Goal: Task Accomplishment & Management: Manage account settings

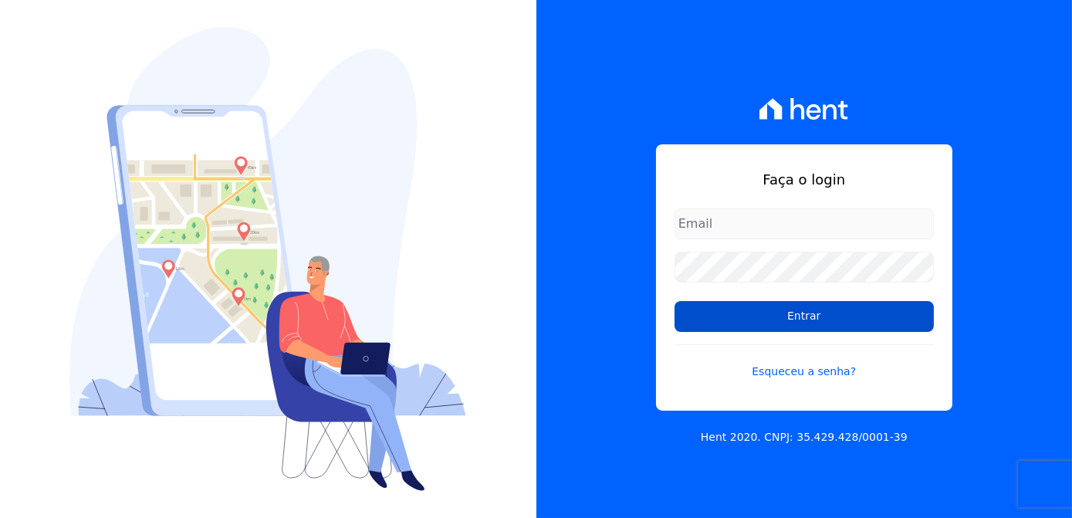
type input "[PERSON_NAME][EMAIL_ADDRESS][DOMAIN_NAME]"
click at [817, 312] on input "Entrar" at bounding box center [803, 316] width 259 height 31
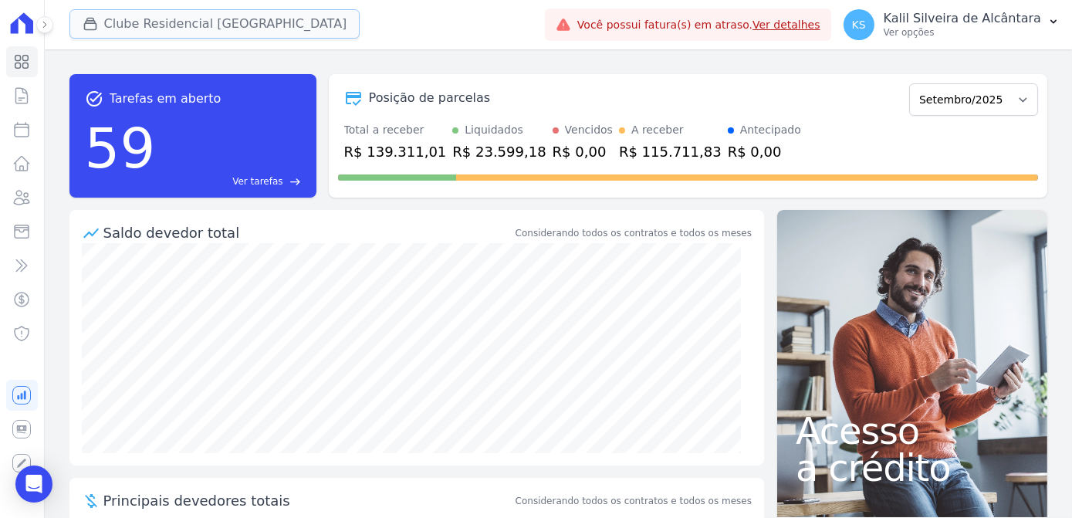
click at [117, 29] on button "Clube Residencial Saint Louis" at bounding box center [214, 23] width 291 height 29
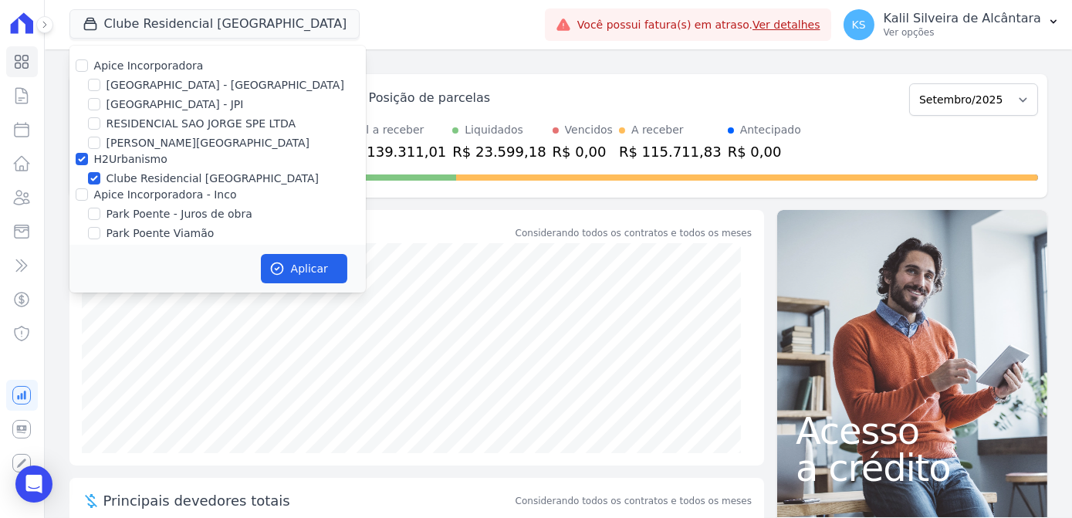
click at [91, 77] on div at bounding box center [94, 84] width 12 height 15
click at [91, 86] on input "Arty Park - Gravatai" at bounding box center [94, 85] width 12 height 12
checkbox input "true"
click at [82, 204] on div "Apice Incorporadora Arty Park - Gravatai Arty Park - JPI RESIDENCIAL SAO JORGE …" at bounding box center [217, 160] width 296 height 228
click at [79, 197] on input "Apice Incorporadora - Inco" at bounding box center [82, 194] width 12 height 12
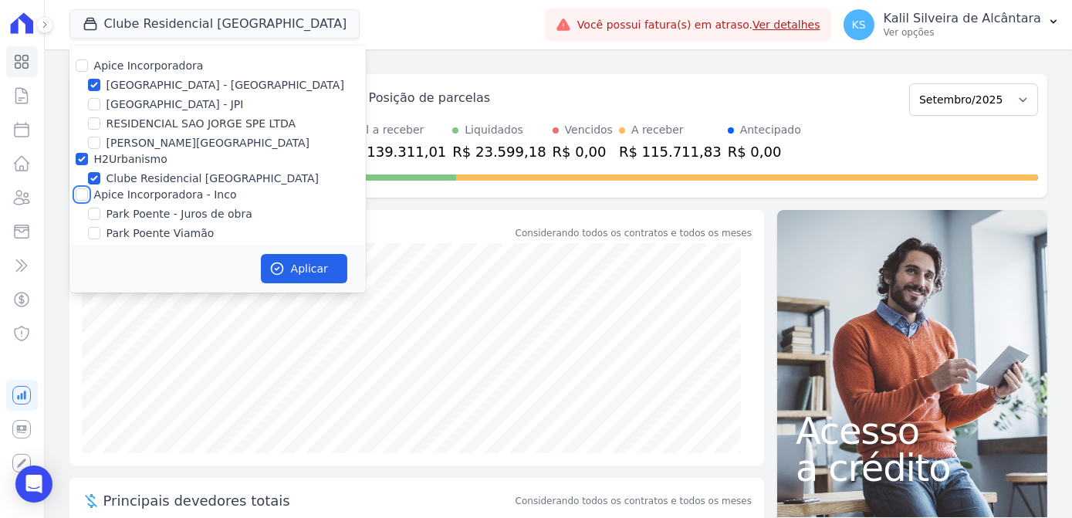
checkbox input "true"
click at [311, 262] on button "Aplicar" at bounding box center [304, 268] width 86 height 29
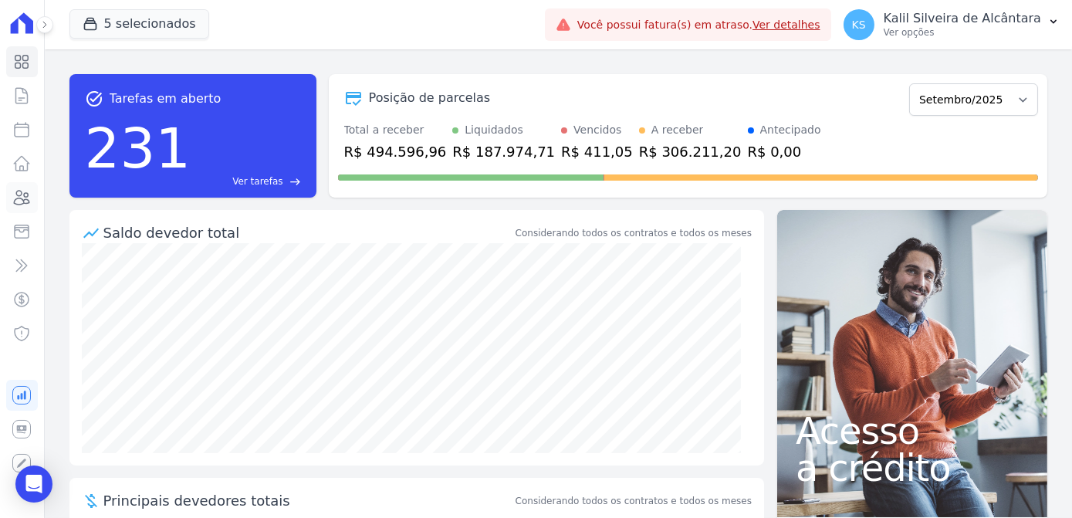
click at [20, 189] on icon at bounding box center [21, 197] width 19 height 19
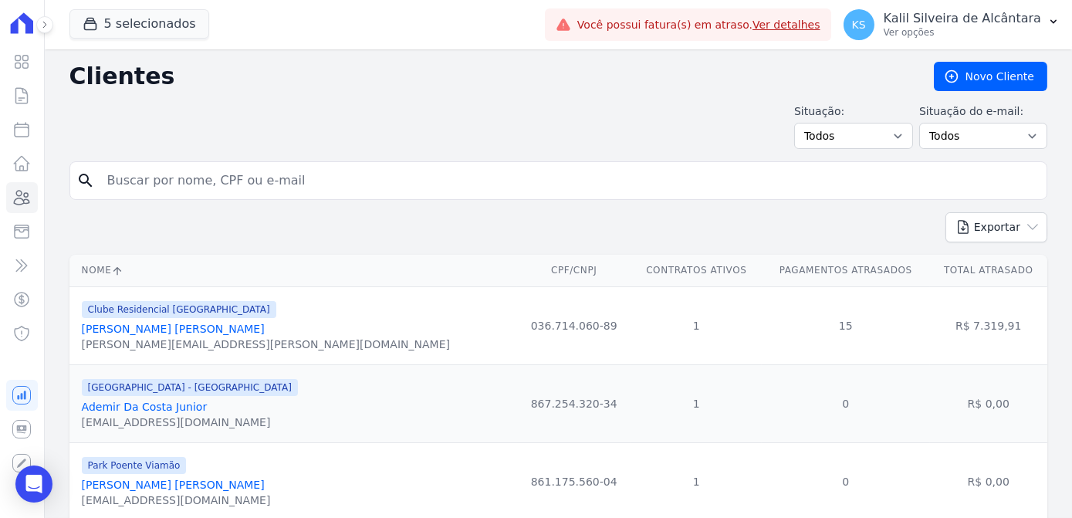
click at [149, 171] on input "search" at bounding box center [569, 180] width 942 height 31
type input "rita de cass"
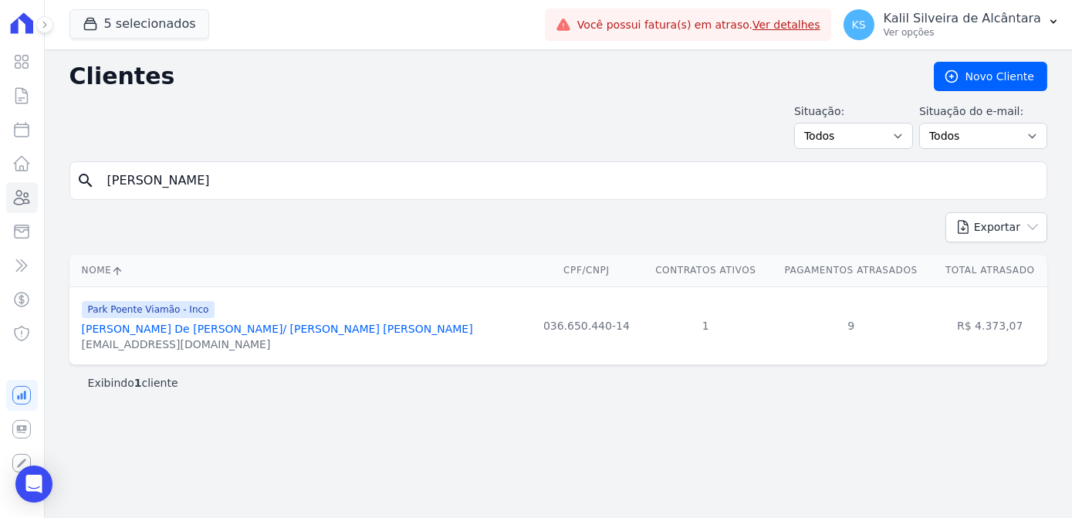
click at [214, 330] on link "Rita De Cassia Valadas De Oliveira/ Lucas Fonseca Prado" at bounding box center [277, 328] width 391 height 12
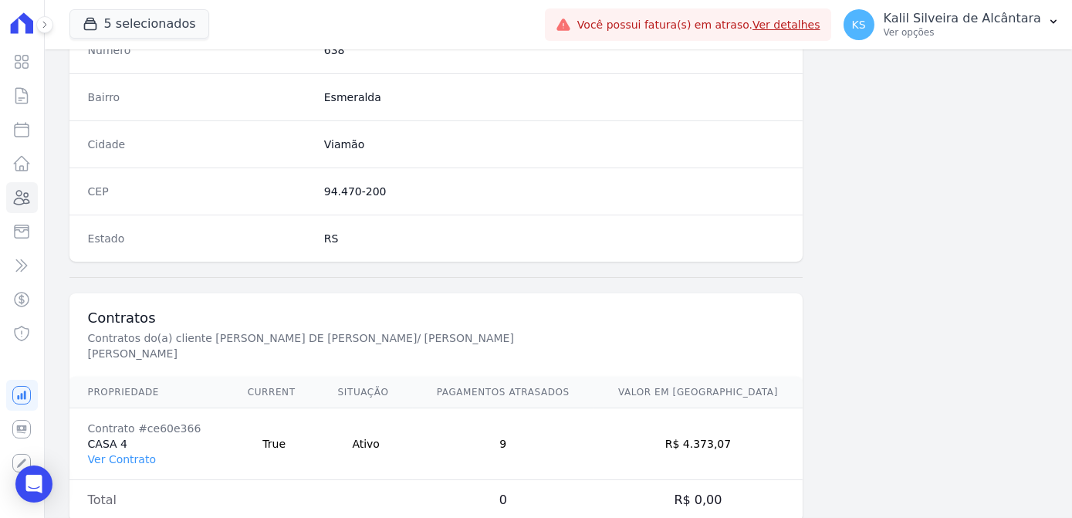
scroll to position [919, 0]
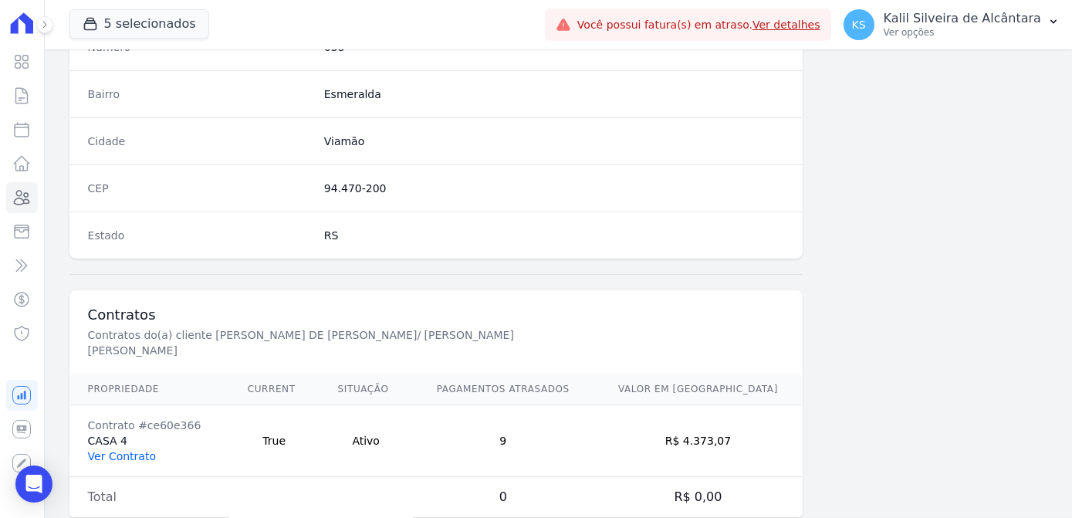
click at [120, 450] on link "Ver Contrato" at bounding box center [122, 456] width 68 height 12
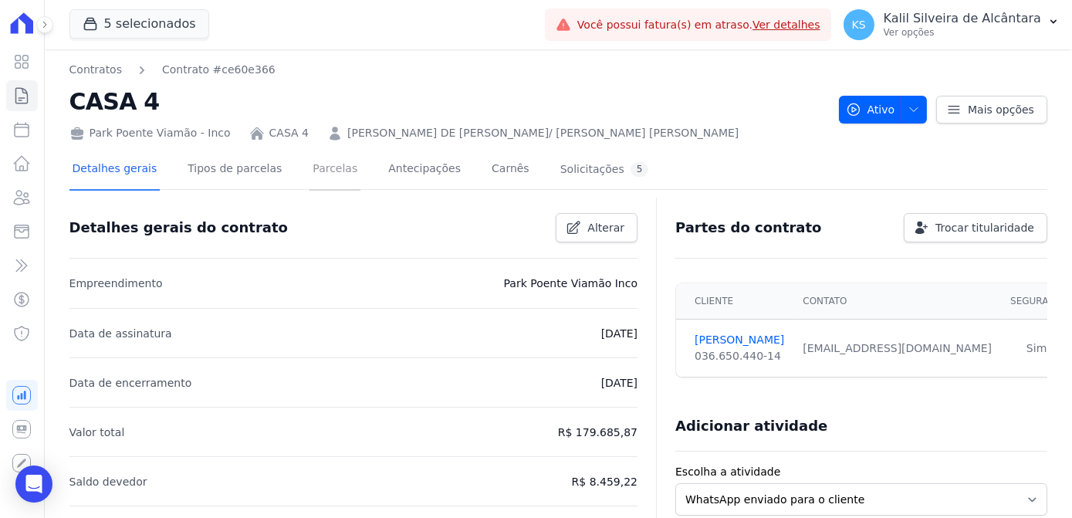
click at [309, 164] on link "Parcelas" at bounding box center [334, 170] width 51 height 41
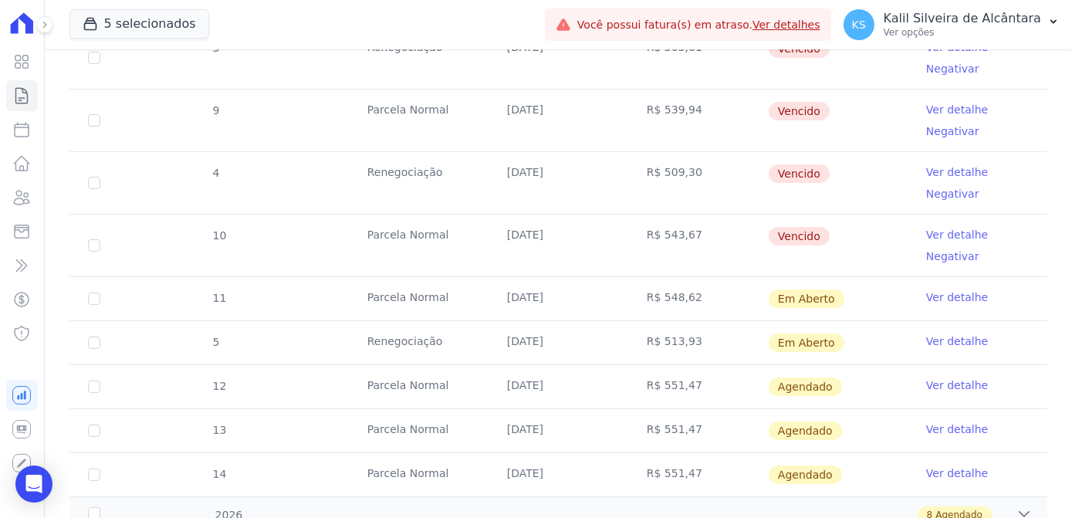
scroll to position [911, 0]
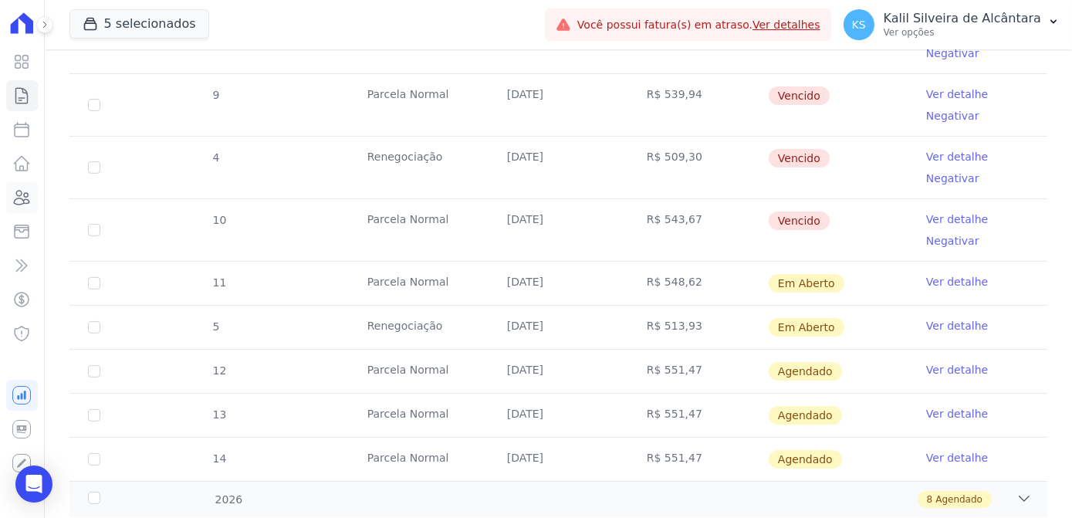
click at [22, 203] on icon at bounding box center [22, 198] width 15 height 14
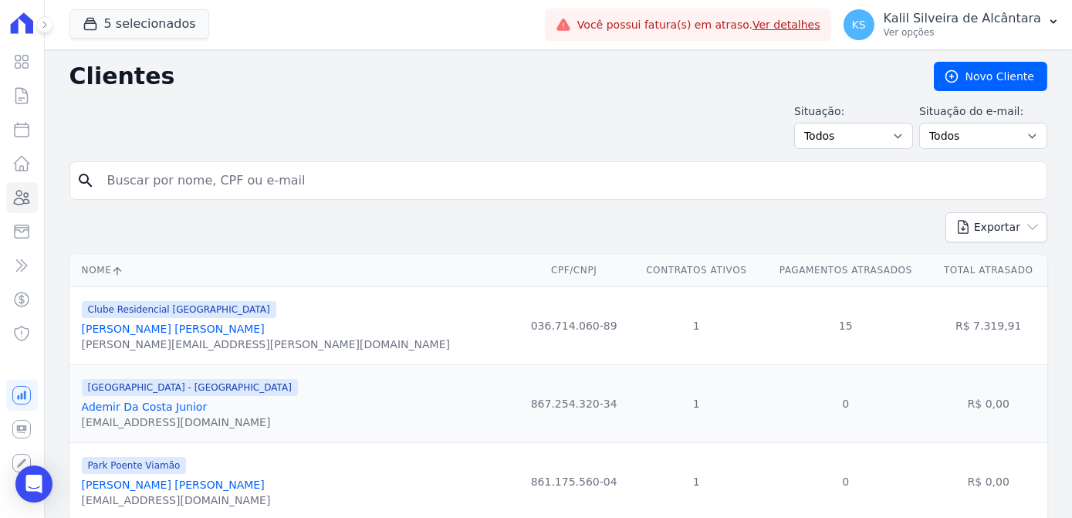
click at [185, 176] on input "search" at bounding box center [569, 180] width 942 height 31
type input "jonas l"
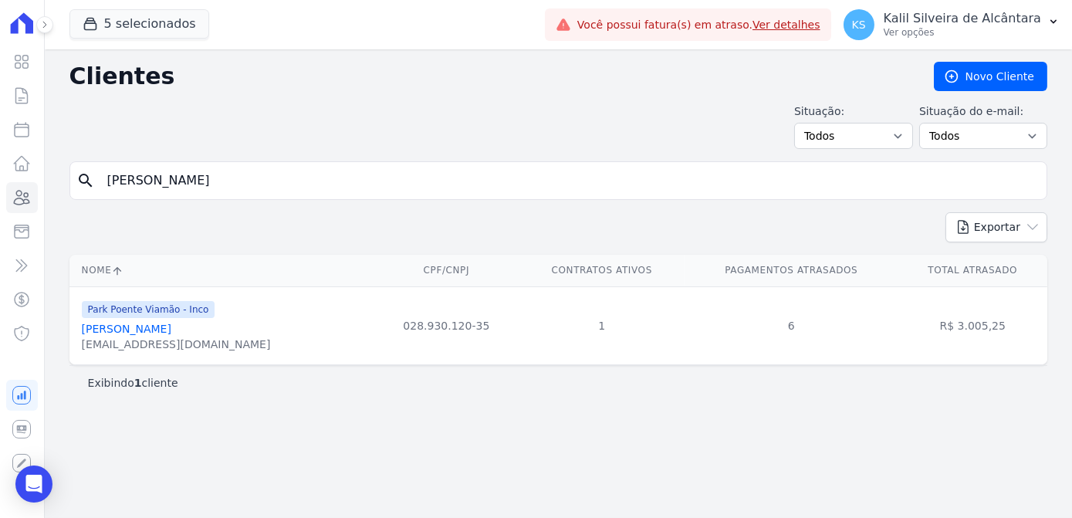
click at [156, 336] on div "jonascassialaurasamuel@gmail.com" at bounding box center [176, 343] width 189 height 15
click at [150, 326] on link "Jonas Lopes De Oliveira" at bounding box center [126, 328] width 89 height 12
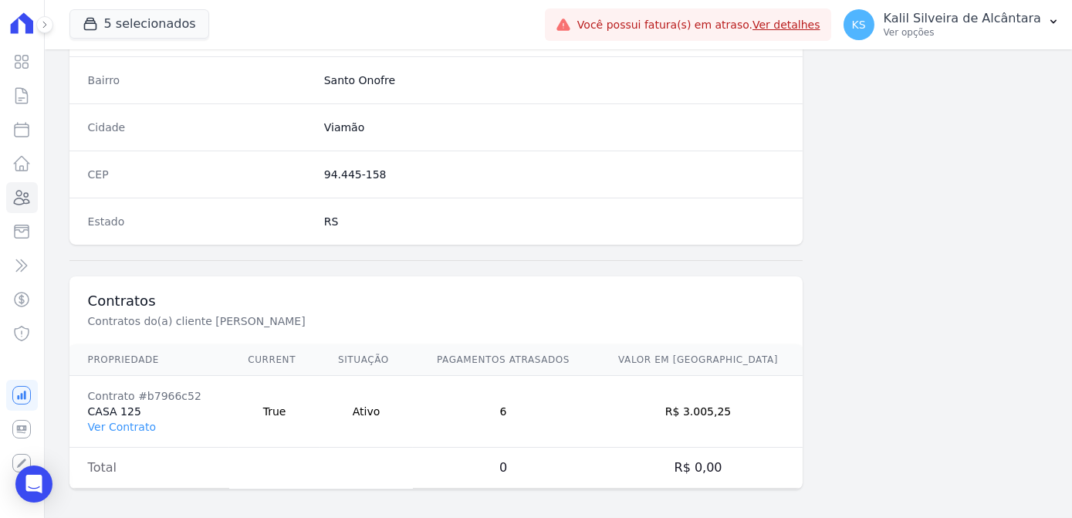
scroll to position [919, 0]
click at [99, 420] on link "Ver Contrato" at bounding box center [122, 425] width 68 height 12
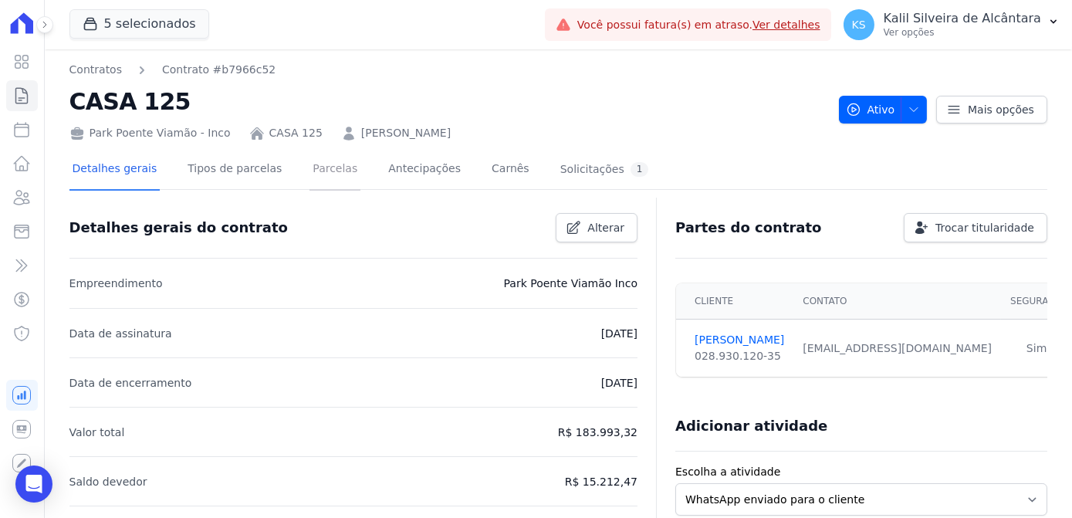
click at [314, 170] on link "Parcelas" at bounding box center [334, 170] width 51 height 41
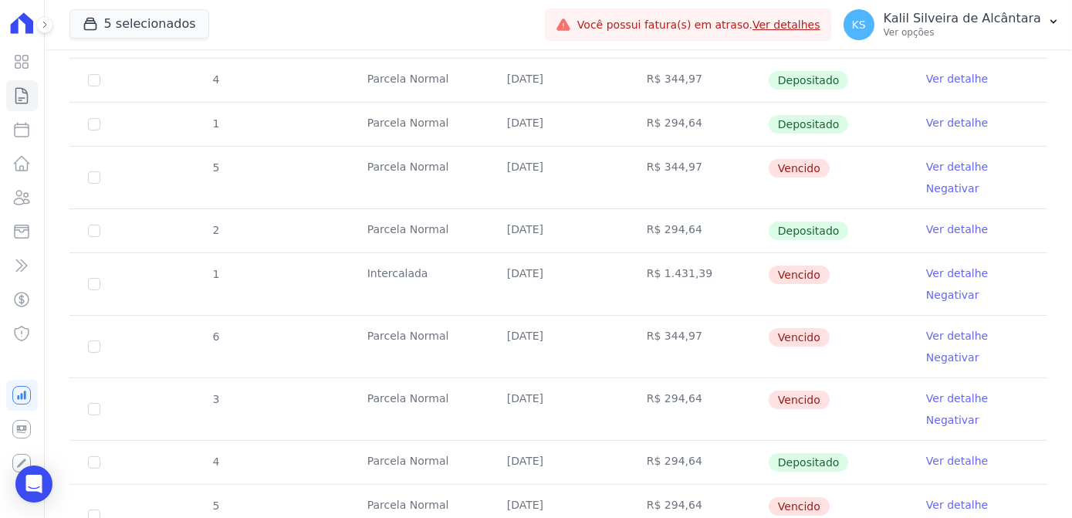
scroll to position [561, 0]
click at [12, 204] on icon at bounding box center [21, 197] width 19 height 19
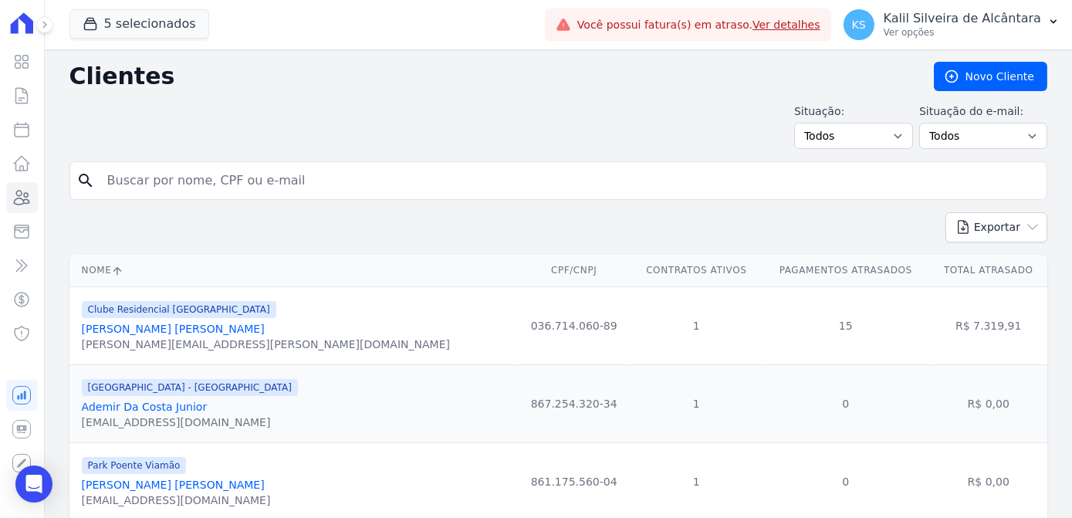
click at [160, 178] on input "search" at bounding box center [569, 180] width 942 height 31
type input "estefane"
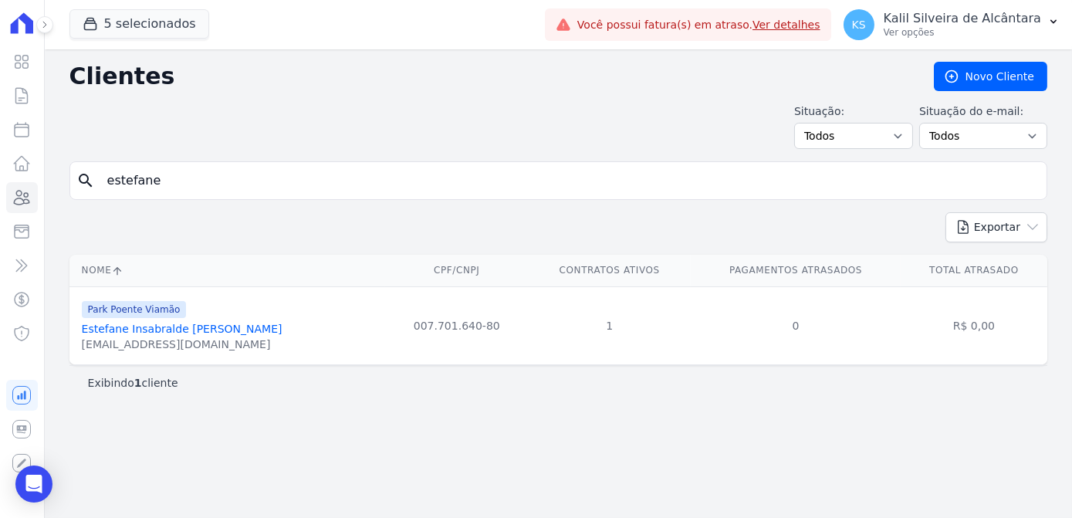
click at [204, 332] on link "Estefane Insabralde Dos Santos" at bounding box center [182, 328] width 201 height 12
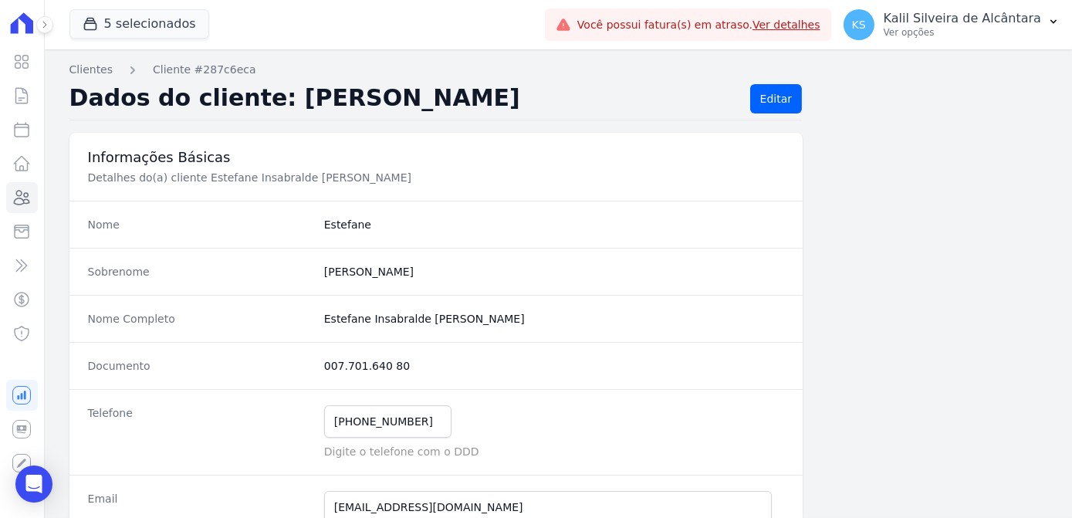
drag, startPoint x: 393, startPoint y: 363, endPoint x: 319, endPoint y: 365, distance: 74.9
click at [319, 365] on div "Documento 007.701.640 80" at bounding box center [436, 365] width 734 height 47
copy dd "007.701.640 80"
click at [389, 363] on dd "007.701.640 80" at bounding box center [554, 365] width 460 height 15
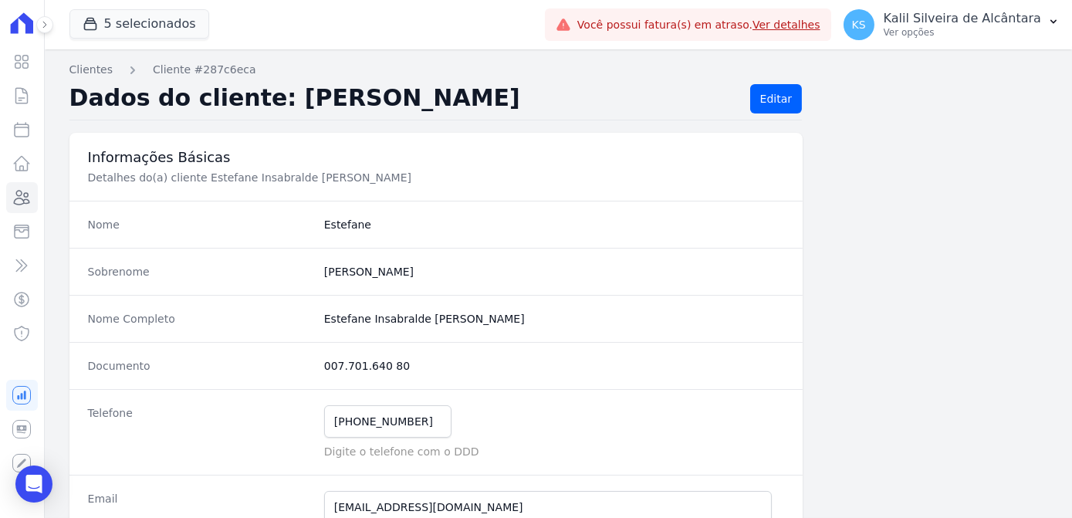
drag, startPoint x: 419, startPoint y: 364, endPoint x: 318, endPoint y: 366, distance: 101.1
click at [318, 366] on div "Documento 007.701.640 80" at bounding box center [436, 365] width 734 height 47
copy dd "007.701.640 80"
click at [36, 204] on link "Clientes" at bounding box center [22, 197] width 32 height 31
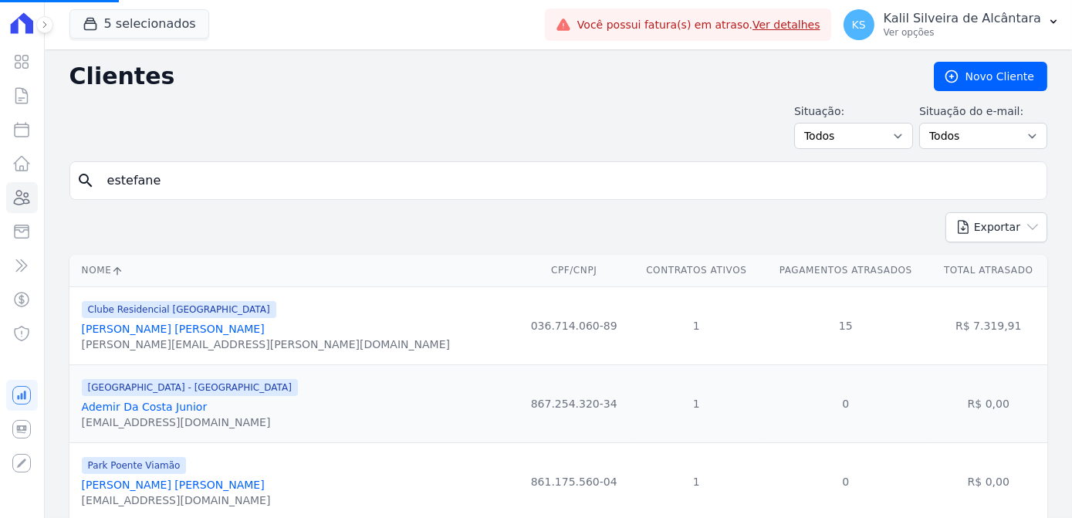
drag, startPoint x: 191, startPoint y: 194, endPoint x: -35, endPoint y: 190, distance: 226.8
click at [0, 190] on html "Visão Geral Contratos Parcelas Lotes Clientes Minha Carteira Transferências Cré…" at bounding box center [536, 259] width 1072 height 518
click at [189, 174] on input "search" at bounding box center [569, 180] width 942 height 31
type input "emillyn"
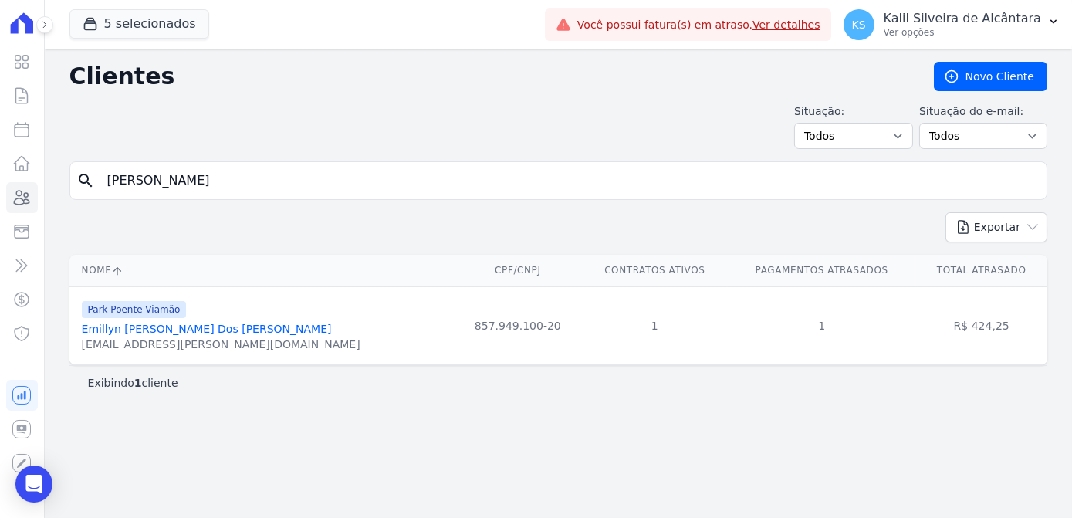
click at [154, 326] on link "Emillyn Cruz Dos Reis" at bounding box center [207, 328] width 250 height 12
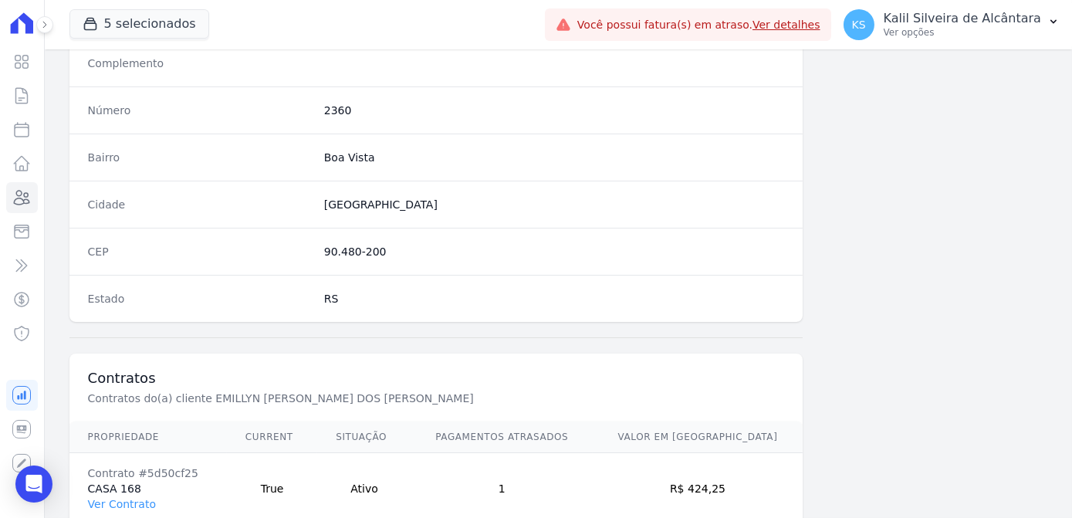
scroll to position [919, 0]
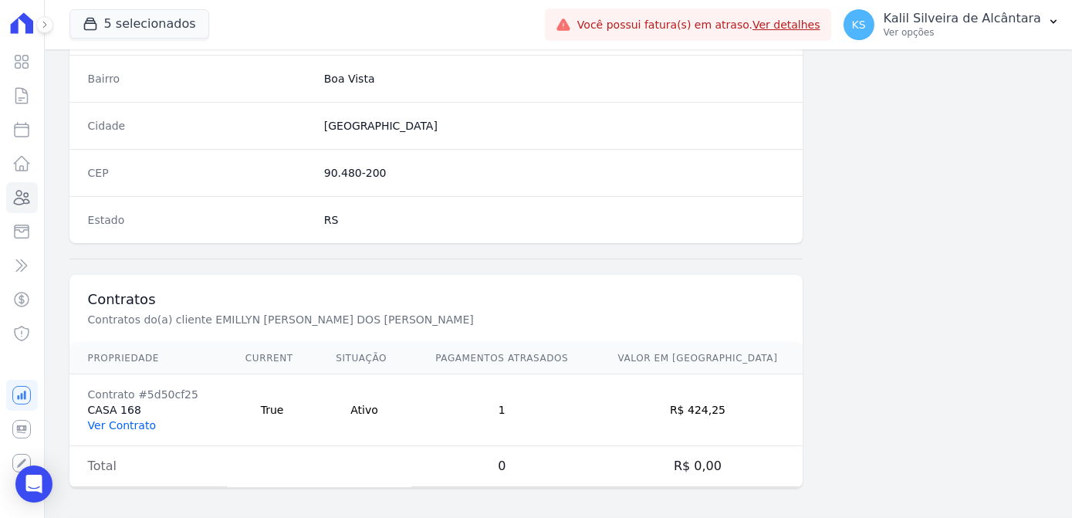
click at [143, 419] on link "Ver Contrato" at bounding box center [122, 425] width 68 height 12
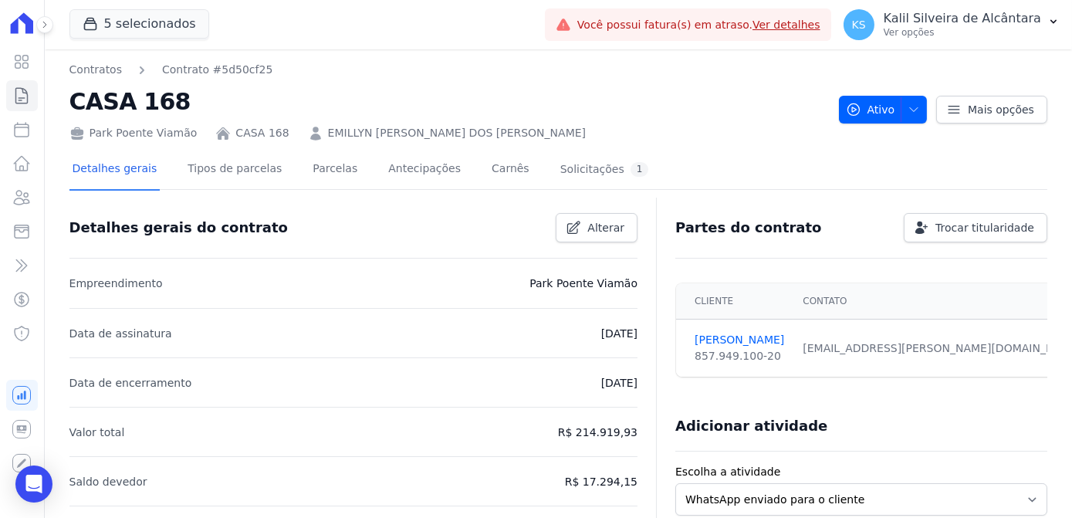
scroll to position [69, 0]
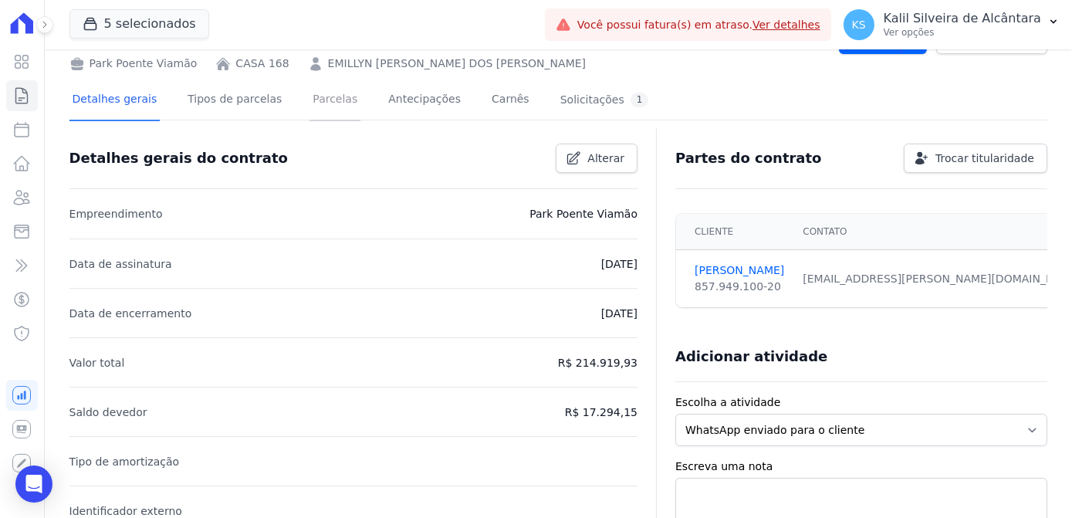
click at [332, 106] on link "Parcelas" at bounding box center [334, 100] width 51 height 41
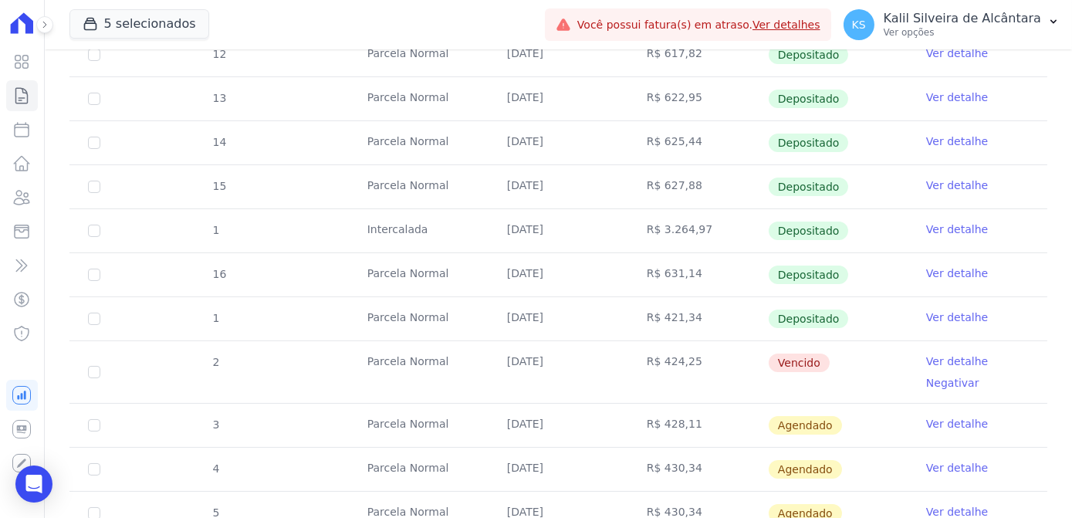
scroll to position [491, 0]
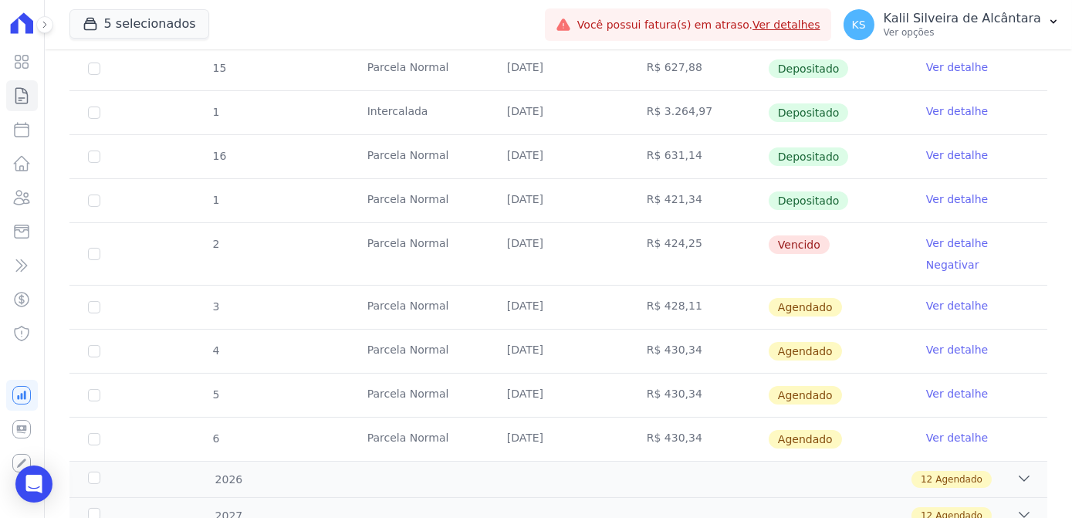
click at [937, 243] on link "Ver detalhe" at bounding box center [957, 242] width 62 height 15
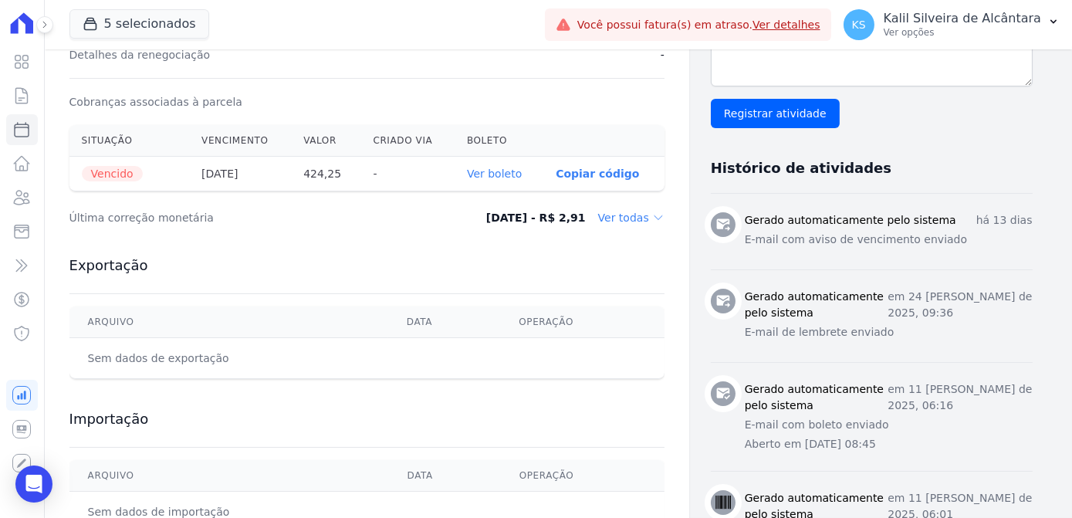
scroll to position [561, 0]
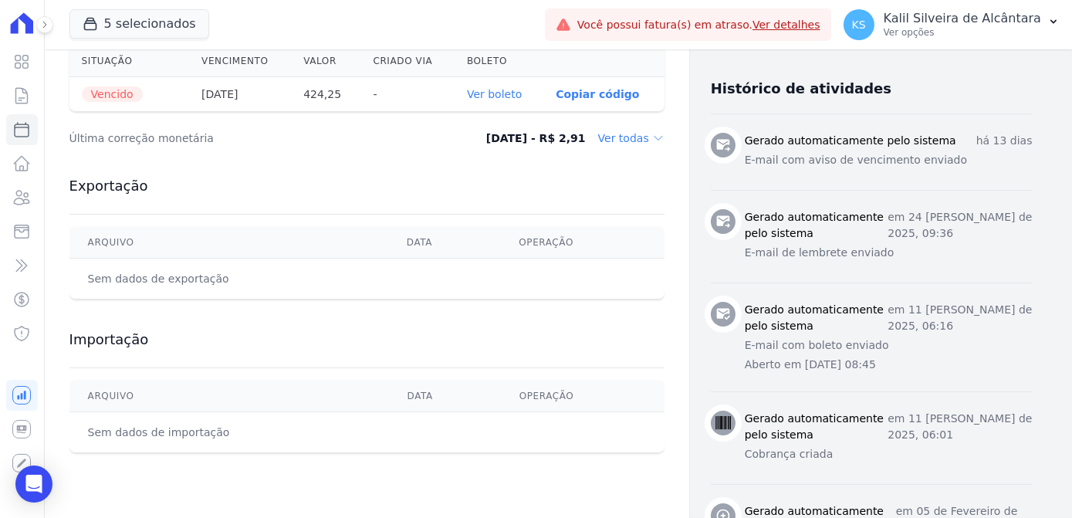
click at [492, 96] on link "Ver boleto" at bounding box center [494, 94] width 55 height 12
click at [29, 194] on icon at bounding box center [22, 198] width 15 height 14
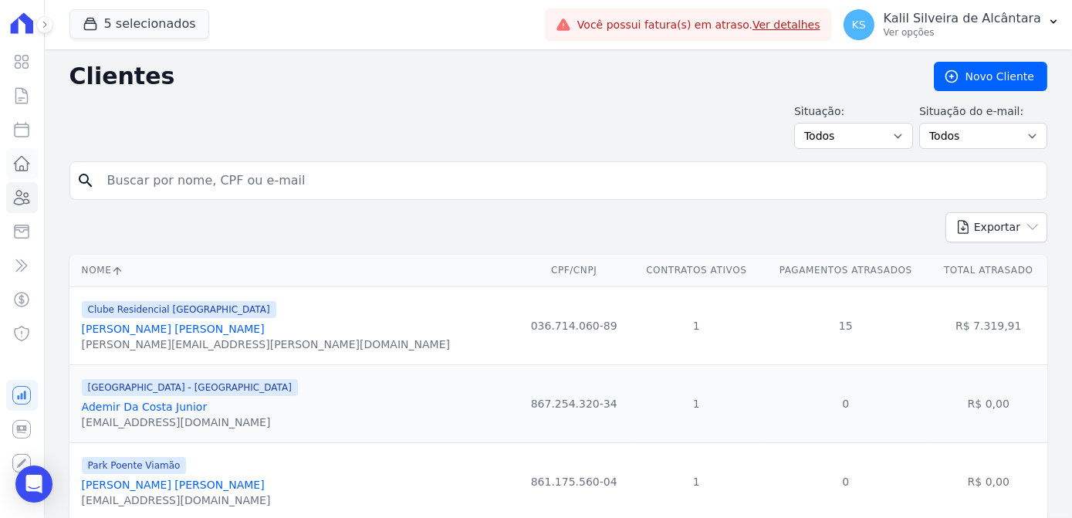
click at [23, 169] on div "Visão Geral Contratos Parcelas Lotes Clientes Minha Carteira Transferências Cré…" at bounding box center [536, 259] width 1072 height 518
type input "andrielly"
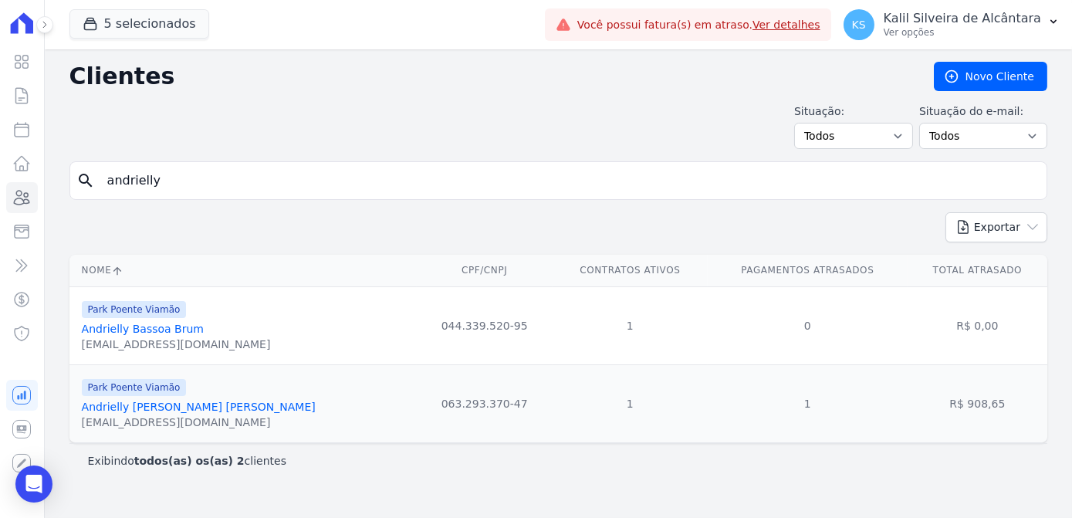
click at [169, 406] on link "Andrielly Oliveira Da Silva" at bounding box center [199, 406] width 234 height 12
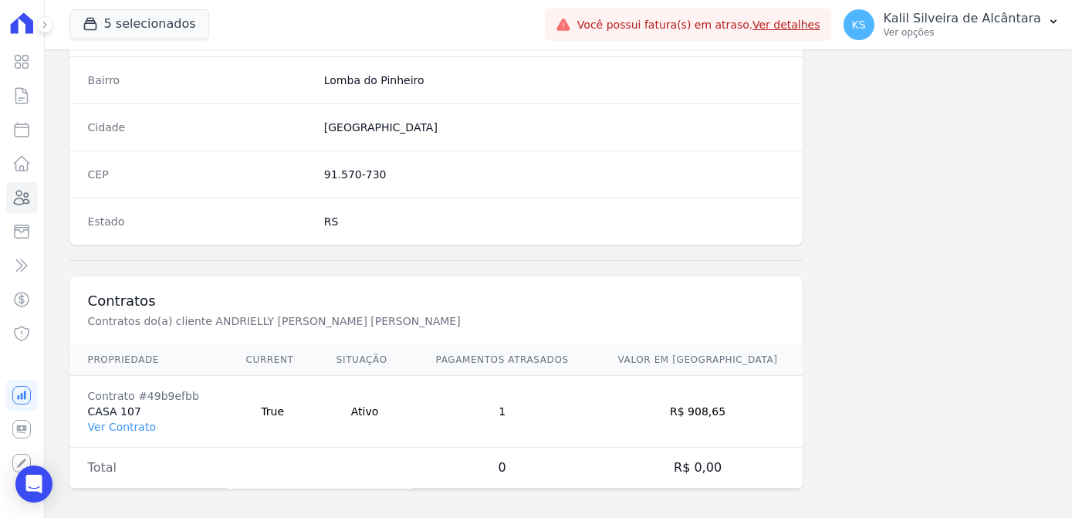
scroll to position [919, 0]
click at [101, 419] on link "Ver Contrato" at bounding box center [122, 425] width 68 height 12
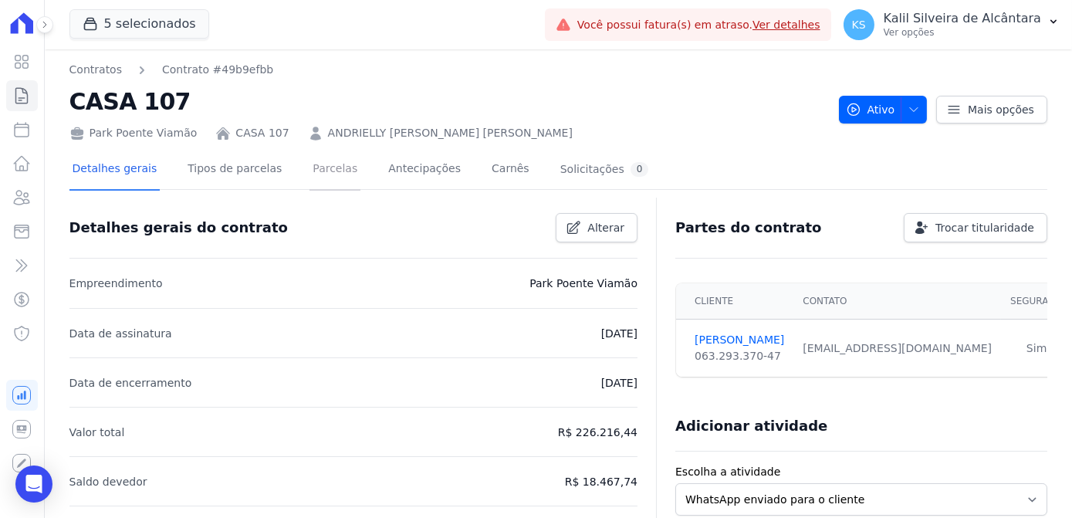
click at [309, 184] on link "Parcelas" at bounding box center [334, 170] width 51 height 41
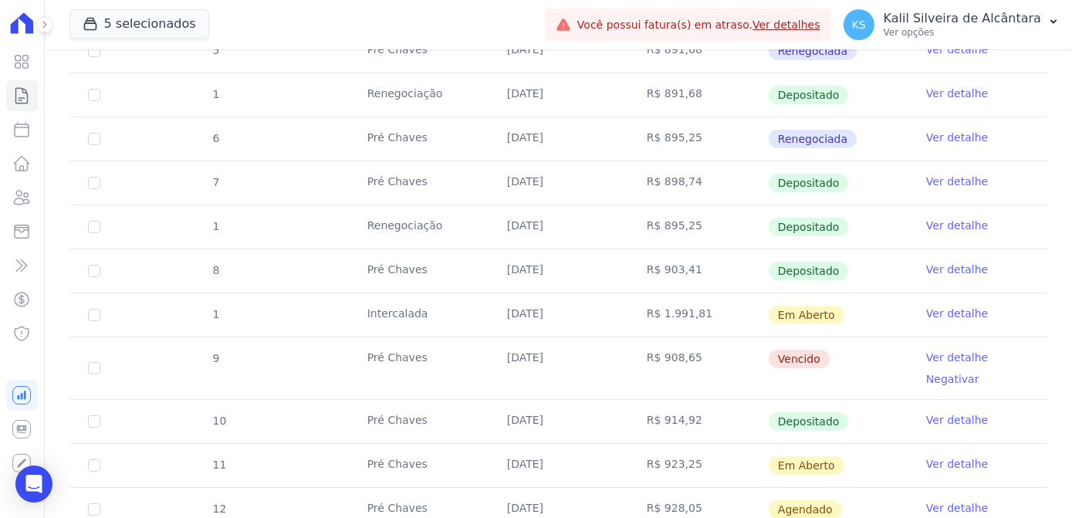
scroll to position [491, 0]
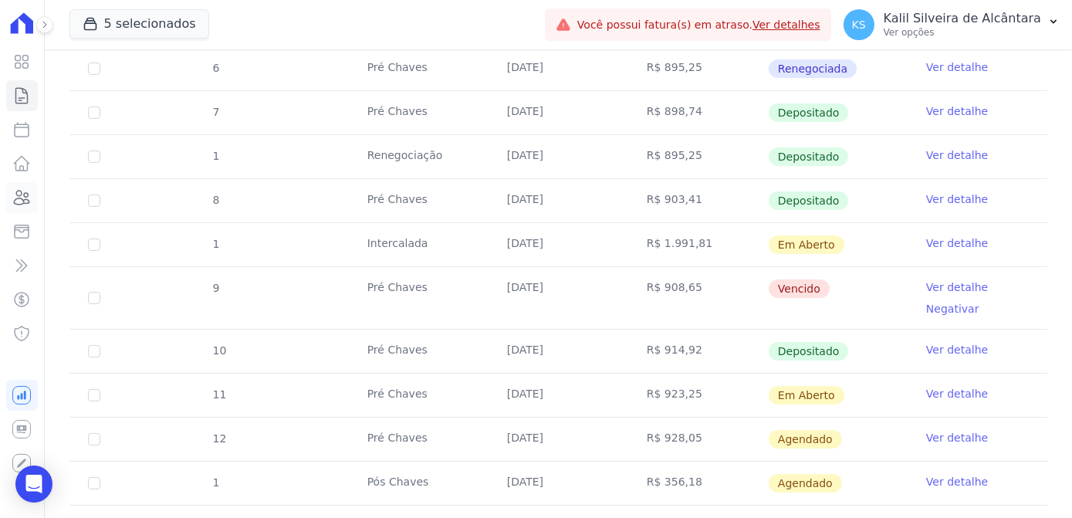
click at [22, 203] on icon at bounding box center [22, 198] width 15 height 14
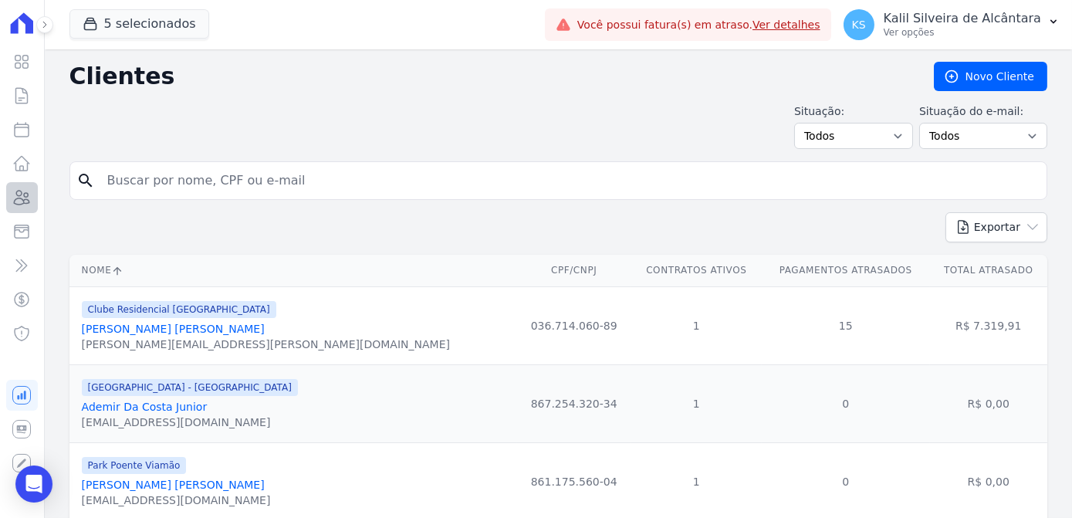
click at [18, 184] on div "Visão Geral Contratos Parcelas Lotes Clientes Minha Carteira Transferências Cré…" at bounding box center [536, 259] width 1072 height 518
type input "rita de cass"
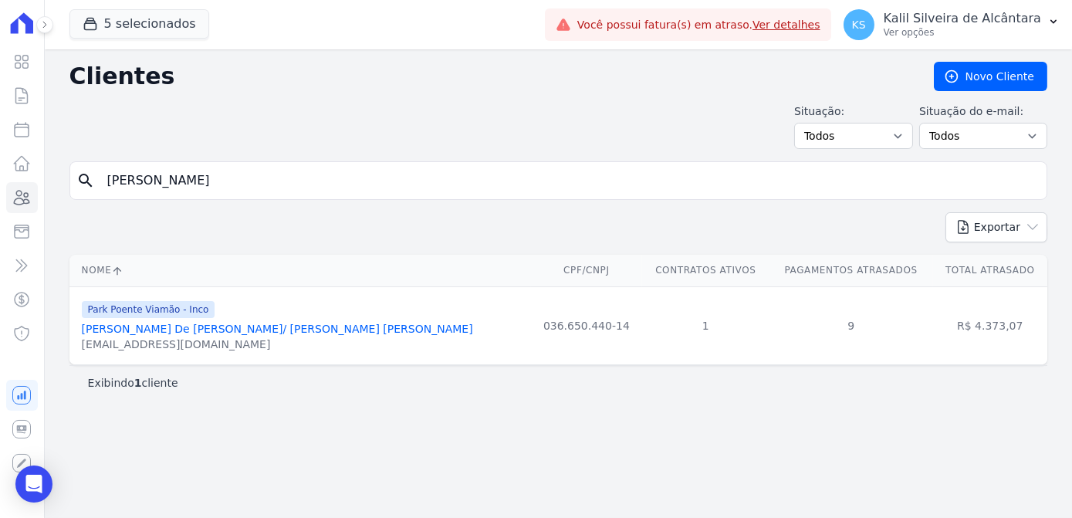
click at [192, 323] on link "Rita De Cassia Valadas De Oliveira/ Lucas Fonseca Prado" at bounding box center [277, 328] width 391 height 12
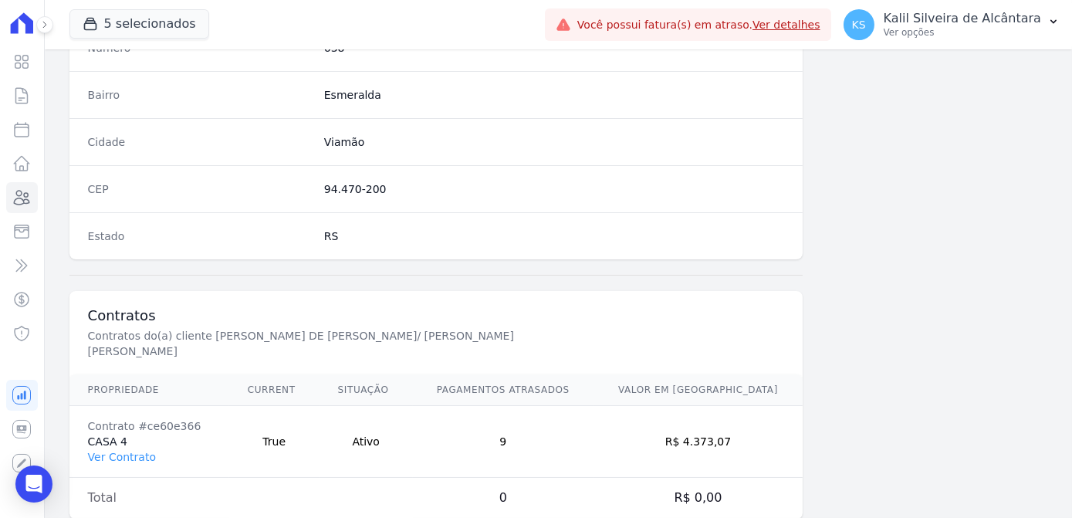
scroll to position [919, 0]
click at [124, 450] on link "Ver Contrato" at bounding box center [122, 456] width 68 height 12
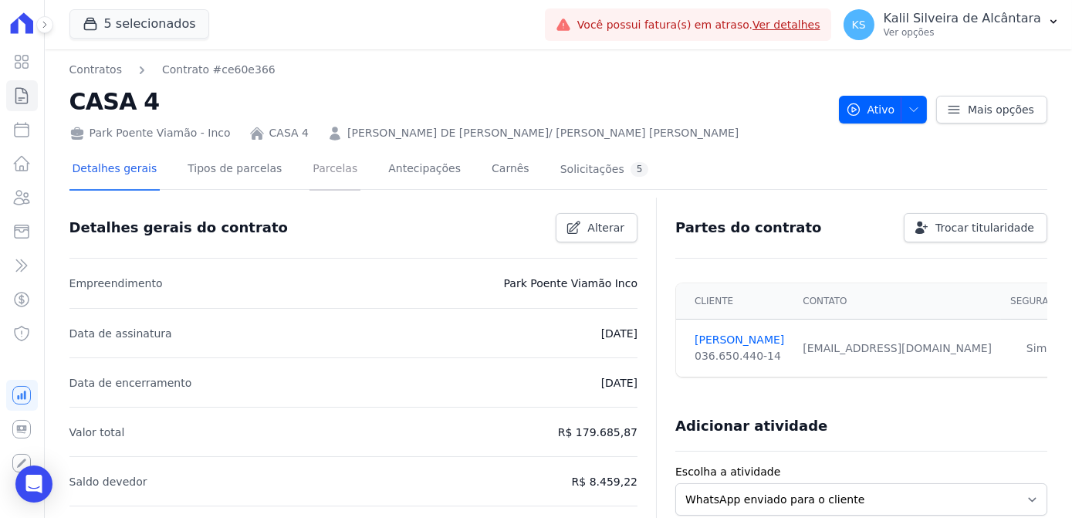
click at [309, 170] on link "Parcelas" at bounding box center [334, 170] width 51 height 41
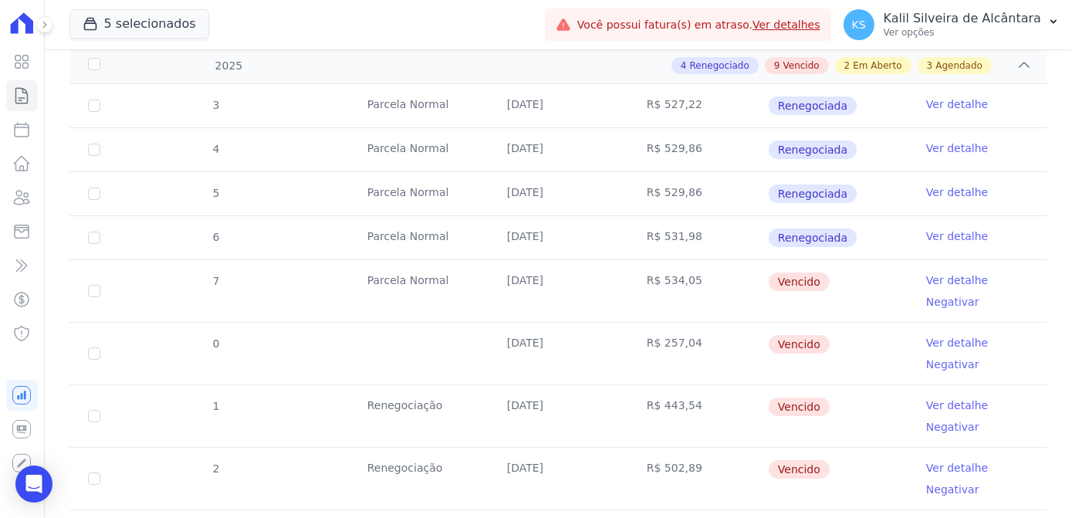
scroll to position [420, 0]
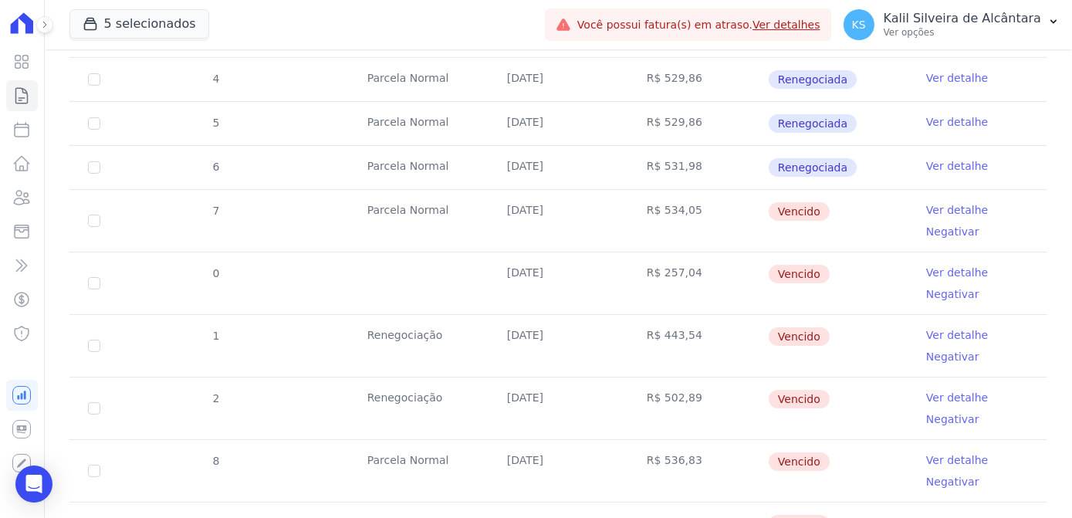
click at [88, 216] on td "7" at bounding box center [93, 221] width 49 height 62
click at [99, 219] on input "checkbox" at bounding box center [94, 220] width 12 height 12
checkbox input "true"
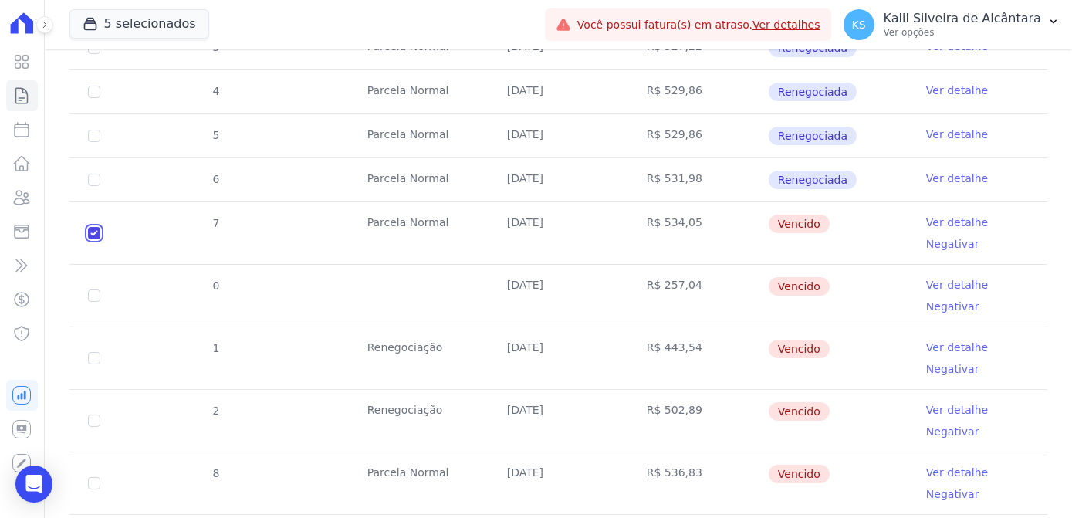
scroll to position [433, 0]
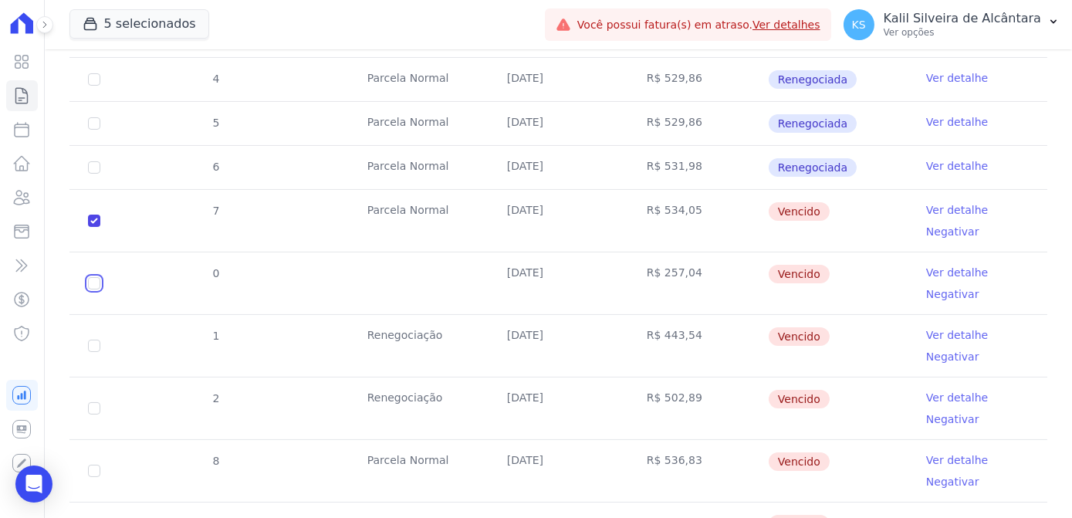
click at [93, 277] on input "checkbox" at bounding box center [94, 283] width 12 height 12
checkbox input "true"
click at [92, 339] on input "checkbox" at bounding box center [94, 345] width 12 height 12
checkbox input "true"
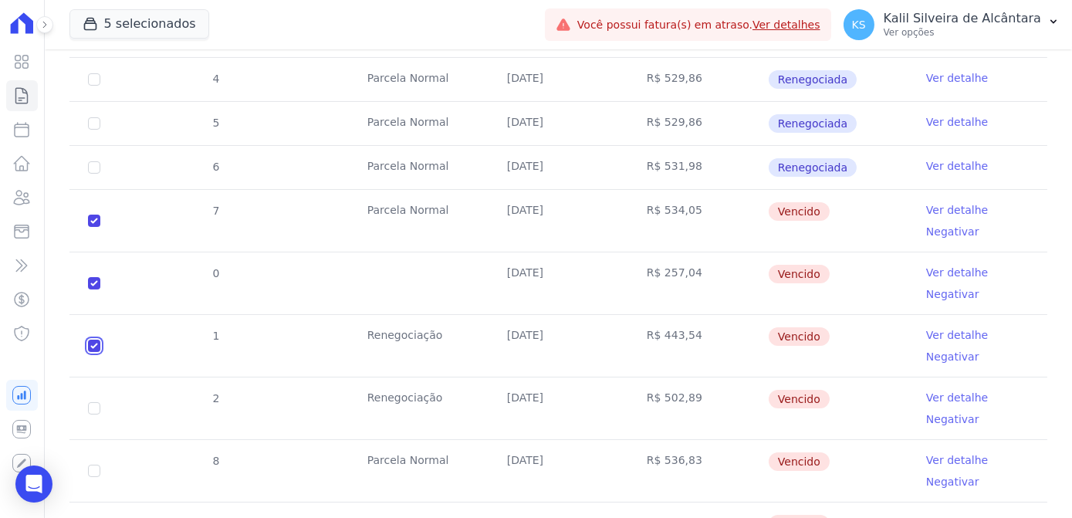
checkbox input "true"
click at [87, 410] on td "2" at bounding box center [93, 408] width 49 height 62
click at [96, 406] on input "checkbox" at bounding box center [94, 408] width 12 height 12
checkbox input "true"
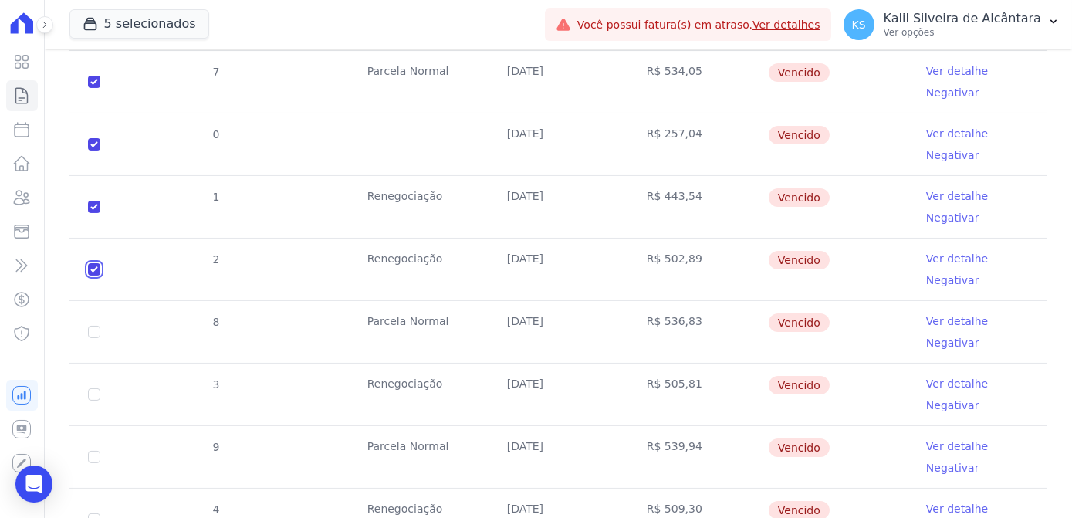
scroll to position [573, 0]
click at [90, 324] on input "checkbox" at bounding box center [94, 330] width 12 height 12
checkbox input "true"
drag, startPoint x: 79, startPoint y: 370, endPoint x: 88, endPoint y: 379, distance: 12.6
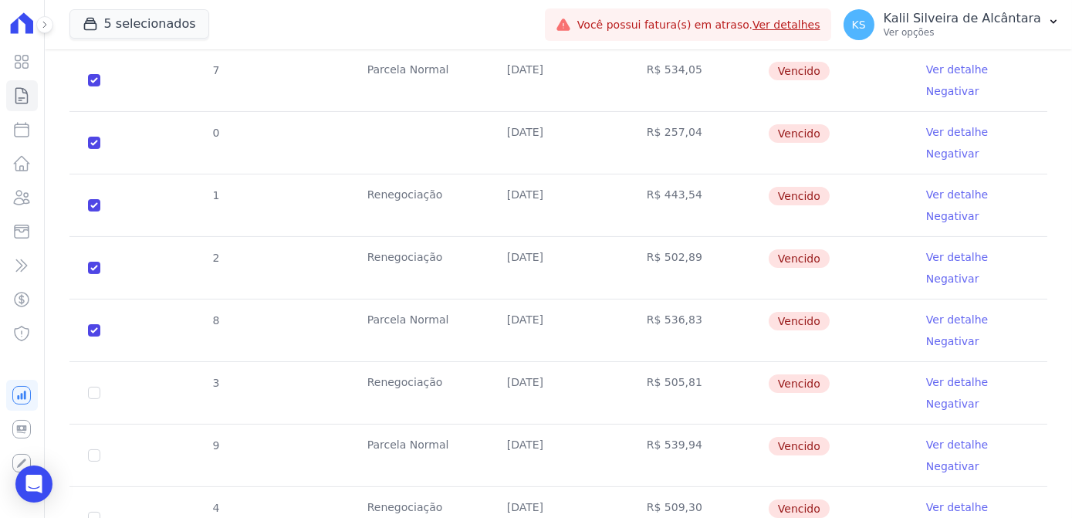
click at [81, 371] on td "3" at bounding box center [93, 393] width 49 height 62
click at [96, 393] on input "checkbox" at bounding box center [94, 392] width 12 height 12
checkbox input "true"
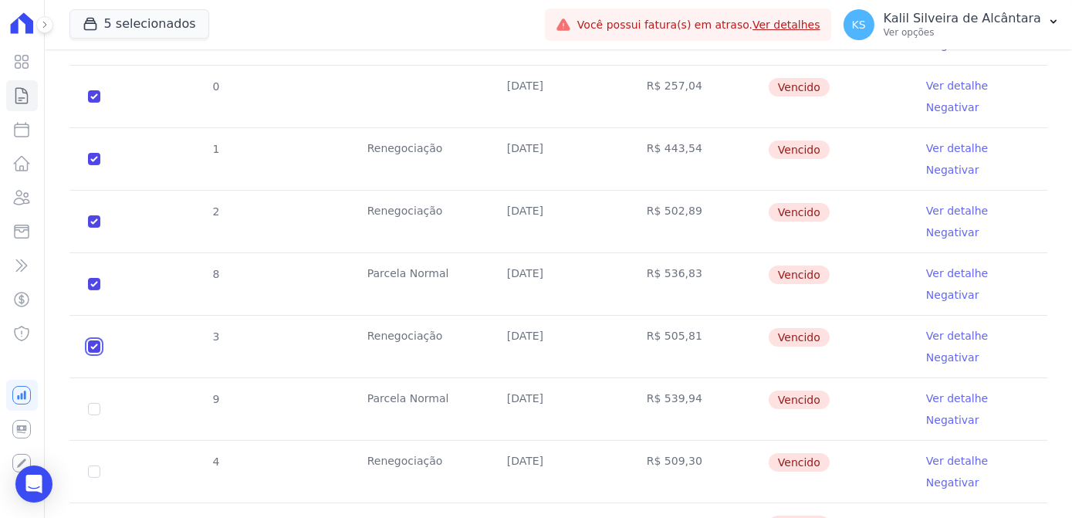
scroll to position [643, 0]
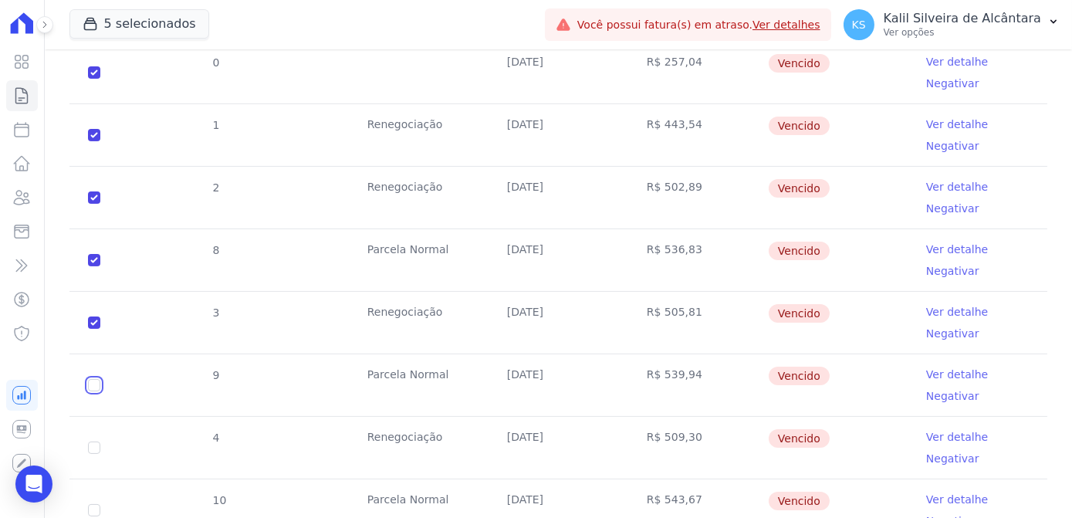
click at [91, 386] on input "checkbox" at bounding box center [94, 385] width 12 height 12
checkbox input "true"
click at [91, 441] on input "checkbox" at bounding box center [94, 447] width 12 height 12
checkbox input "true"
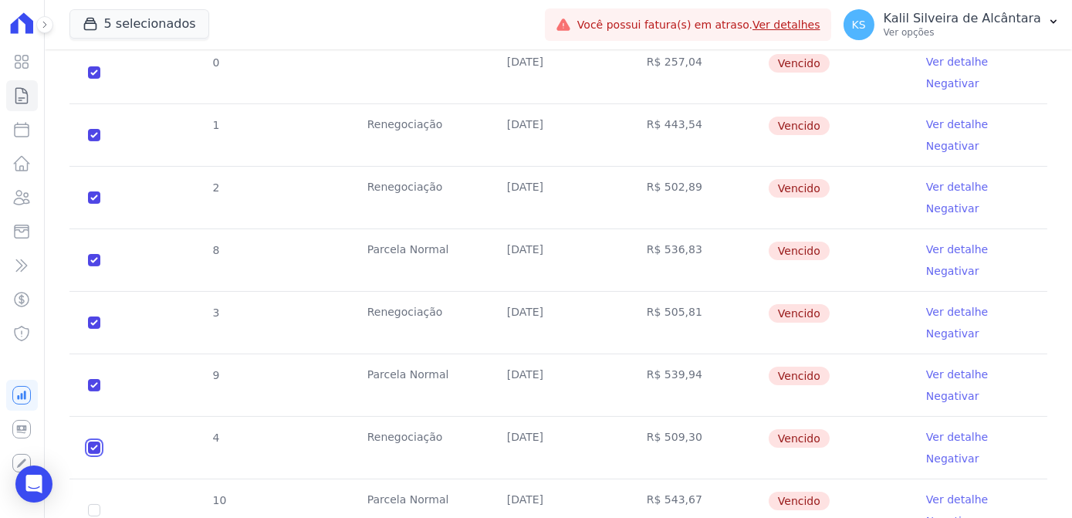
checkbox input "true"
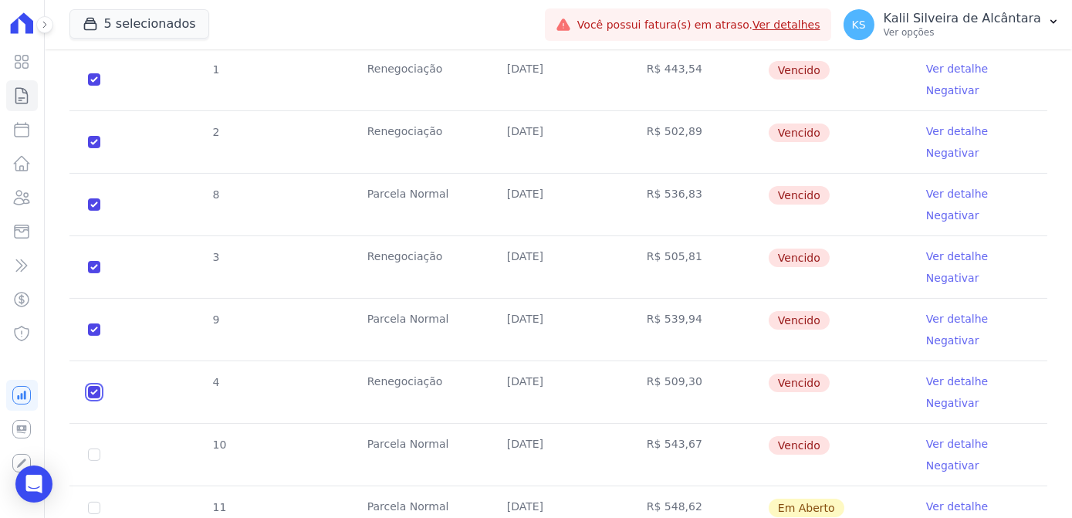
scroll to position [784, 0]
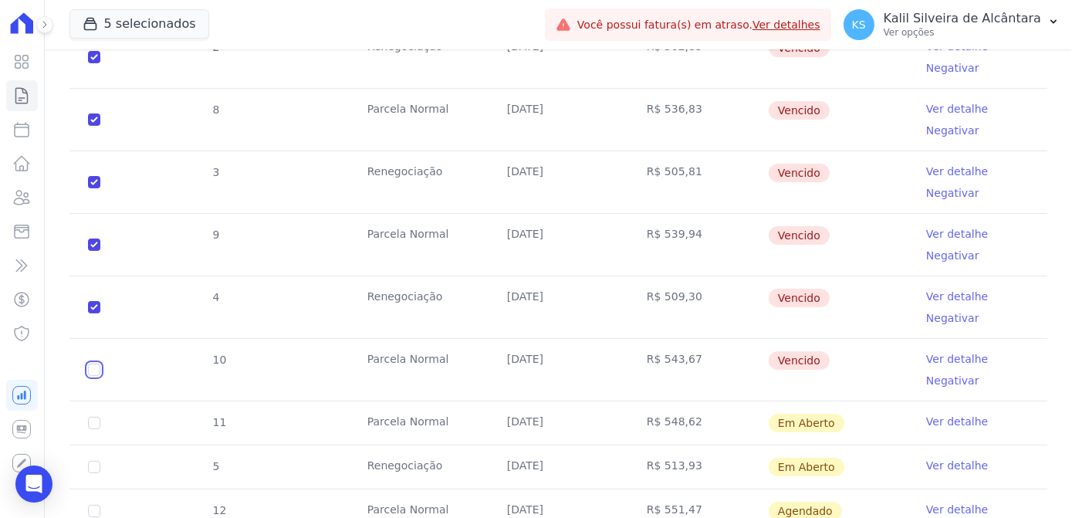
click at [93, 367] on input "checkbox" at bounding box center [94, 369] width 12 height 12
checkbox input "true"
click at [91, 423] on input "checkbox" at bounding box center [94, 423] width 12 height 12
checkbox input "true"
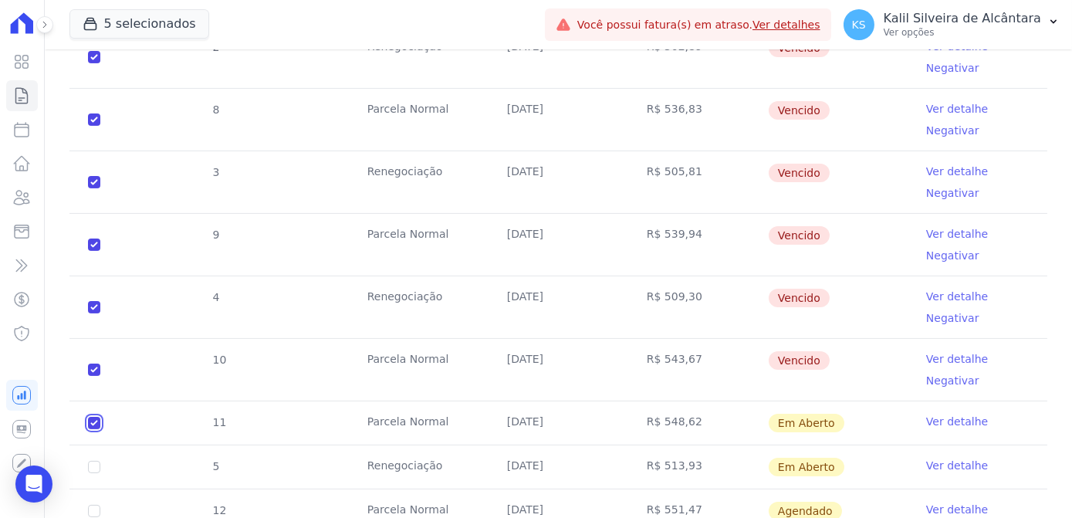
checkbox input "true"
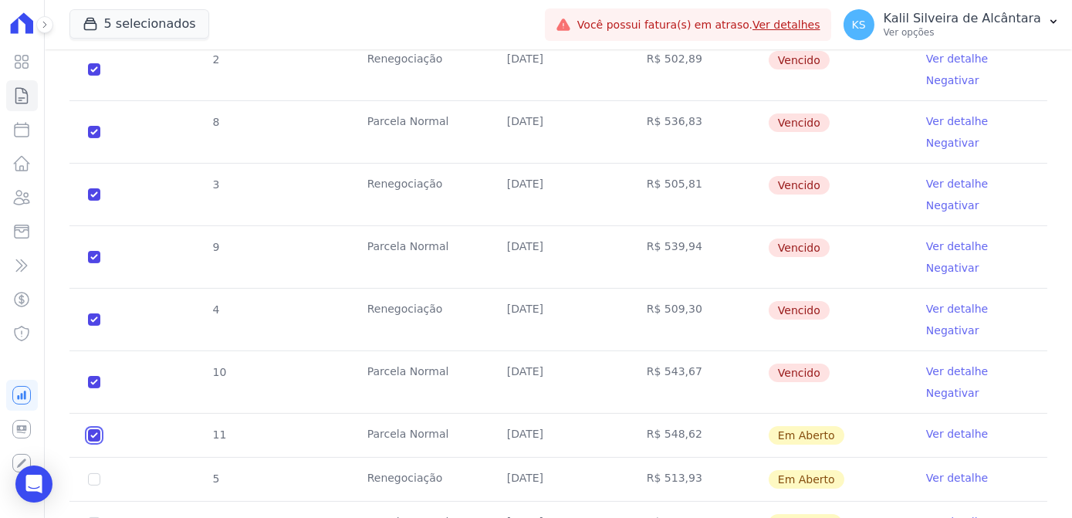
click at [90, 429] on input "checkbox" at bounding box center [94, 435] width 12 height 12
checkbox input "false"
checkbox input "true"
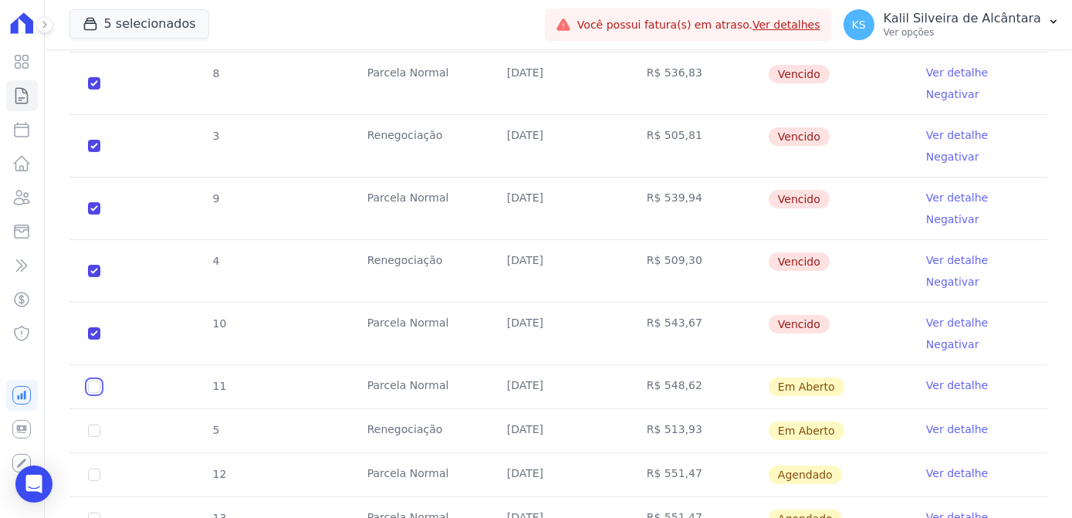
scroll to position [853, 0]
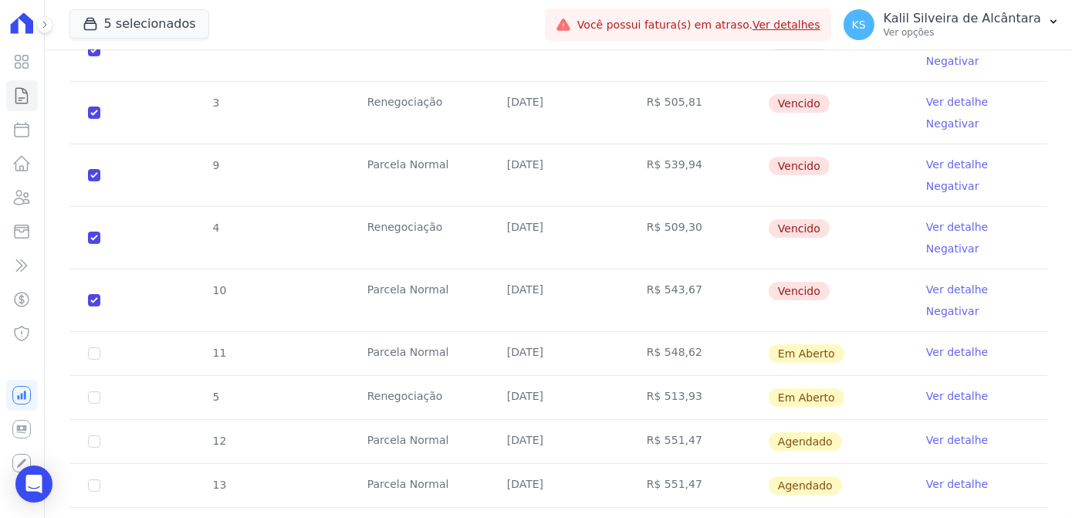
drag, startPoint x: 381, startPoint y: 340, endPoint x: 886, endPoint y: 338, distance: 504.5
click at [886, 338] on tr "11 Parcela Normal 20/09/2025 R$ 548,62 Em Aberto Ver detalhe" at bounding box center [557, 353] width 977 height 44
drag, startPoint x: 146, startPoint y: 353, endPoint x: 113, endPoint y: 349, distance: 33.3
click at [144, 353] on tr "11 Parcela Normal 20/09/2025 R$ 548,62 Em Aberto Ver detalhe" at bounding box center [557, 353] width 977 height 44
click at [94, 349] on input "checkbox" at bounding box center [94, 353] width 12 height 12
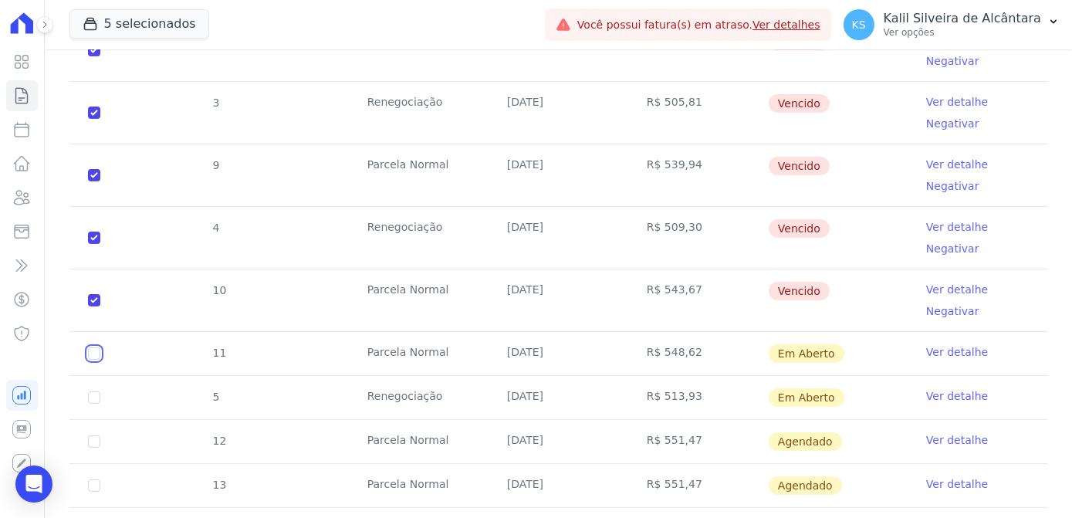
checkbox input "true"
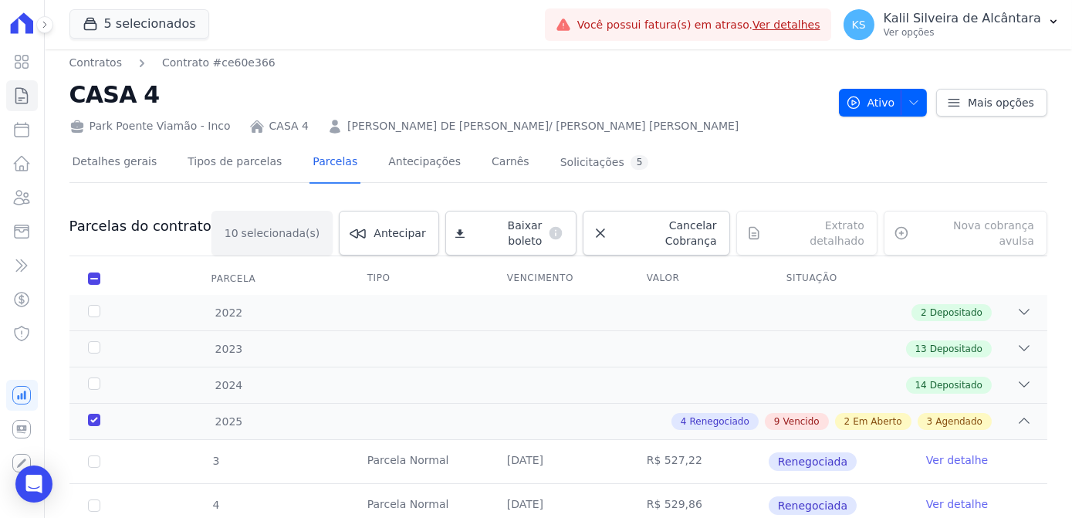
scroll to position [0, 0]
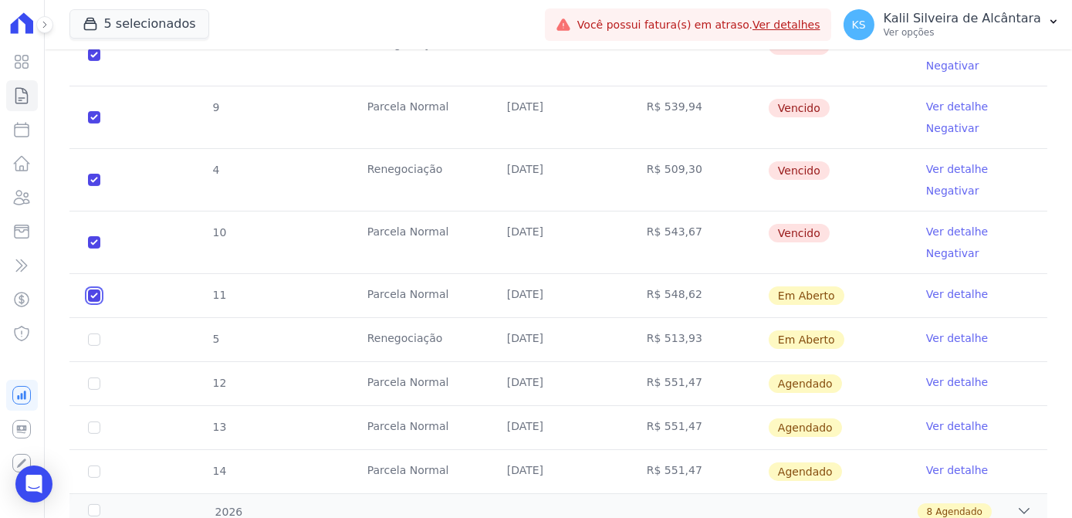
drag, startPoint x: 93, startPoint y: 278, endPoint x: 103, endPoint y: 278, distance: 10.0
click at [93, 289] on input "checkbox" at bounding box center [94, 295] width 12 height 12
checkbox input "false"
checkbox input "true"
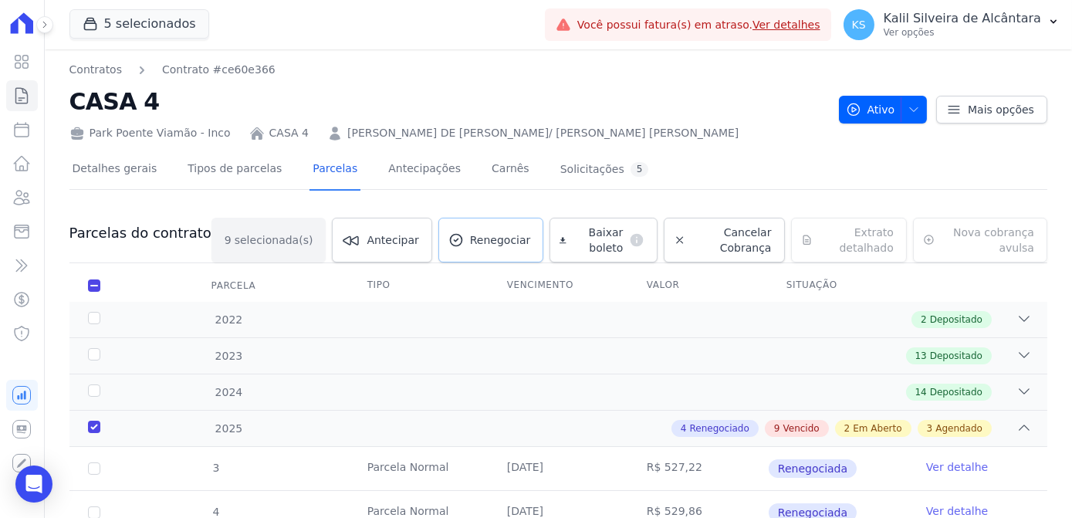
click at [454, 247] on link "Renegociar" at bounding box center [491, 240] width 106 height 45
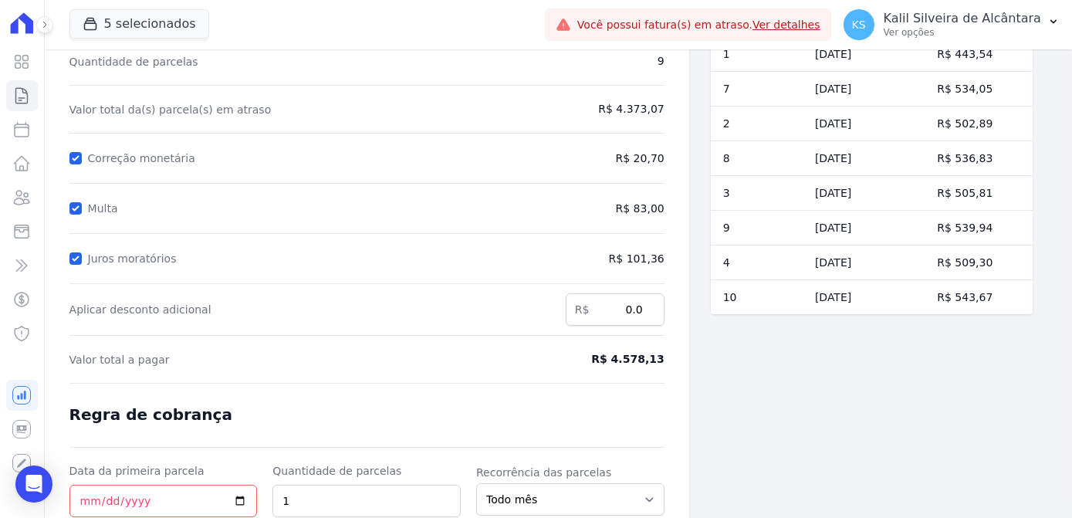
scroll to position [140, 0]
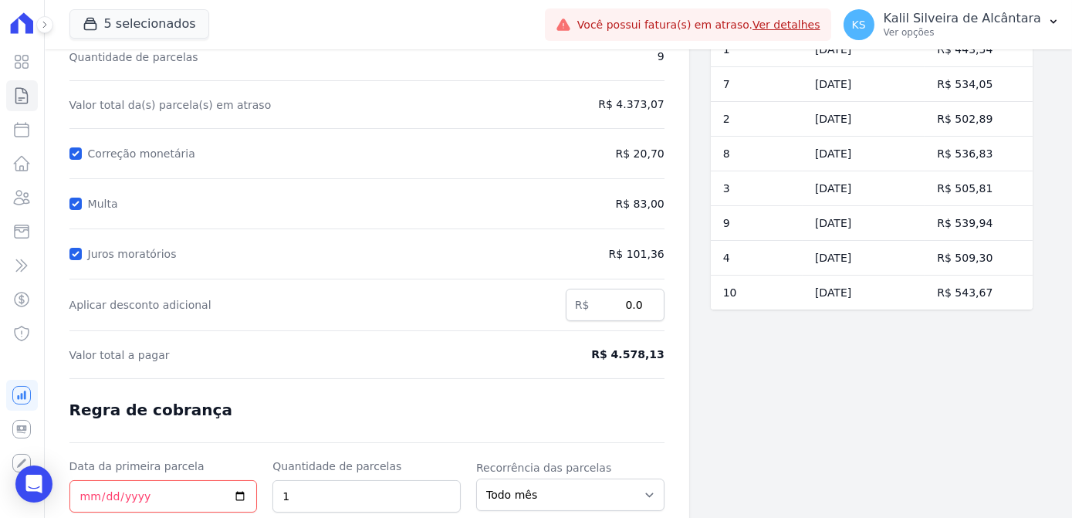
drag, startPoint x: 663, startPoint y: 366, endPoint x: 643, endPoint y: 364, distance: 19.3
click at [643, 364] on form "Cálculo da renegociação Quantidade de parcelas 9 Valor total da(s) parcela(s) e…" at bounding box center [366, 309] width 595 height 624
drag, startPoint x: 663, startPoint y: 356, endPoint x: 622, endPoint y: 357, distance: 40.9
click at [622, 357] on div "Contratos Contrato #ce60e366 Renegociação de parcelas Renegociação de parcelas …" at bounding box center [367, 272] width 644 height 724
copy span "4.578,13"
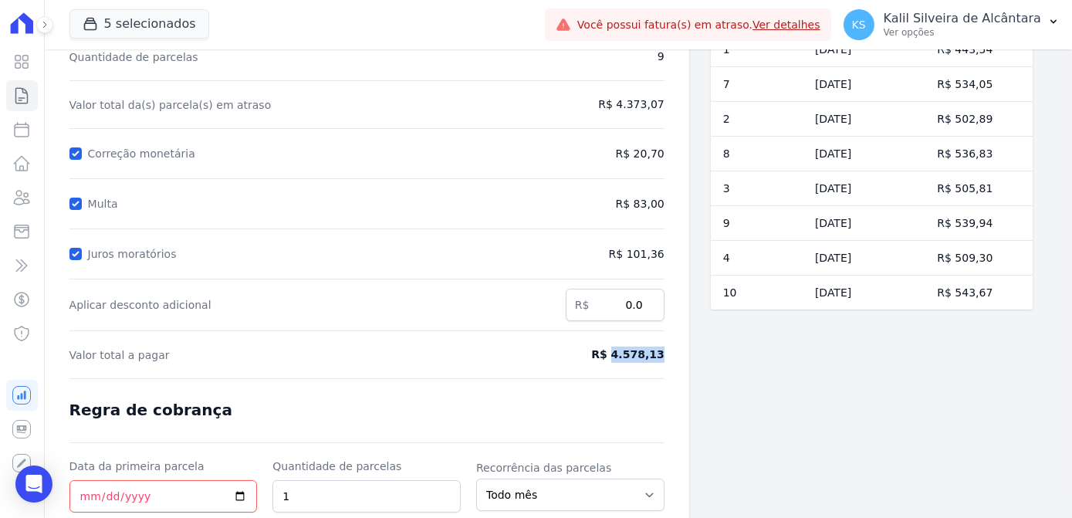
click at [629, 346] on span "R$ 4.578,13" at bounding box center [595, 354] width 137 height 16
click at [613, 356] on span "R$ 4.578,13" at bounding box center [595, 354] width 137 height 16
drag, startPoint x: 618, startPoint y: 354, endPoint x: 606, endPoint y: 353, distance: 11.7
click at [606, 353] on span "R$ 4.578,13" at bounding box center [595, 354] width 137 height 16
copy span "R$"
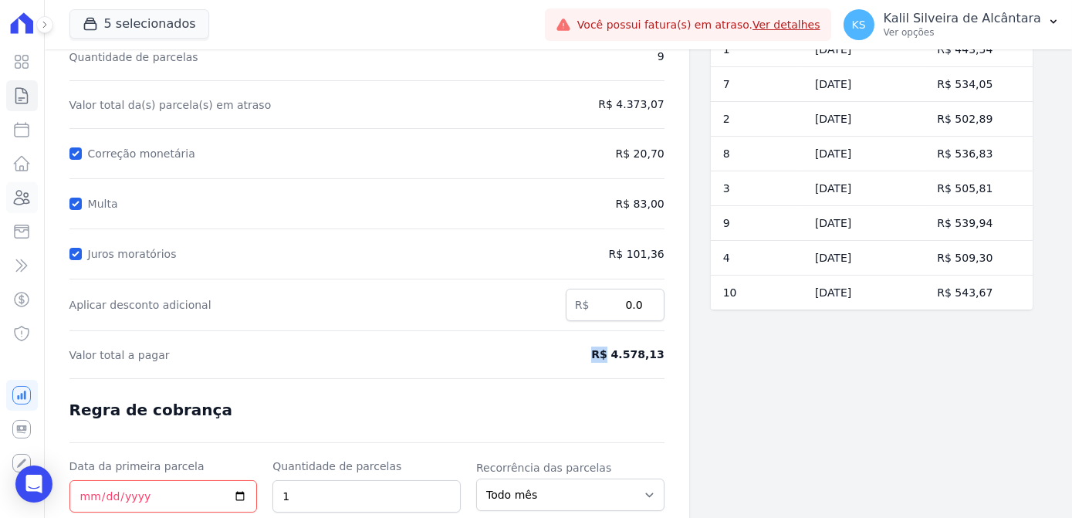
click at [27, 197] on icon at bounding box center [21, 197] width 19 height 19
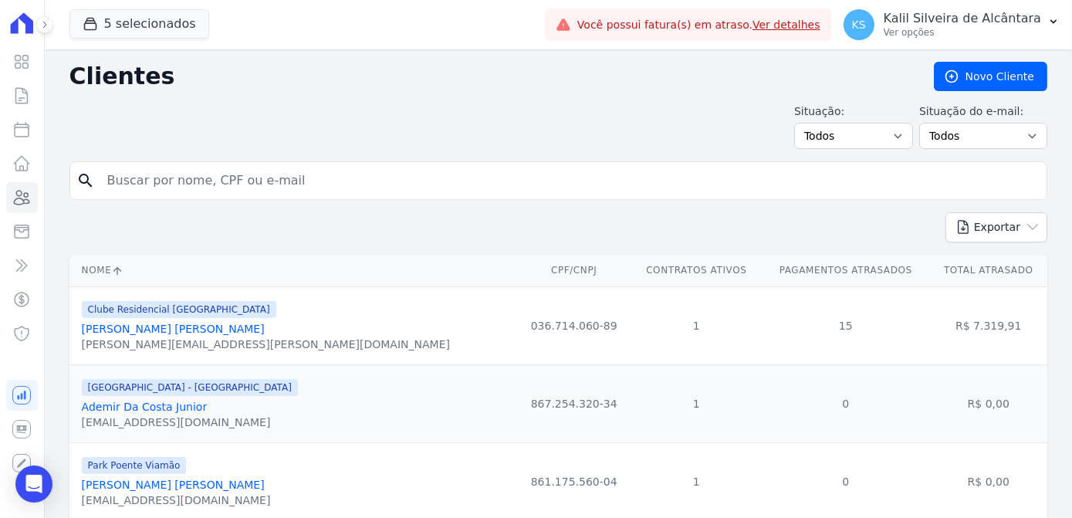
click at [187, 176] on input "search" at bounding box center [569, 180] width 942 height 31
type input "lukas"
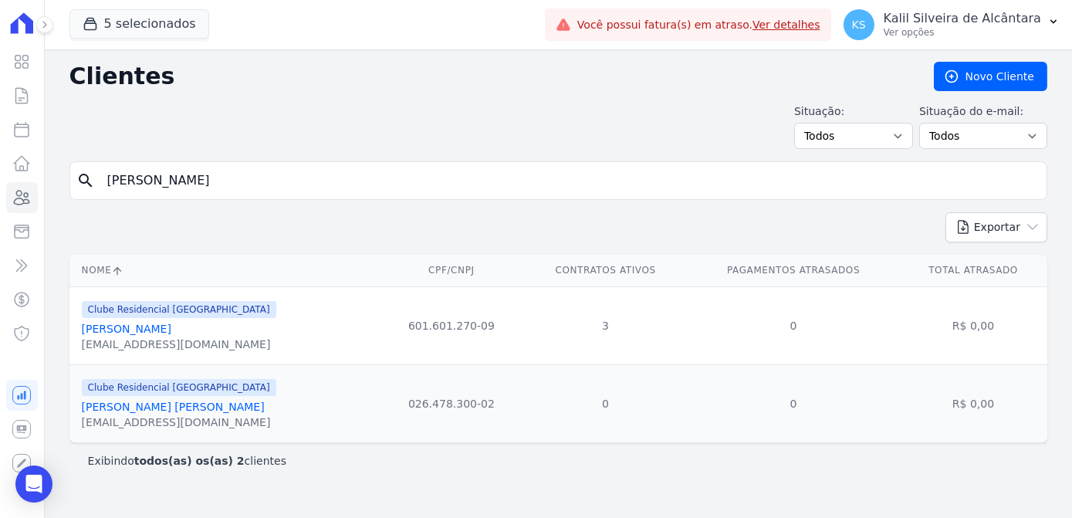
click at [156, 332] on link "Lukas Cardoso Sechi" at bounding box center [126, 328] width 89 height 12
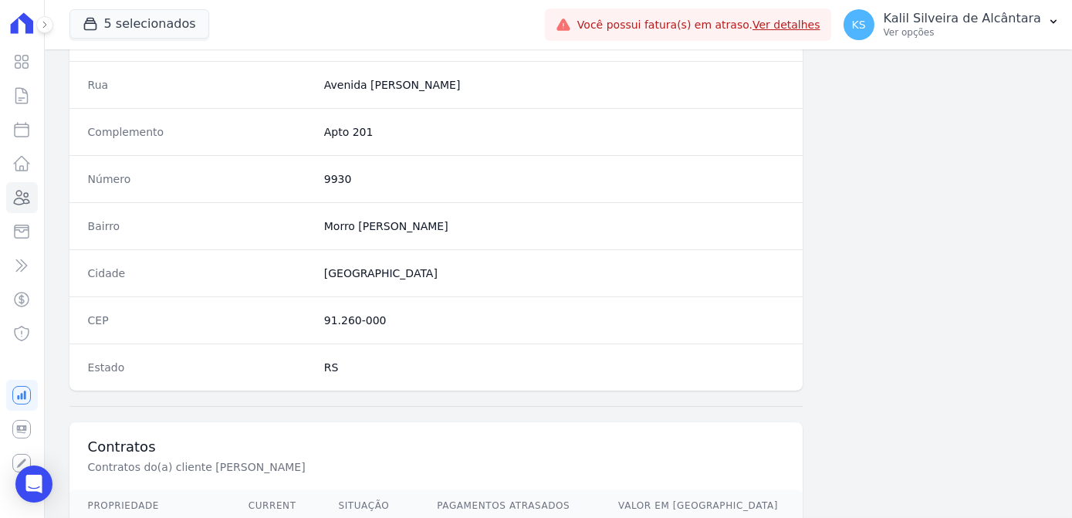
scroll to position [1061, 0]
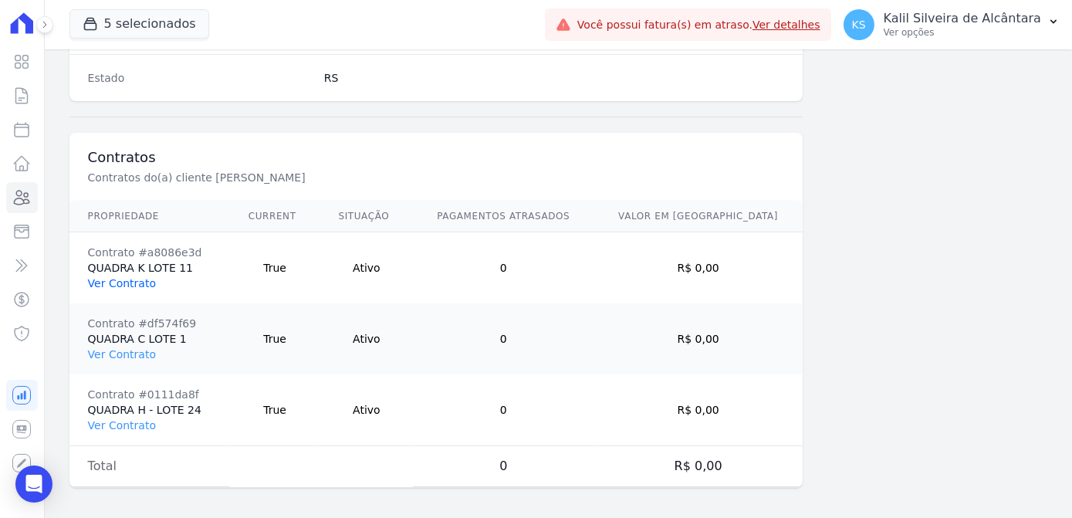
click at [125, 277] on link "Ver Contrato" at bounding box center [122, 283] width 68 height 12
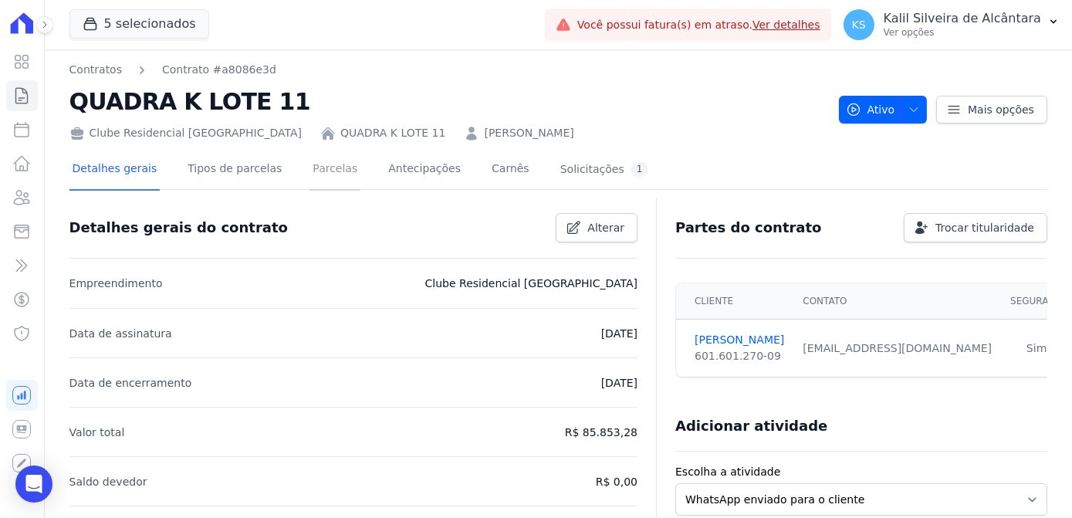
click at [309, 185] on link "Parcelas" at bounding box center [334, 170] width 51 height 41
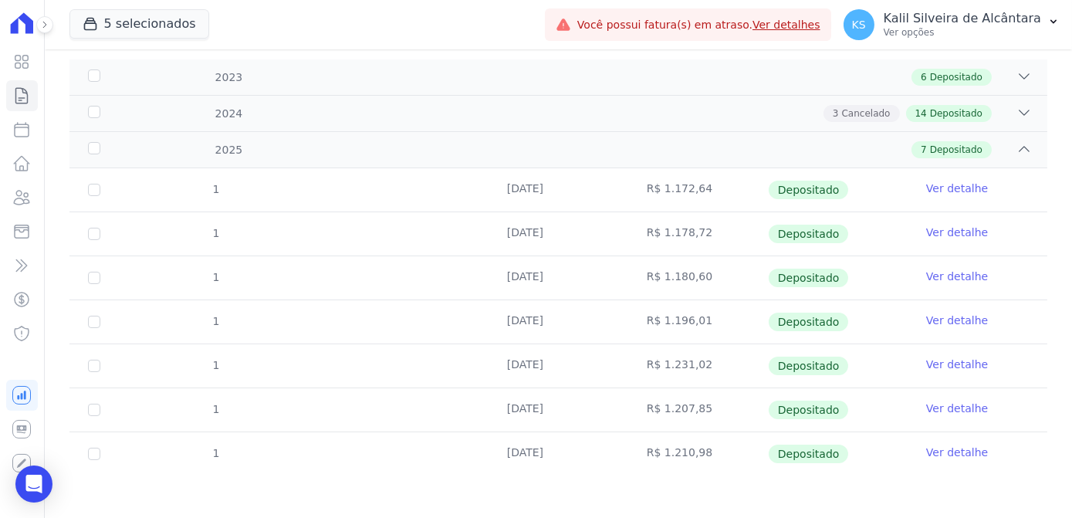
scroll to position [230, 0]
click at [26, 195] on icon at bounding box center [21, 197] width 19 height 19
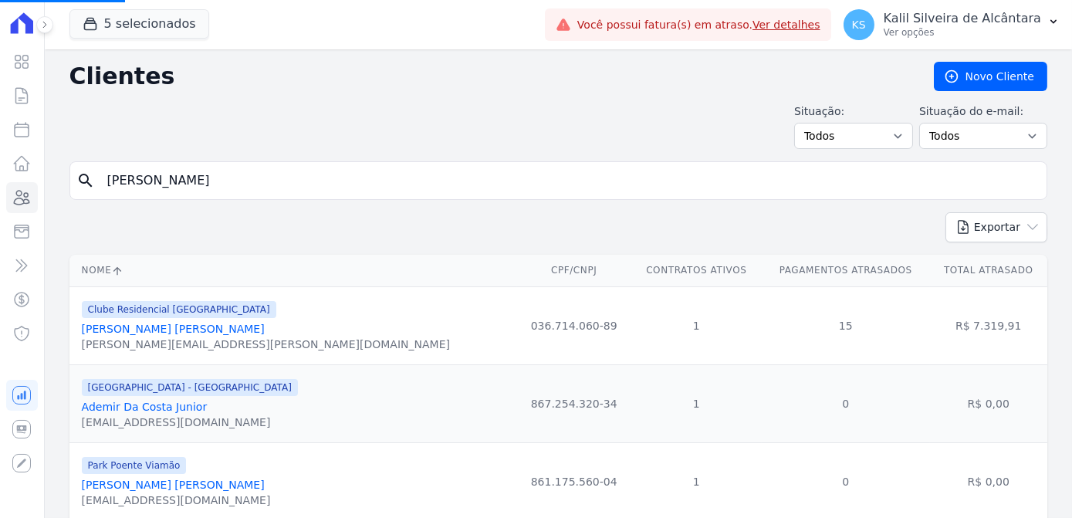
click at [130, 180] on input "lukas" at bounding box center [569, 180] width 942 height 31
click at [167, 186] on div "search" at bounding box center [557, 180] width 977 height 39
type input "gabriel pasini"
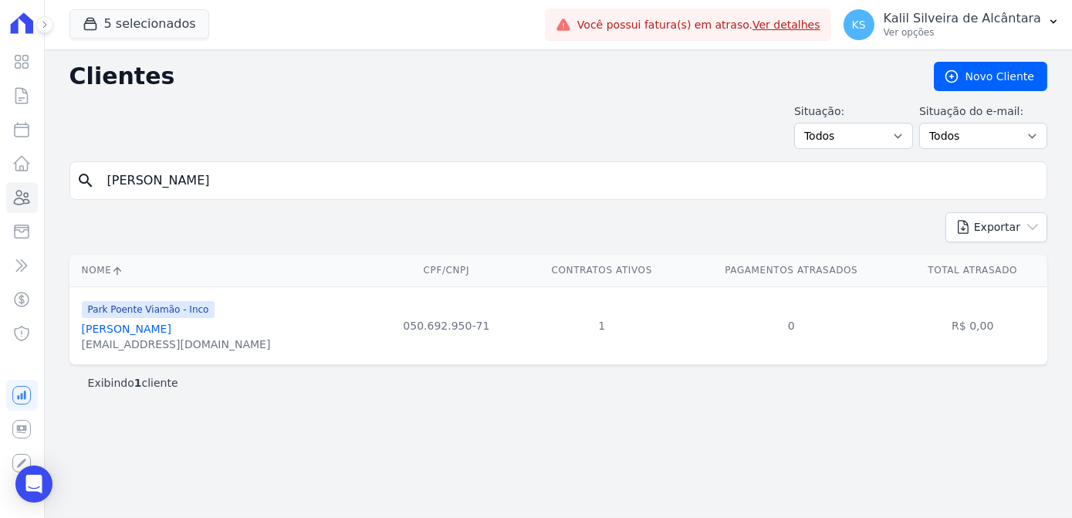
click at [170, 330] on link "Gabriel Pasini Muller" at bounding box center [126, 328] width 89 height 12
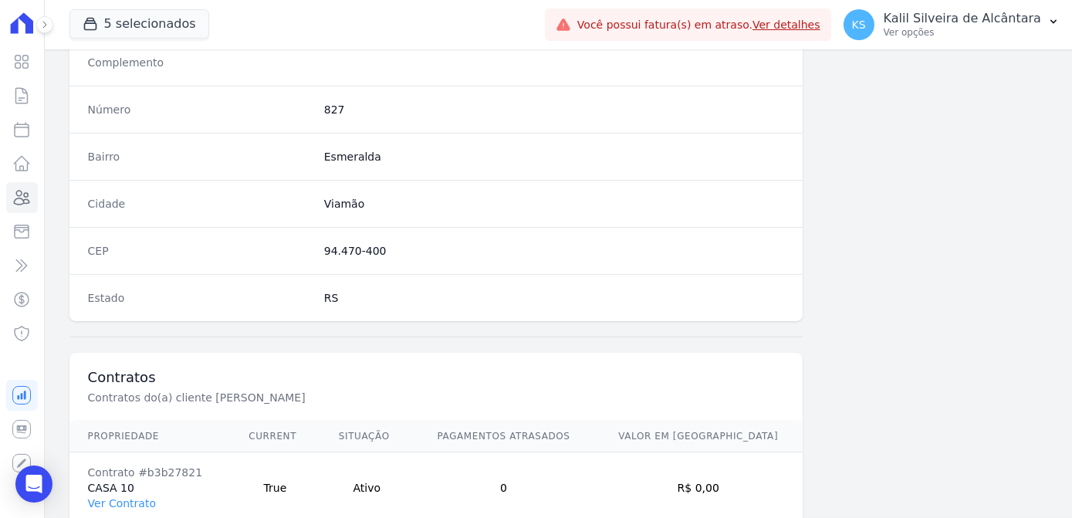
scroll to position [919, 0]
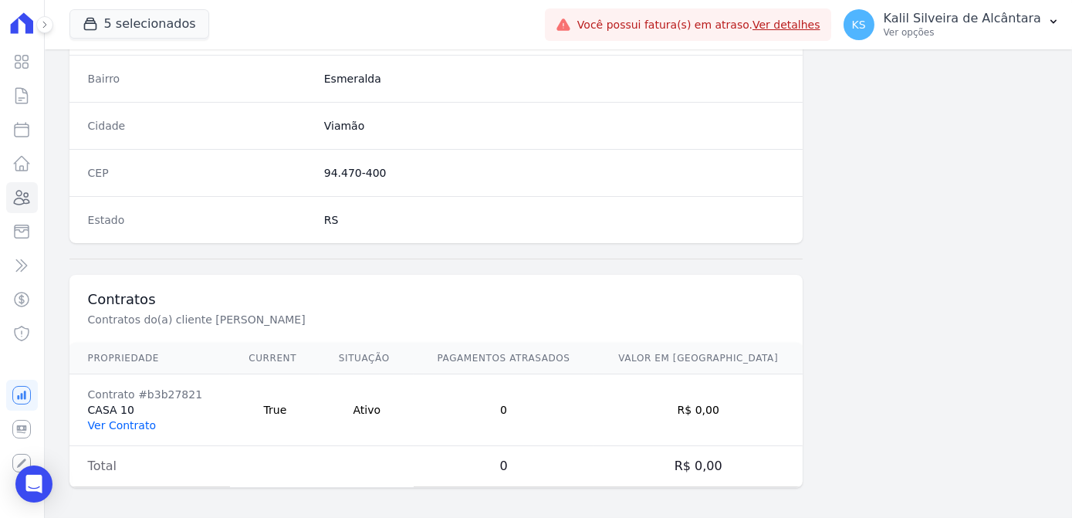
click at [121, 422] on link "Ver Contrato" at bounding box center [122, 425] width 68 height 12
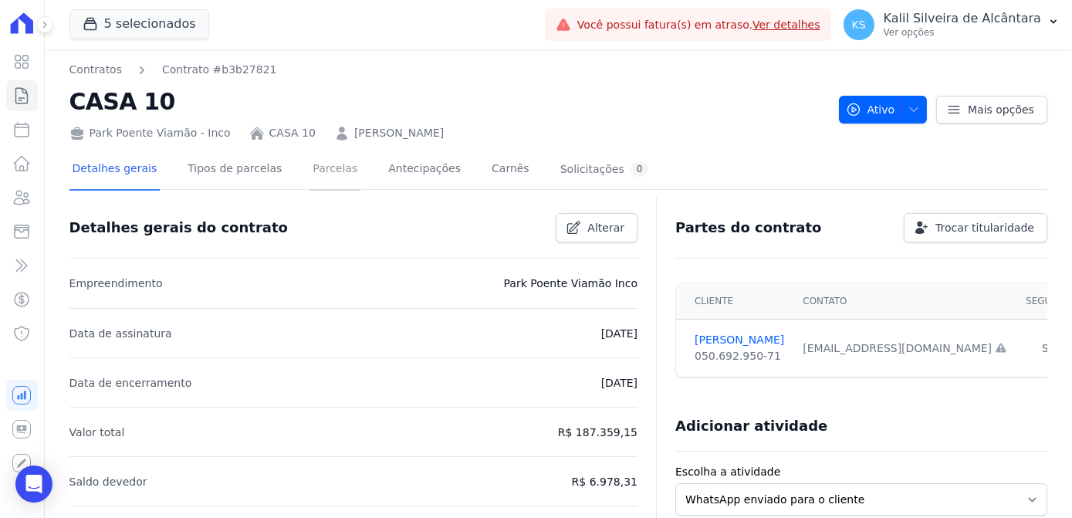
click at [319, 175] on link "Parcelas" at bounding box center [334, 170] width 51 height 41
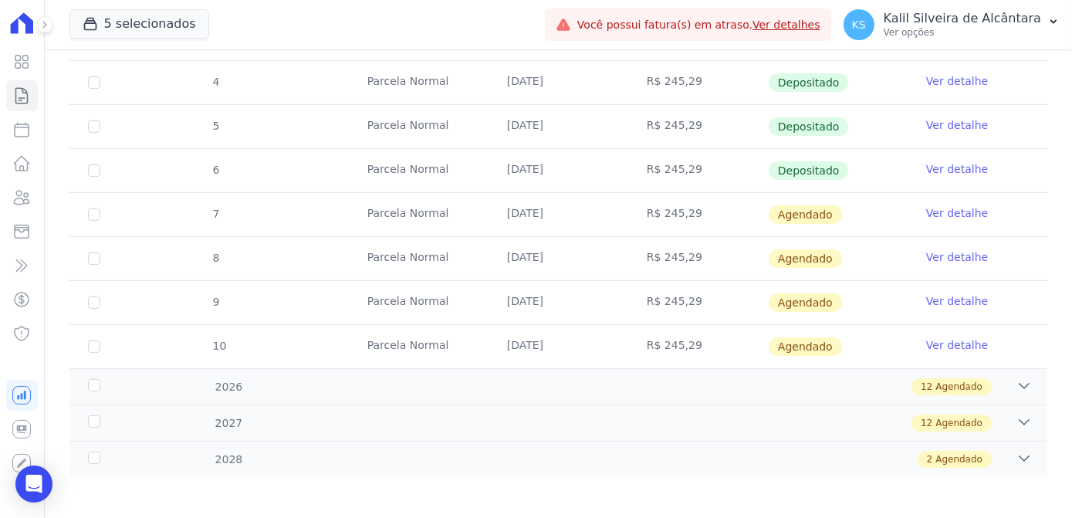
scroll to position [469, 0]
click at [25, 194] on icon at bounding box center [21, 197] width 19 height 19
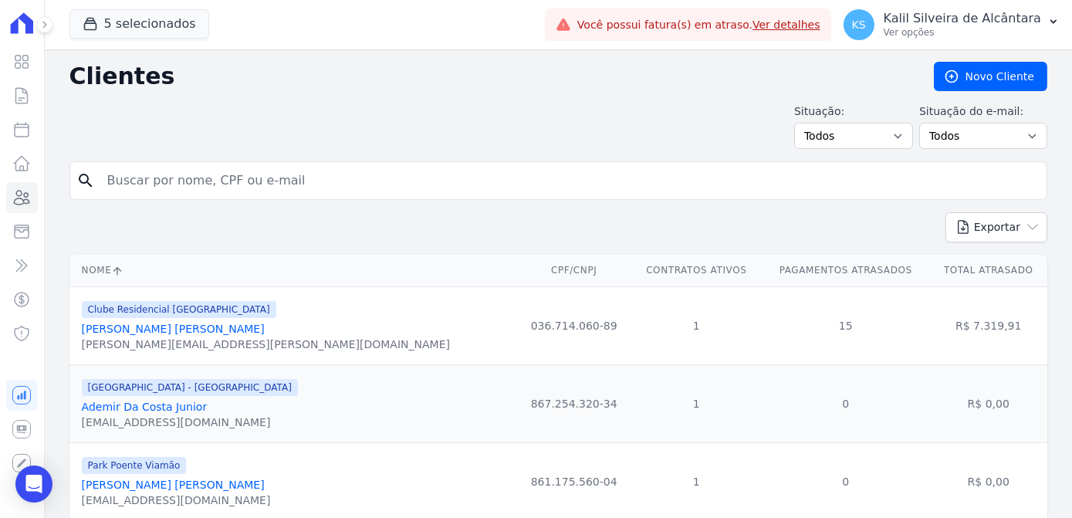
click at [214, 175] on input "search" at bounding box center [569, 180] width 942 height 31
type input "daiane dias"
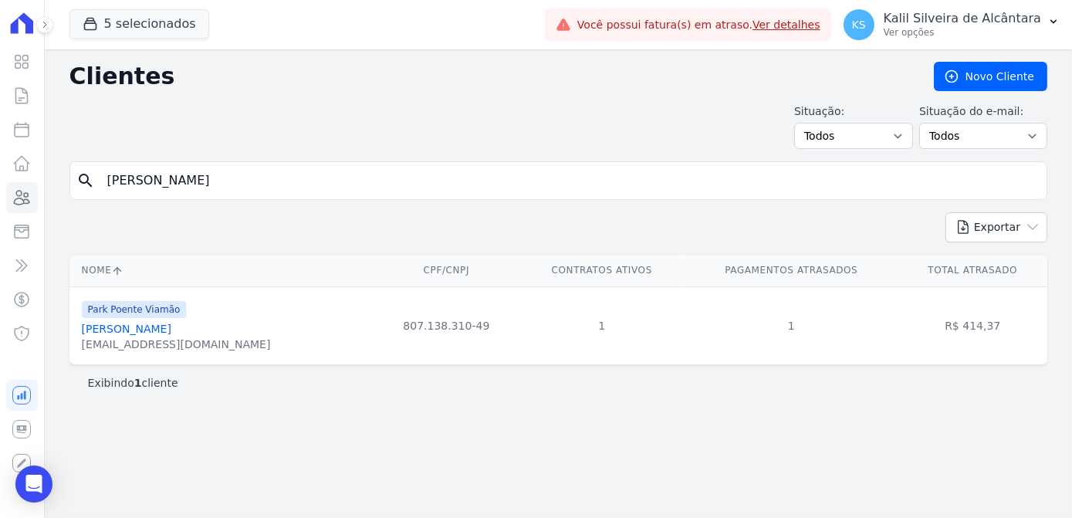
click at [150, 336] on div "vividaiane123@gmail.com" at bounding box center [176, 343] width 189 height 15
click at [152, 332] on link "Daiane Dias Da Silva" at bounding box center [126, 328] width 89 height 12
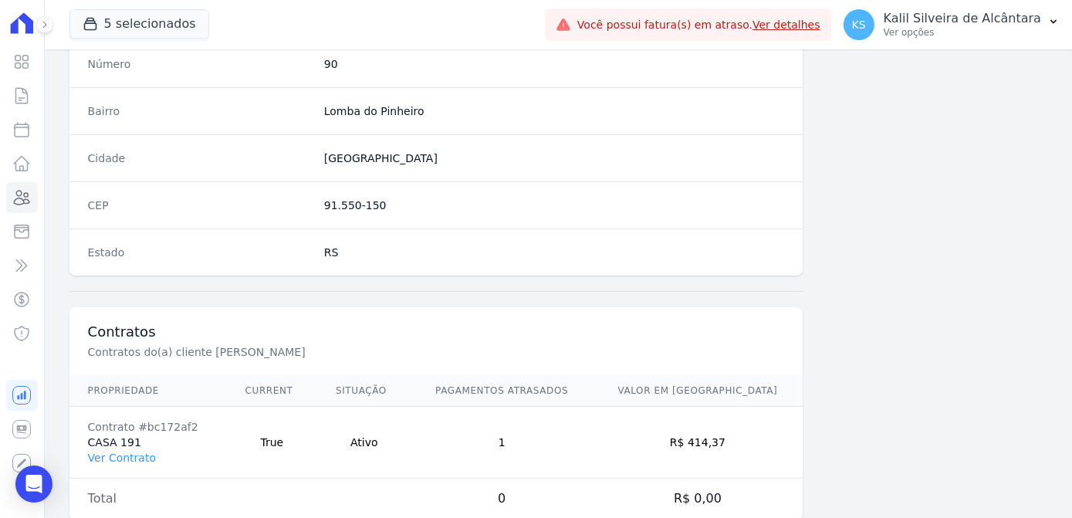
scroll to position [919, 0]
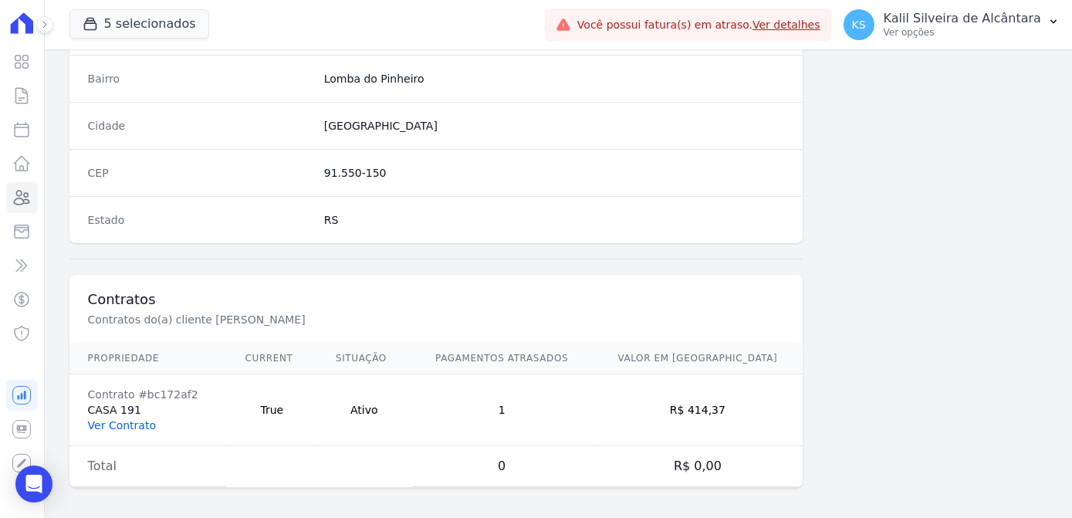
click at [130, 425] on link "Ver Contrato" at bounding box center [122, 425] width 68 height 12
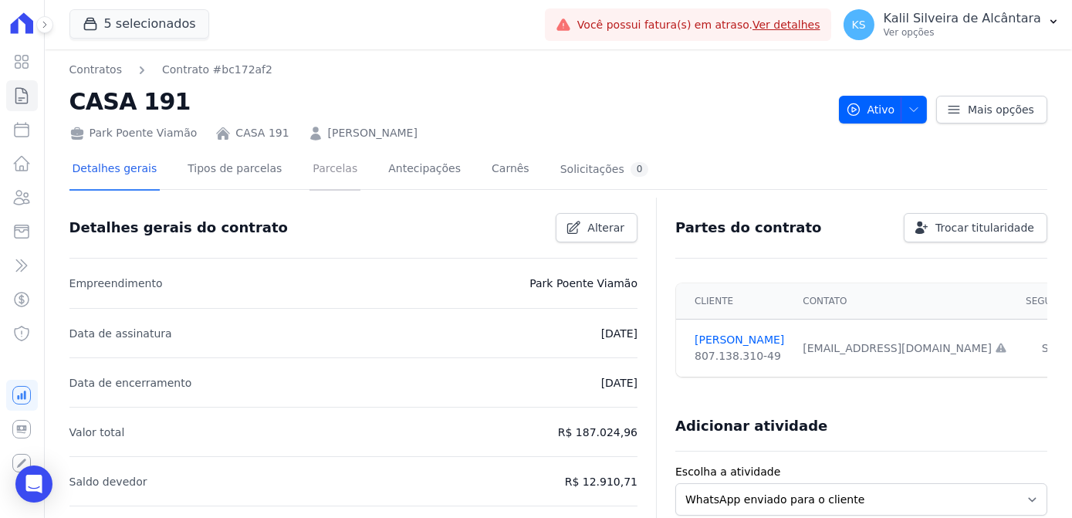
click at [312, 182] on link "Parcelas" at bounding box center [334, 170] width 51 height 41
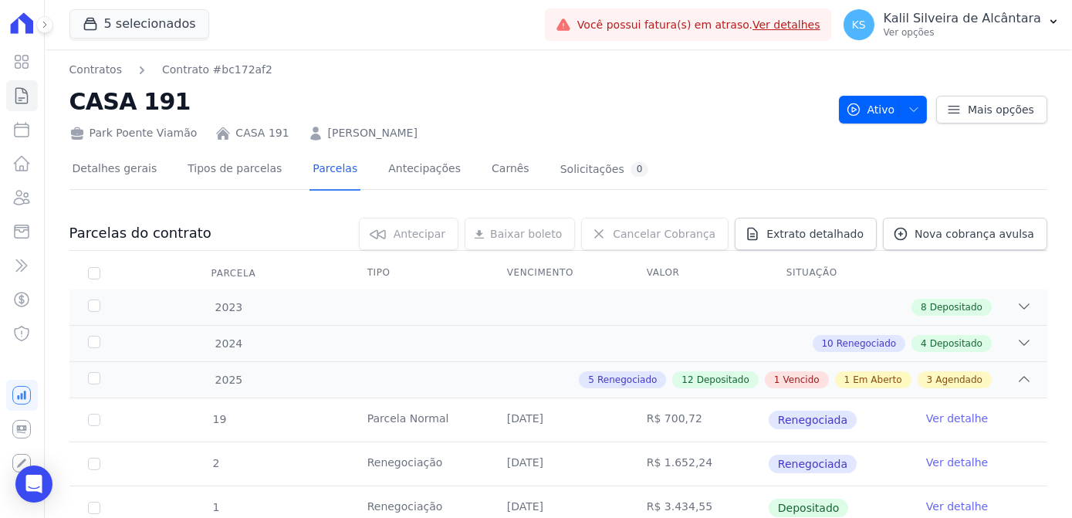
click at [417, 130] on link "DAIANE DIAS DA SILVA" at bounding box center [372, 133] width 89 height 16
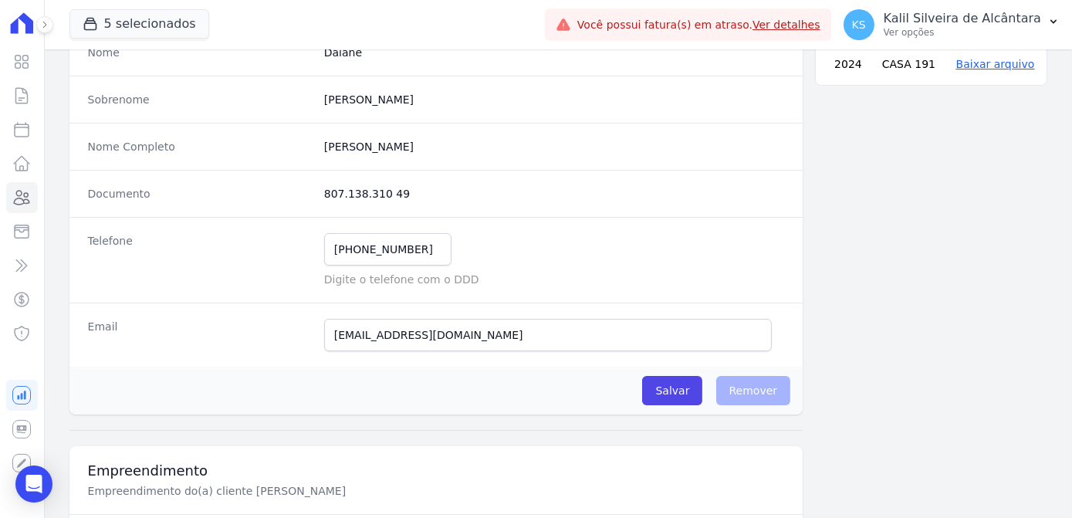
scroll to position [140, 0]
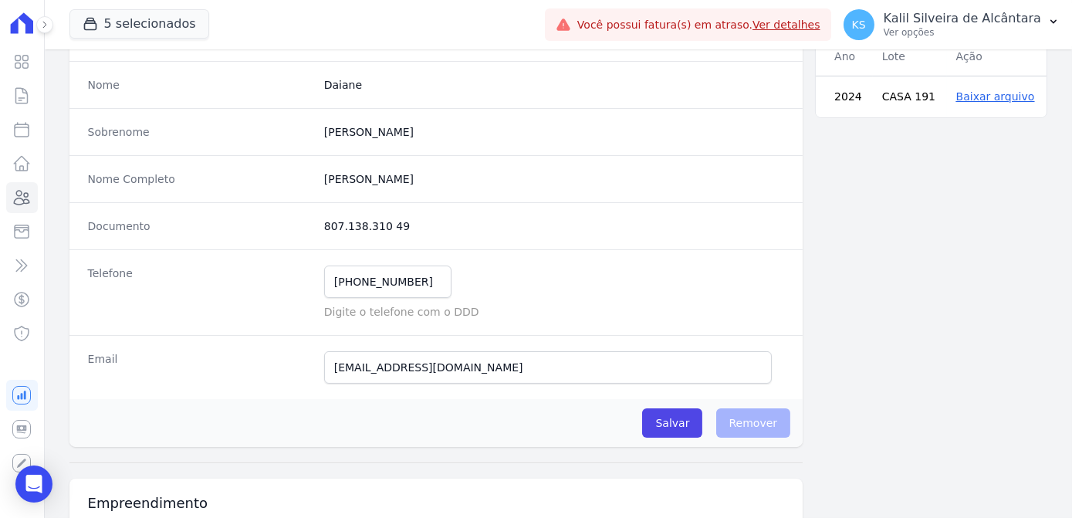
drag, startPoint x: 407, startPoint y: 231, endPoint x: 319, endPoint y: 229, distance: 88.0
click at [319, 229] on div "Documento 807.138.310 49" at bounding box center [436, 225] width 734 height 47
copy dd "807.138.310 49"
click at [29, 212] on link "Clientes" at bounding box center [22, 197] width 32 height 31
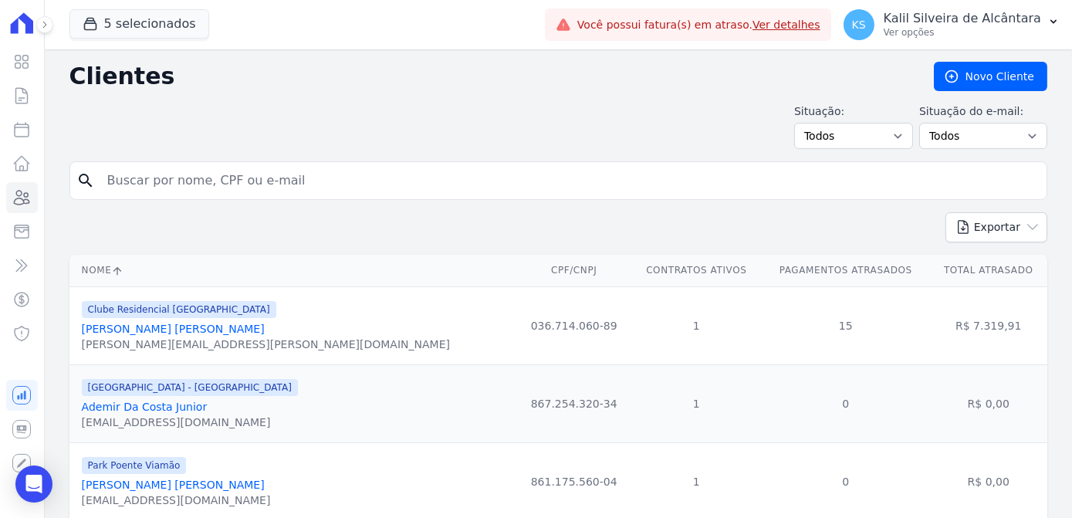
click at [206, 170] on input "search" at bounding box center [569, 180] width 942 height 31
type input "estefane"
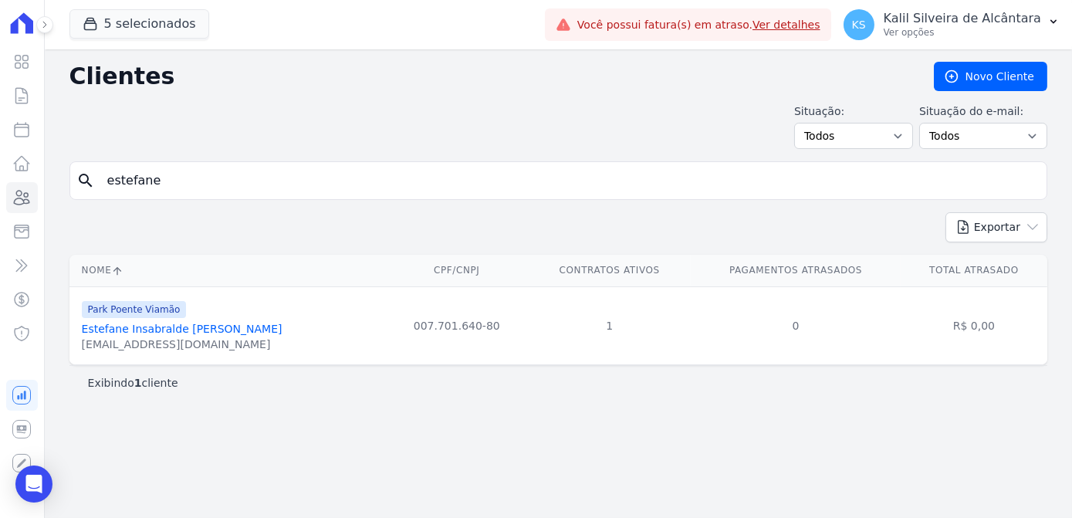
click at [156, 326] on link "Estefane Insabralde Dos Santos" at bounding box center [182, 328] width 201 height 12
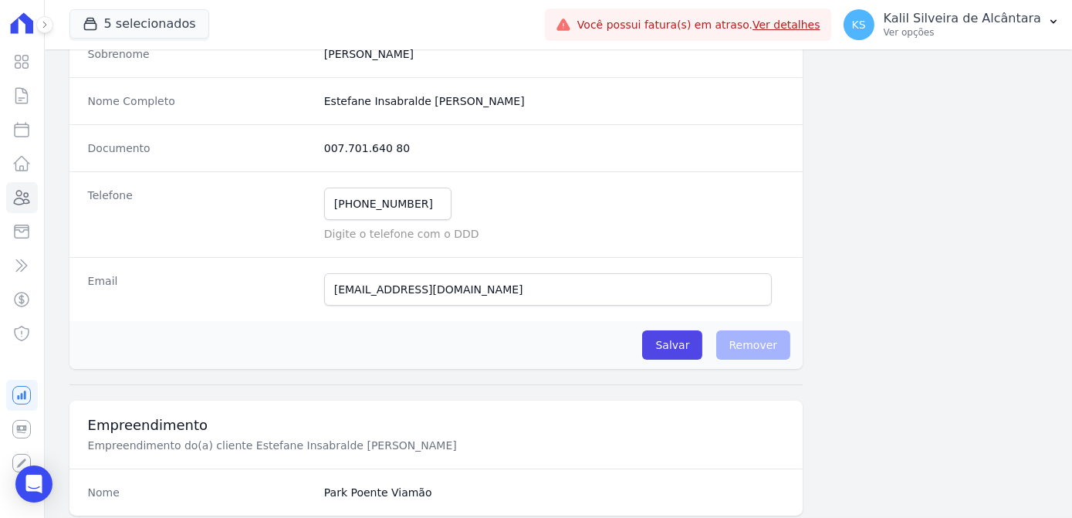
scroll to position [7, 0]
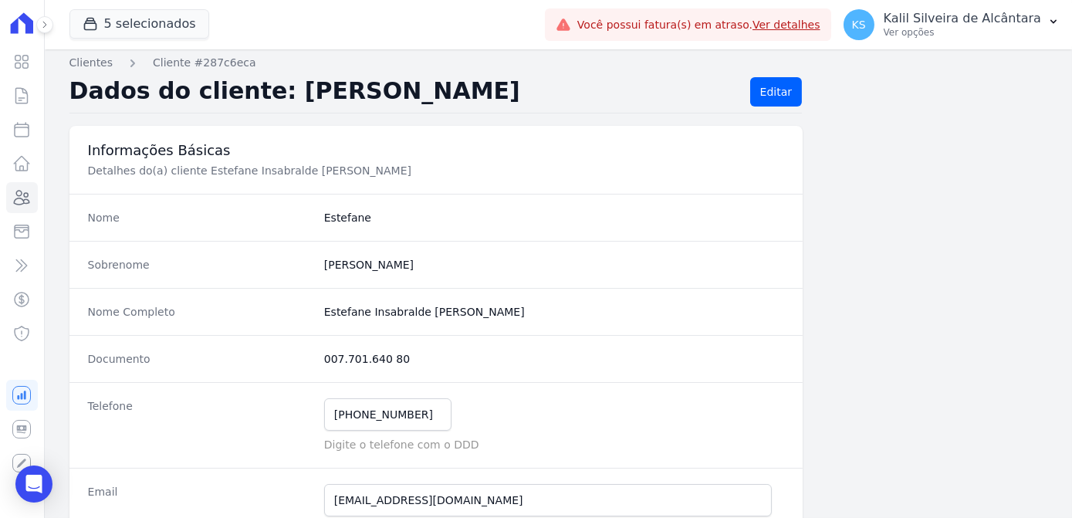
click at [310, 358] on div "Documento 007.701.640 80" at bounding box center [436, 358] width 734 height 47
copy div "007.701.640 80"
click at [29, 208] on link "Clientes" at bounding box center [22, 197] width 32 height 31
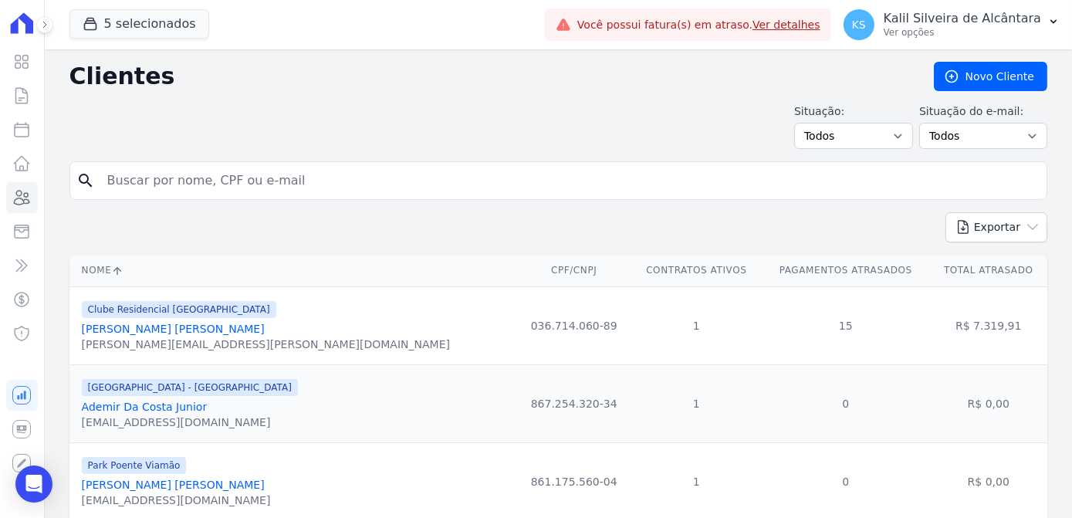
click at [203, 190] on input "search" at bounding box center [569, 180] width 942 height 31
type input "araine ramo"
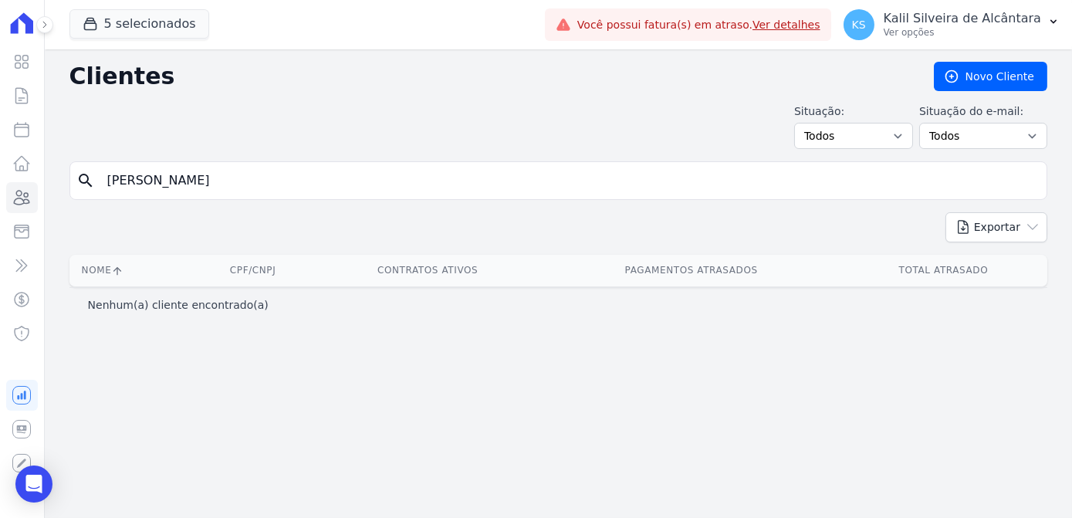
drag, startPoint x: 187, startPoint y: 178, endPoint x: -89, endPoint y: 167, distance: 276.4
click at [0, 167] on html "Visão Geral Contratos Parcelas Lotes Clientes Minha Carteira Transferências Cré…" at bounding box center [536, 259] width 1072 height 518
type input "ariane"
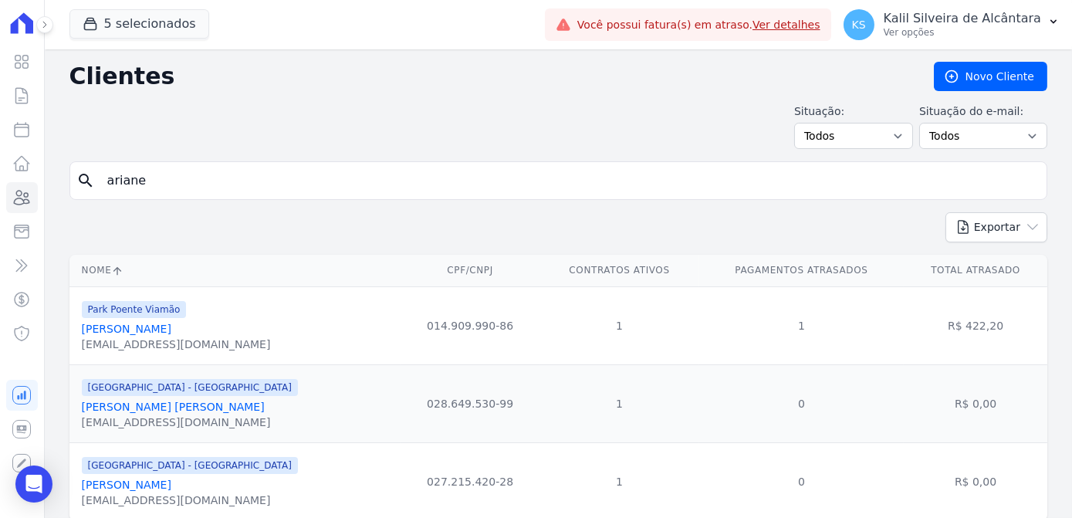
click at [171, 324] on link "Ariane Ramos Meirelles" at bounding box center [126, 328] width 89 height 12
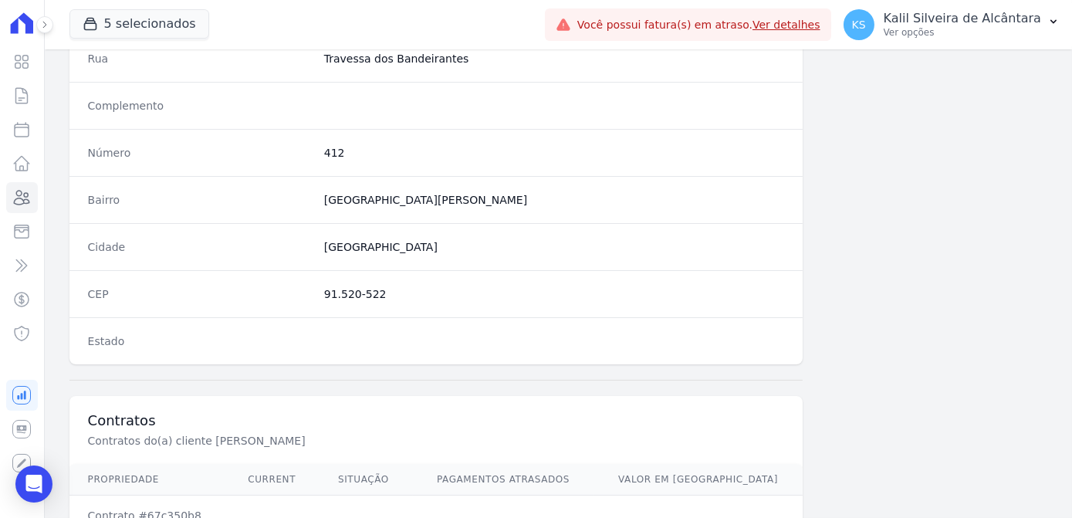
scroll to position [911, 0]
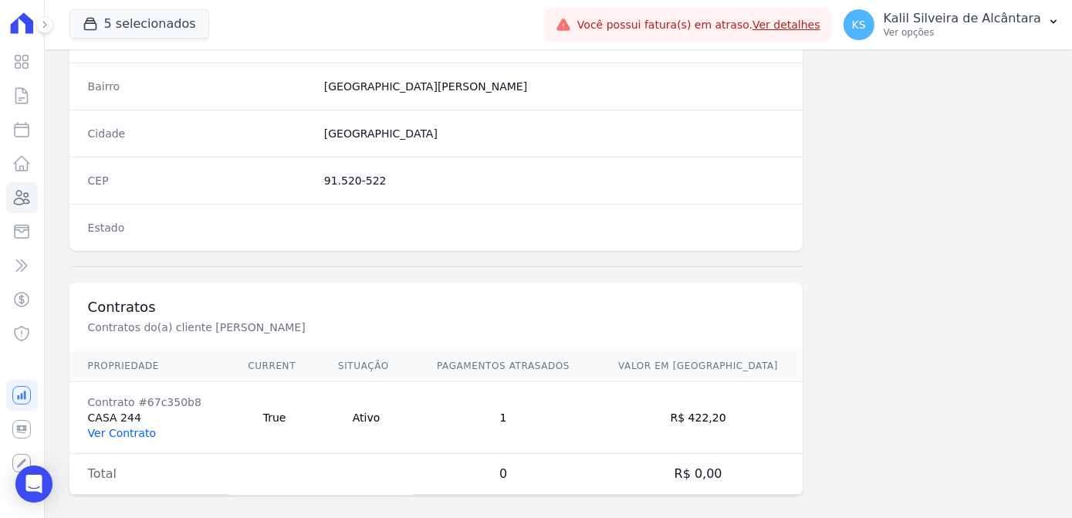
click at [117, 429] on link "Ver Contrato" at bounding box center [122, 433] width 68 height 12
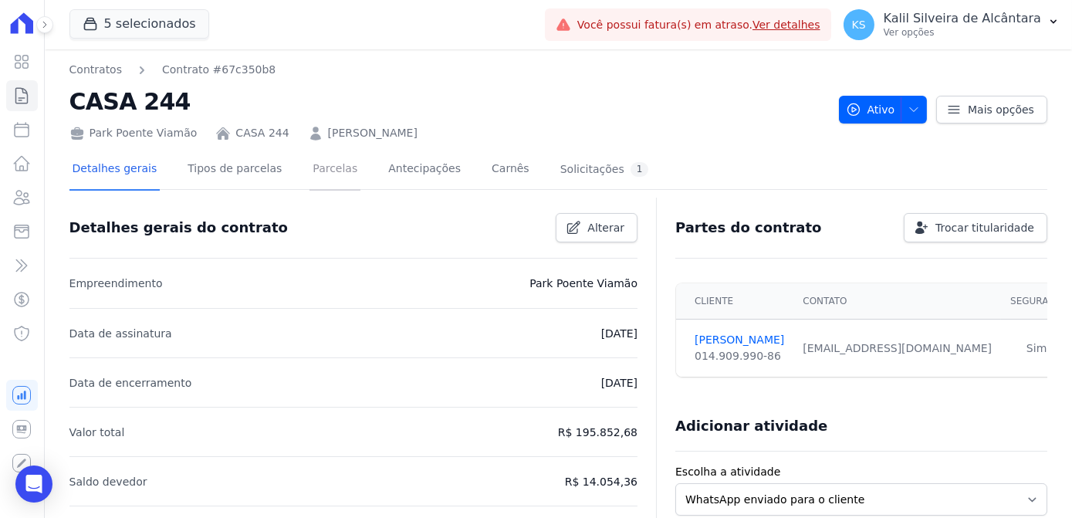
click at [312, 182] on link "Parcelas" at bounding box center [334, 170] width 51 height 41
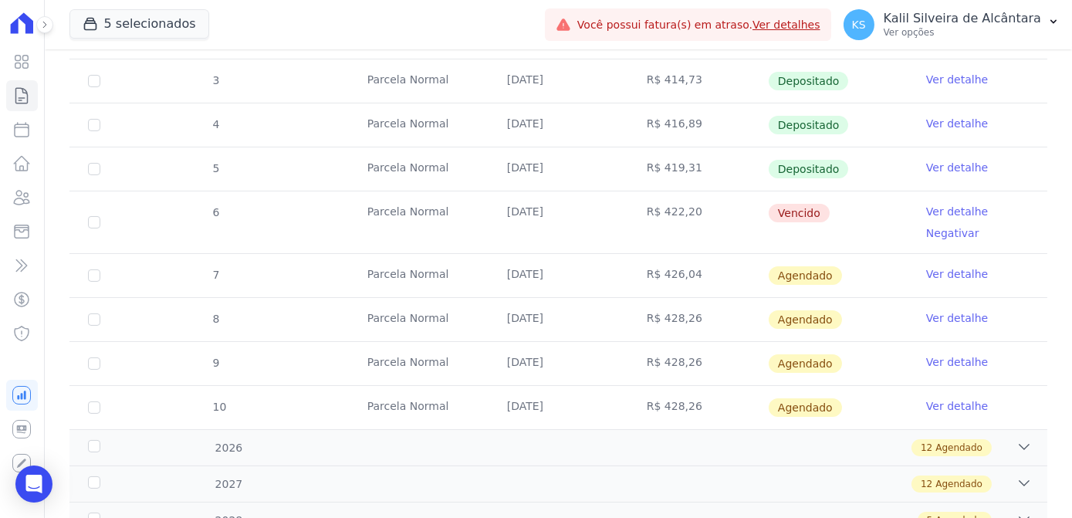
scroll to position [561, 0]
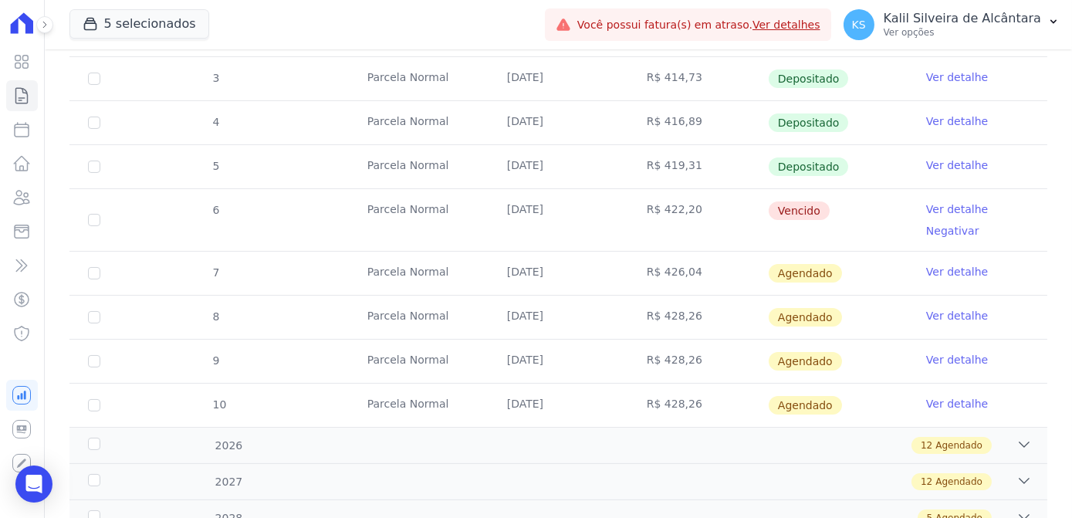
drag, startPoint x: 833, startPoint y: 202, endPoint x: 434, endPoint y: 204, distance: 399.6
click at [434, 204] on tr "6 Parcela Normal 25/08/2025 R$ 422,20 Vencido Ver detalhe Negativar" at bounding box center [557, 219] width 977 height 62
click at [23, 198] on icon at bounding box center [21, 197] width 19 height 19
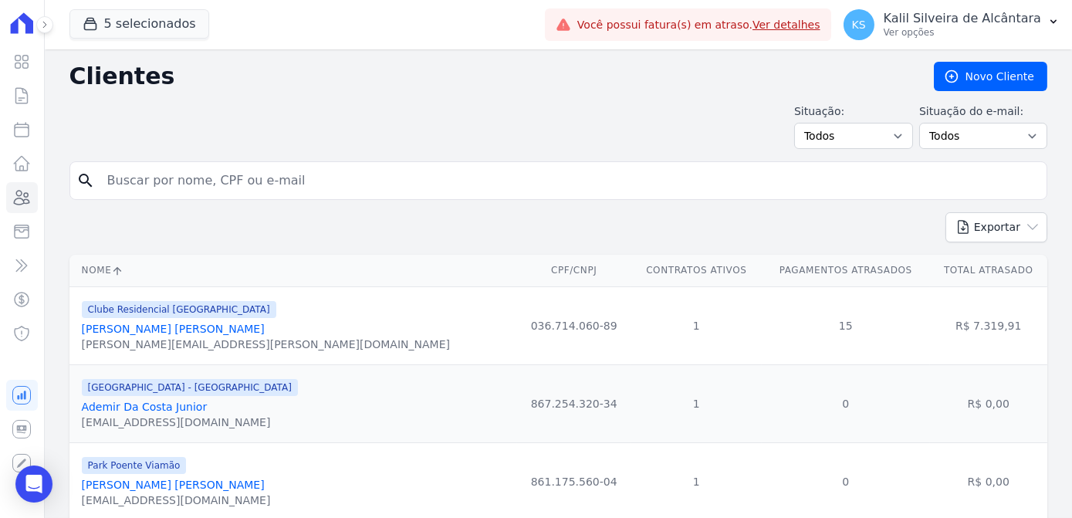
click at [210, 184] on input "search" at bounding box center [569, 180] width 942 height 31
type input "bruna ch"
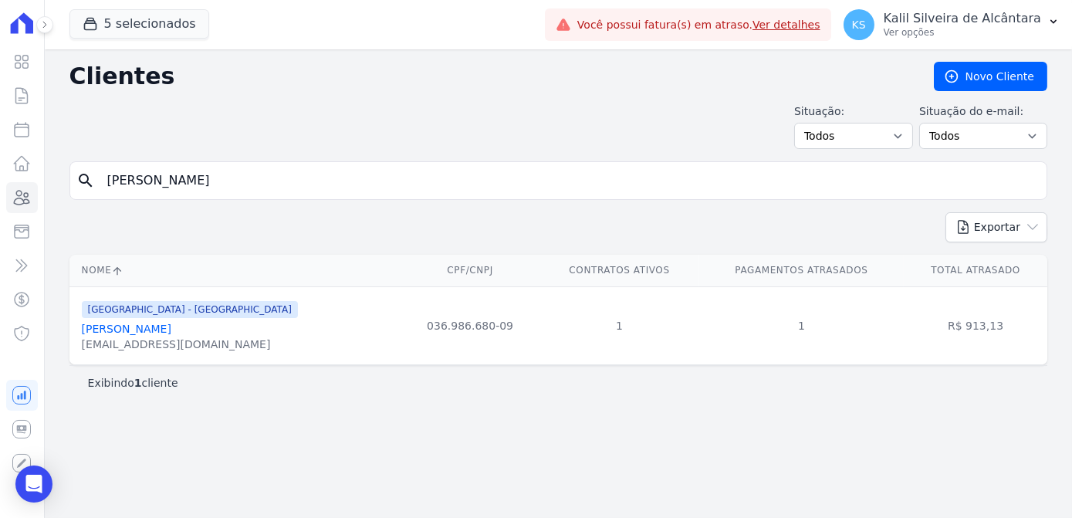
click at [141, 328] on link "Bruna Chaves Da Silva" at bounding box center [126, 328] width 89 height 12
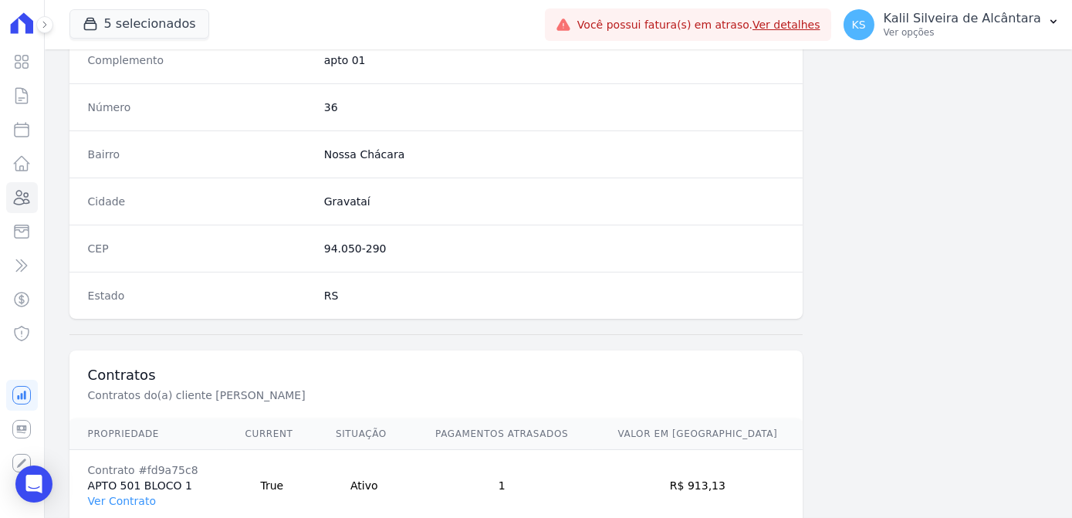
scroll to position [919, 0]
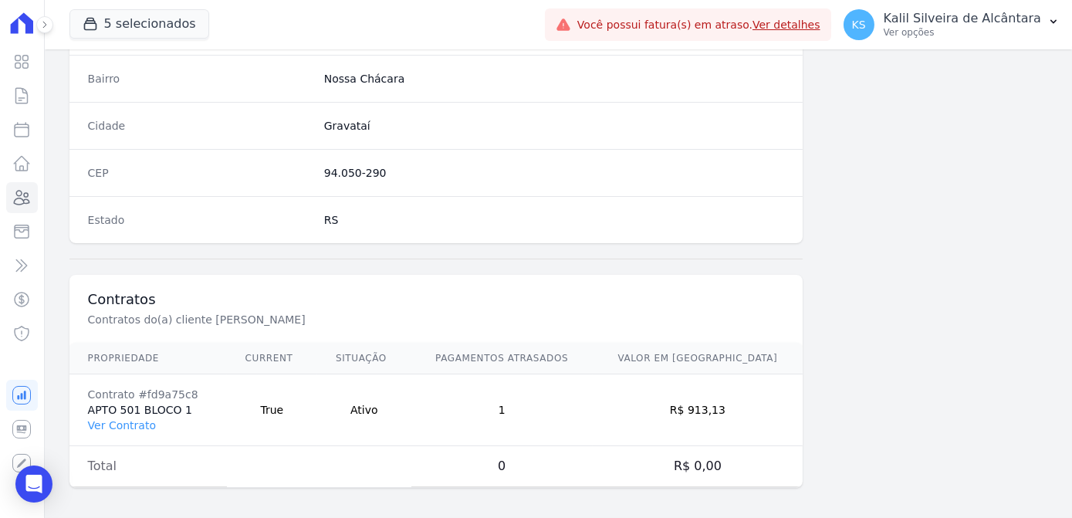
click at [130, 427] on td "Contrato #fd9a75c8 APTO 501 BLOCO 1 Ver Contrato" at bounding box center [147, 410] width 157 height 72
click at [130, 420] on link "Ver Contrato" at bounding box center [122, 425] width 68 height 12
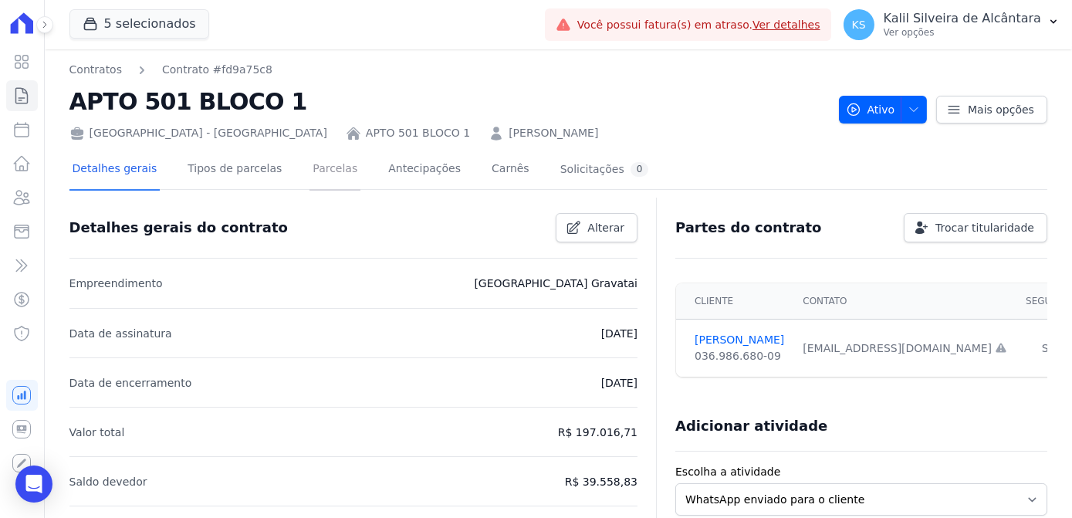
click at [333, 172] on link "Parcelas" at bounding box center [334, 170] width 51 height 41
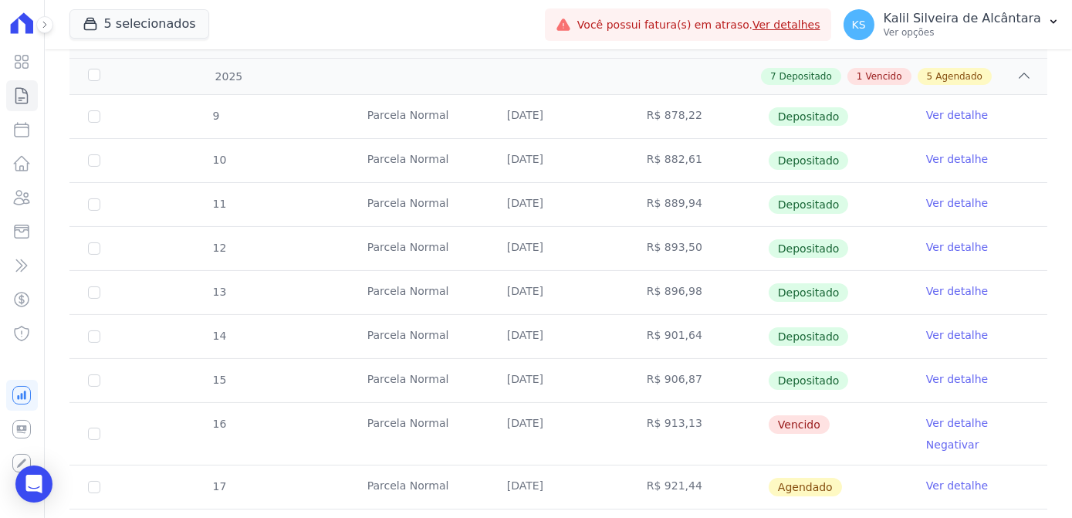
scroll to position [350, 0]
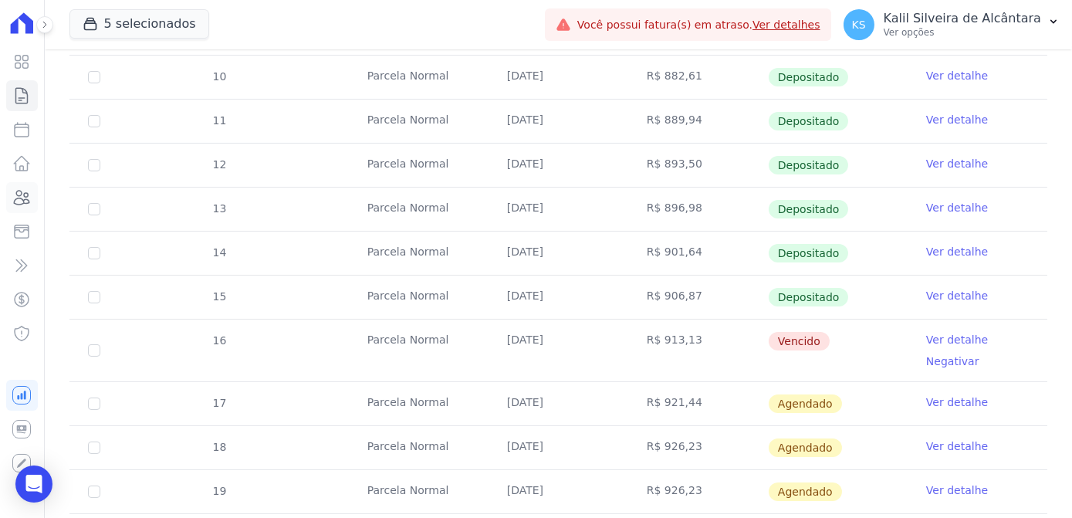
click at [18, 194] on icon at bounding box center [21, 197] width 19 height 19
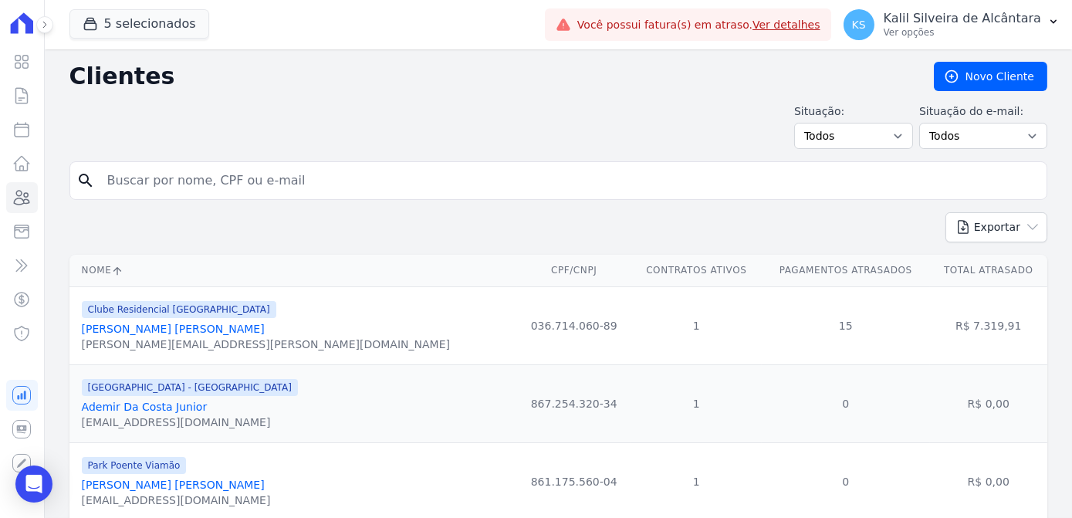
click at [197, 192] on input "search" at bounding box center [569, 180] width 942 height 31
type input "nelbia"
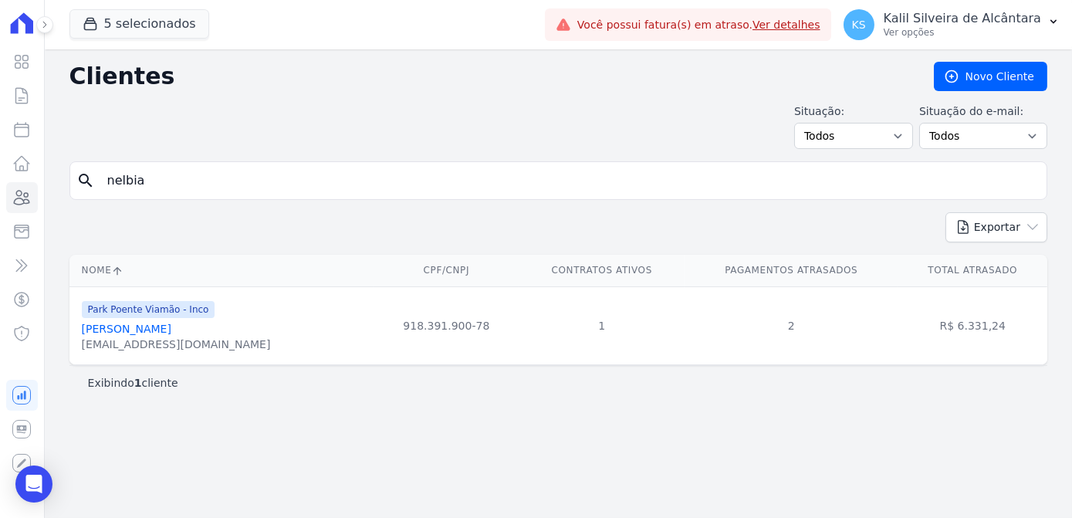
click at [153, 326] on link "Nelbia Simoes Fillmann" at bounding box center [126, 328] width 89 height 12
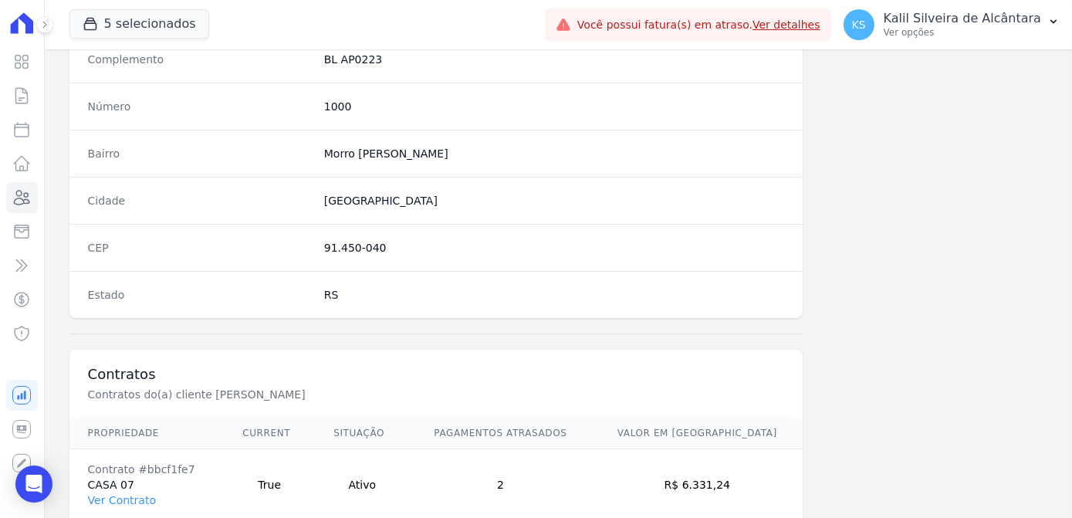
scroll to position [919, 0]
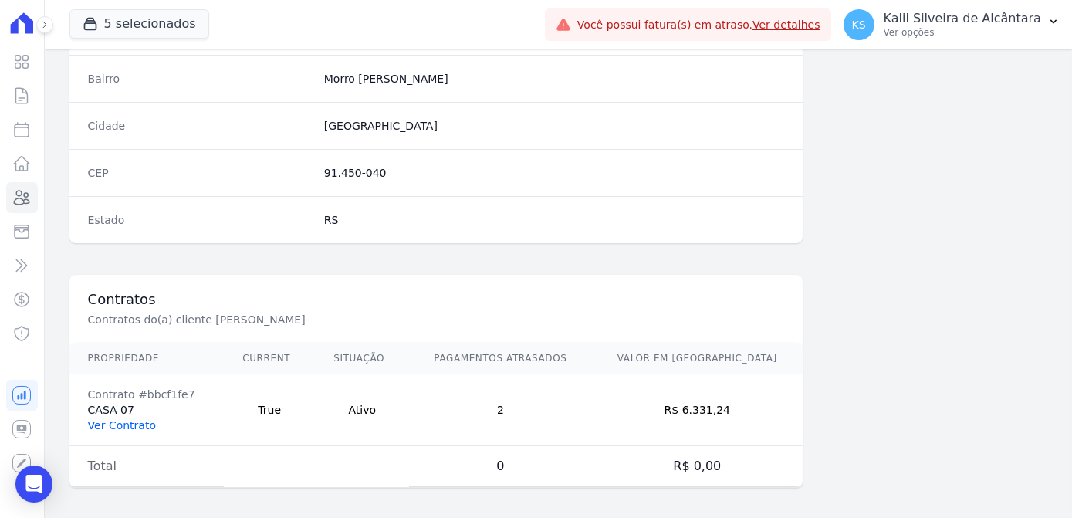
click at [129, 421] on link "Ver Contrato" at bounding box center [122, 425] width 68 height 12
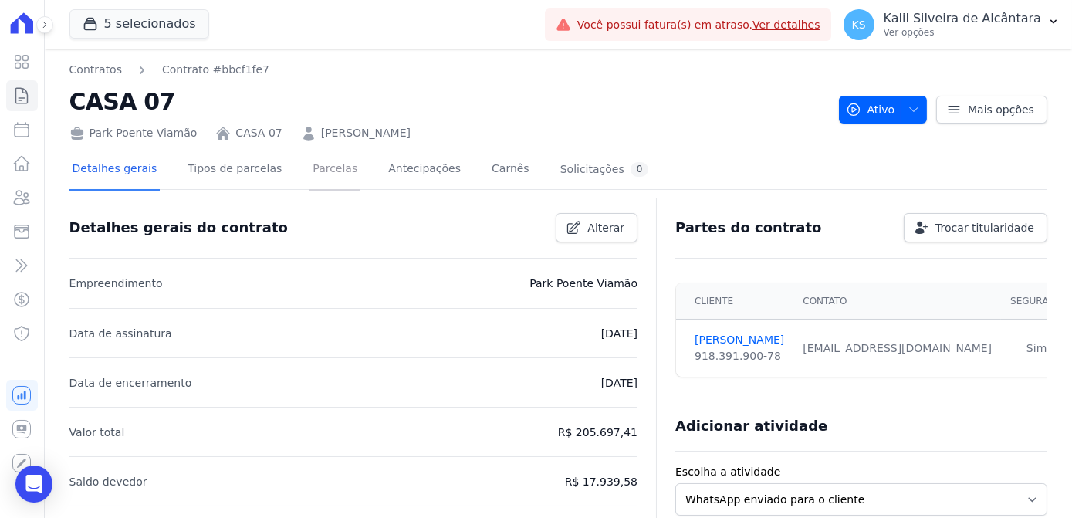
click at [314, 181] on link "Parcelas" at bounding box center [334, 170] width 51 height 41
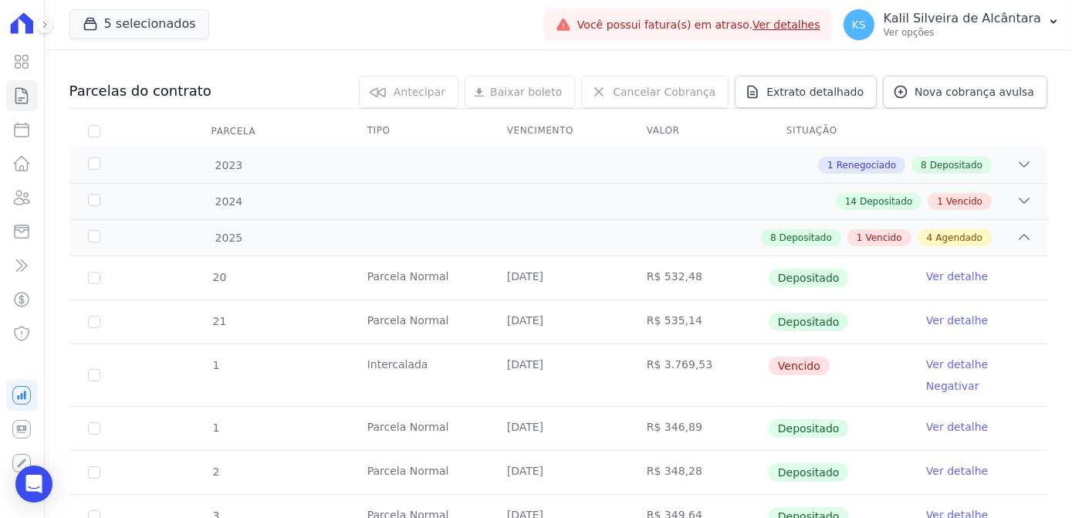
scroll to position [140, 0]
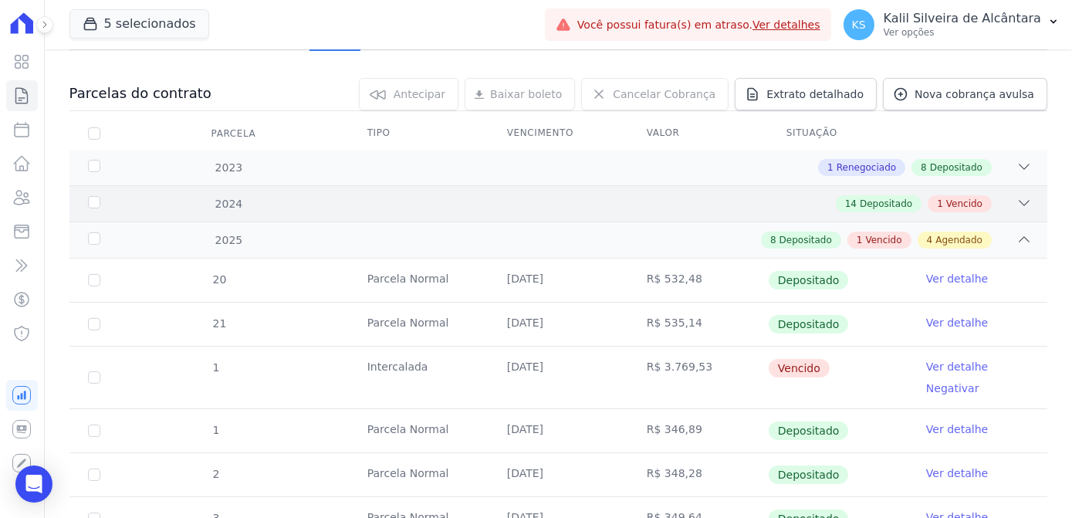
click at [586, 202] on div "14 Depositado 1 Vencido" at bounding box center [606, 203] width 851 height 17
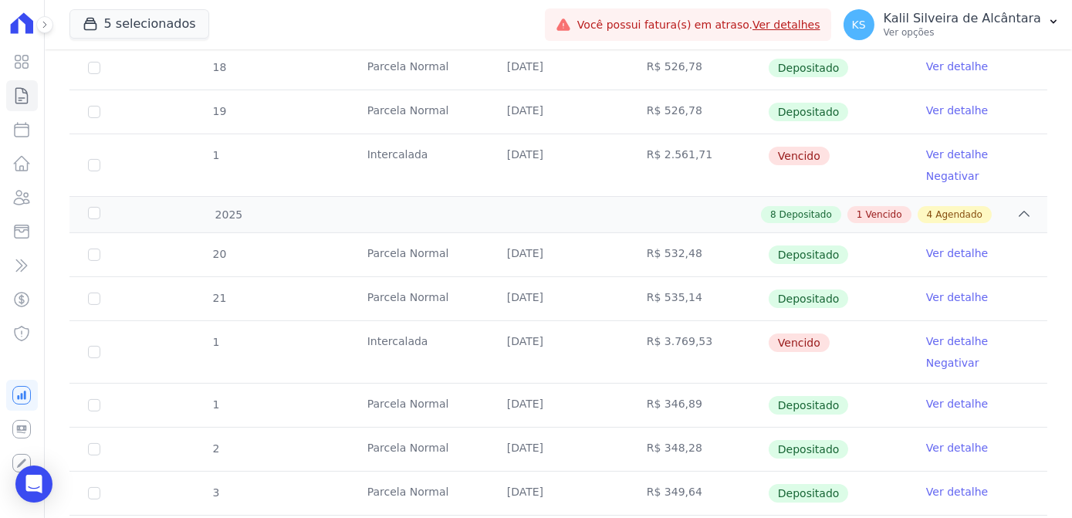
scroll to position [841, 0]
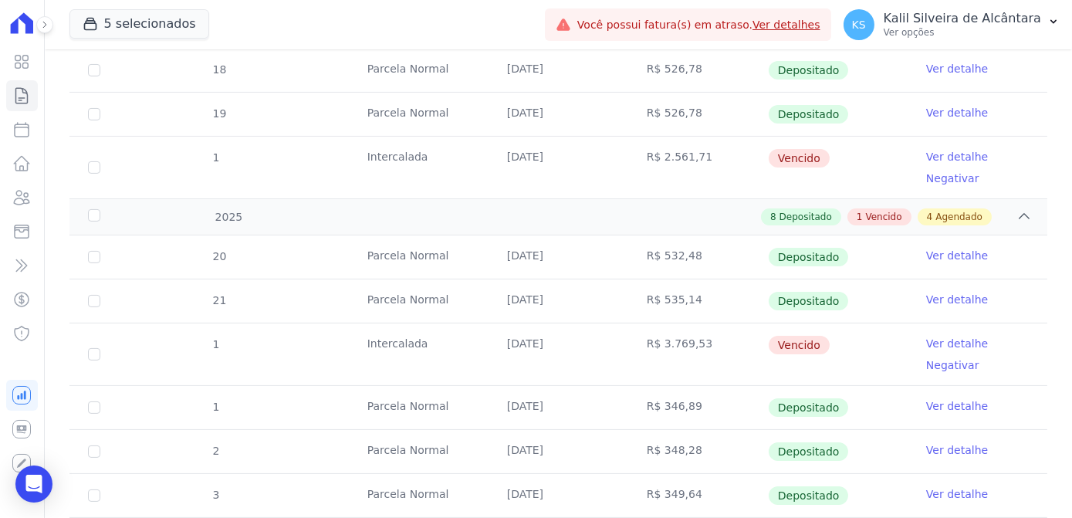
click at [932, 151] on link "Ver detalhe" at bounding box center [957, 156] width 62 height 15
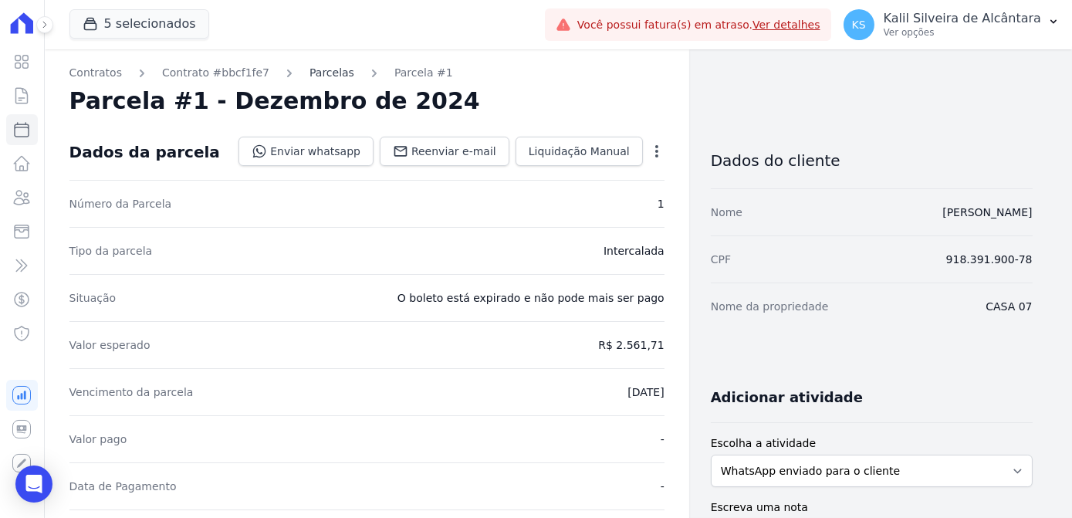
click at [312, 71] on link "Parcelas" at bounding box center [331, 73] width 45 height 16
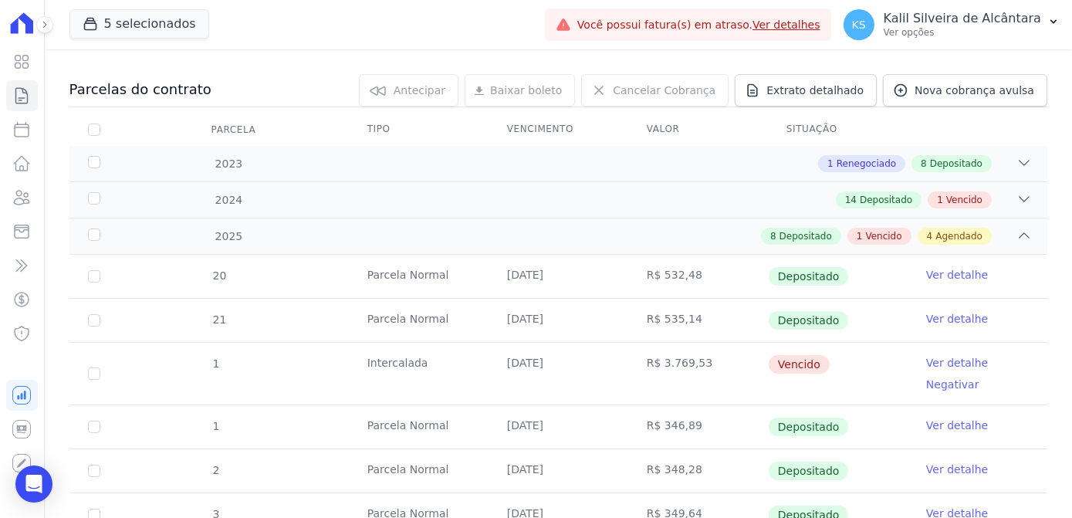
scroll to position [140, 0]
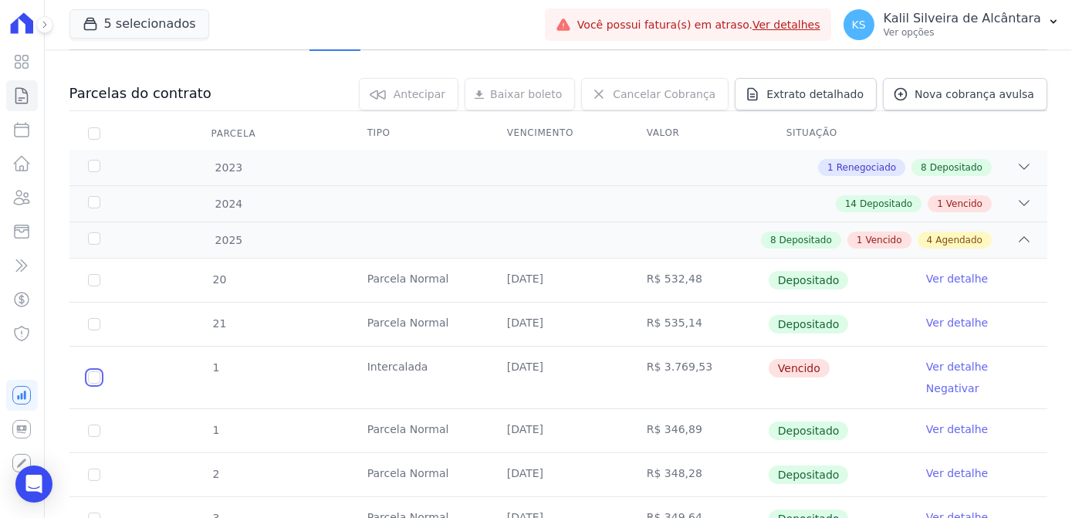
click at [94, 371] on input "checkbox" at bounding box center [94, 377] width 12 height 12
checkbox input "true"
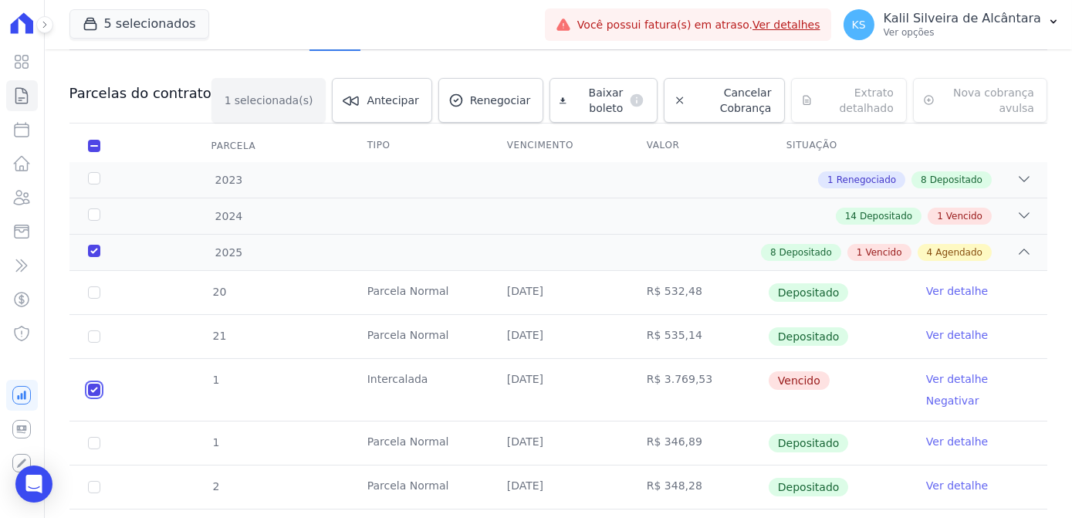
click at [92, 384] on input "checkbox" at bounding box center [94, 389] width 12 height 12
checkbox input "false"
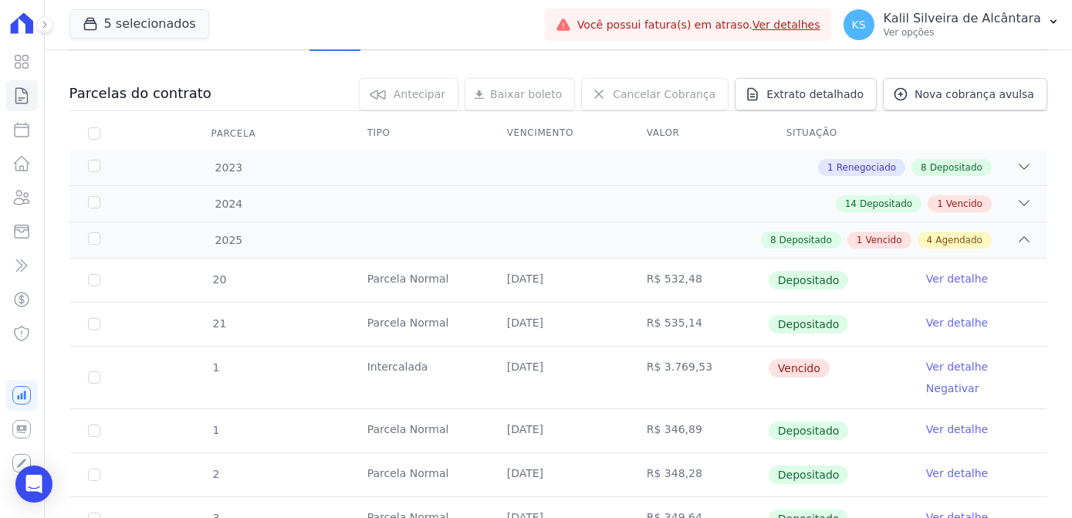
click at [944, 363] on link "Ver detalhe" at bounding box center [957, 366] width 62 height 15
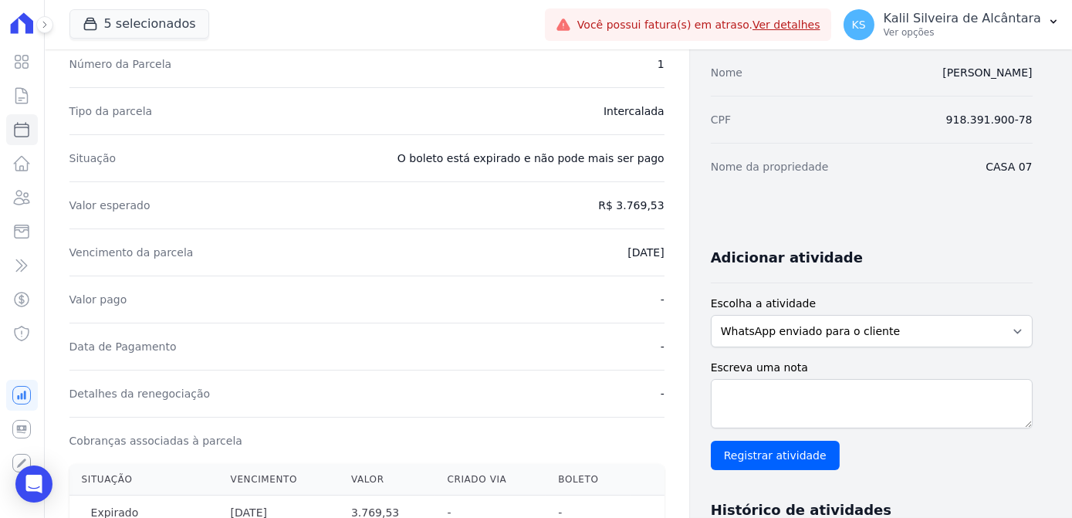
scroll to position [420, 0]
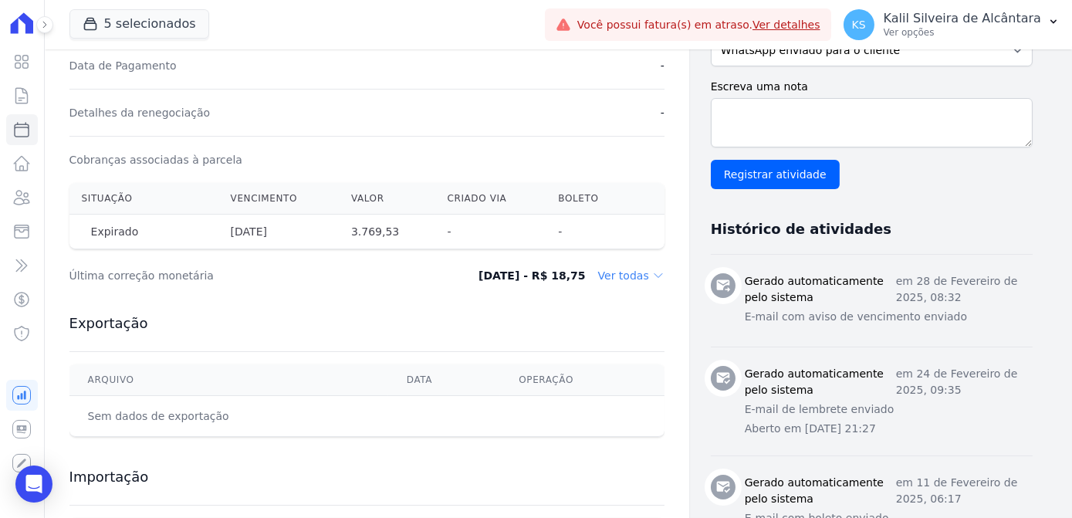
click at [642, 271] on dd "Ver todas" at bounding box center [631, 275] width 66 height 15
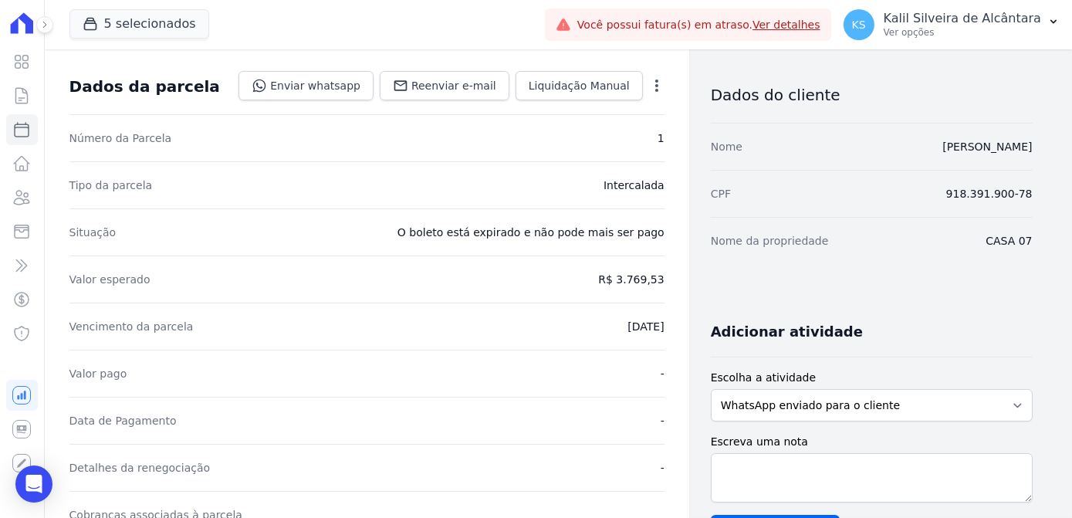
scroll to position [0, 0]
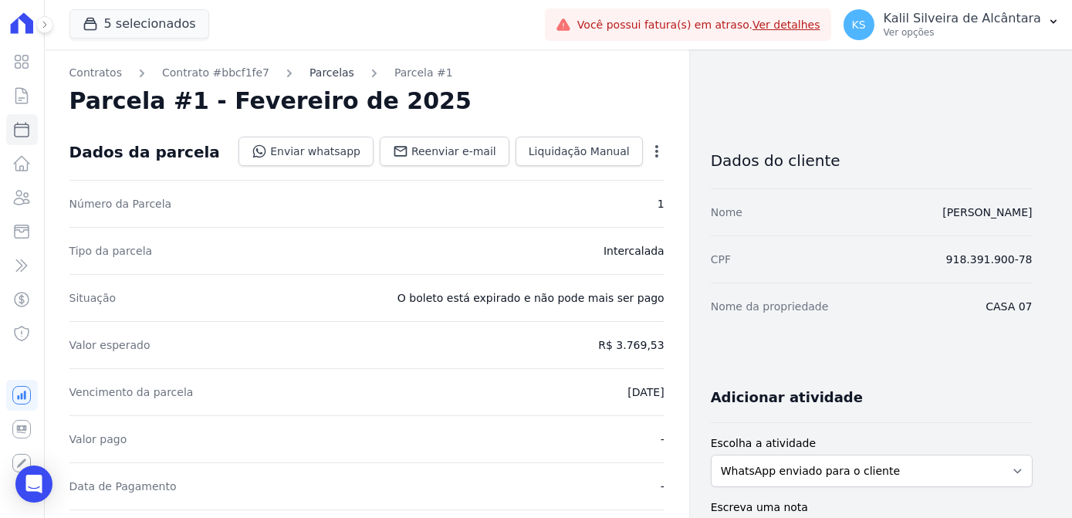
click at [312, 78] on link "Parcelas" at bounding box center [331, 73] width 45 height 16
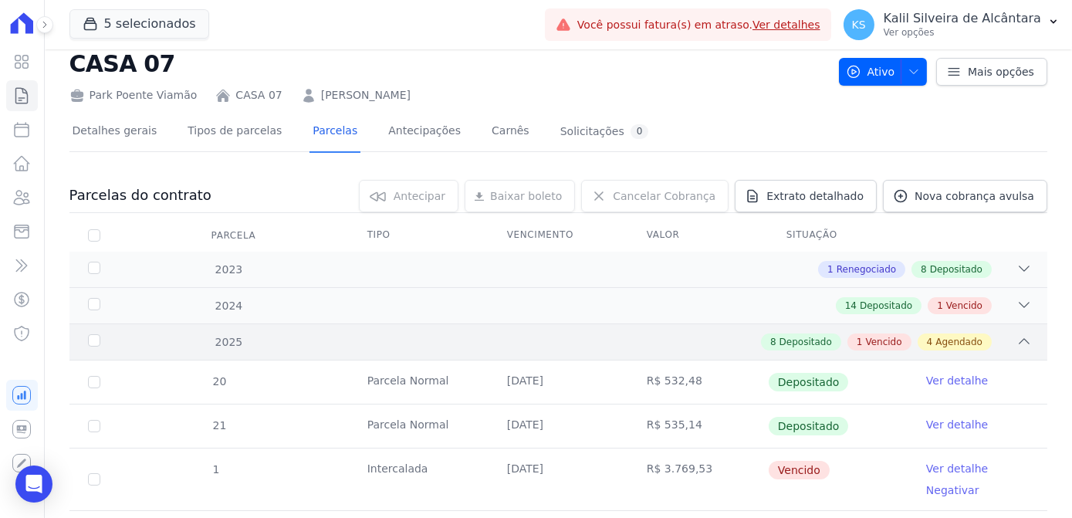
scroll to position [69, 0]
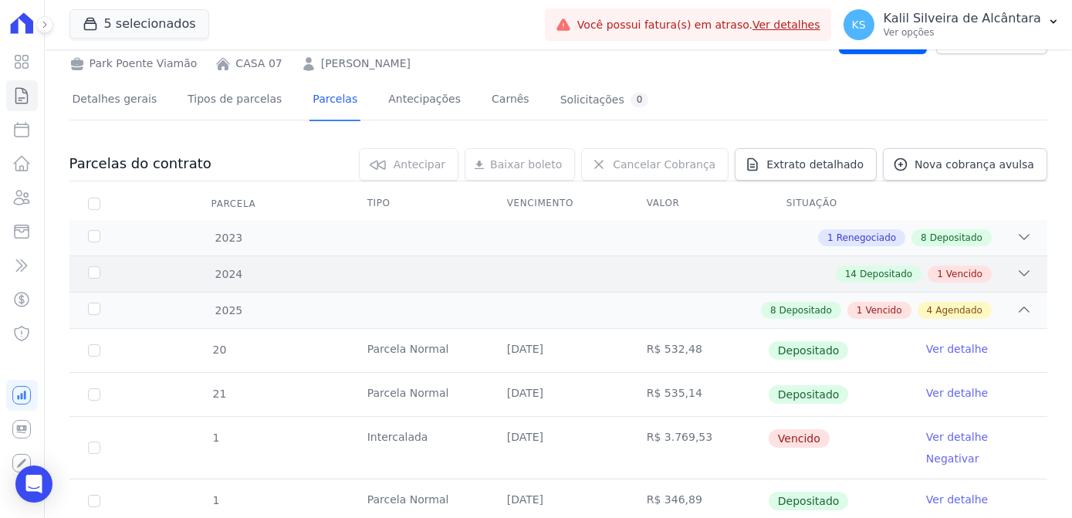
click at [482, 268] on div "14 Depositado 1 Vencido" at bounding box center [606, 273] width 851 height 17
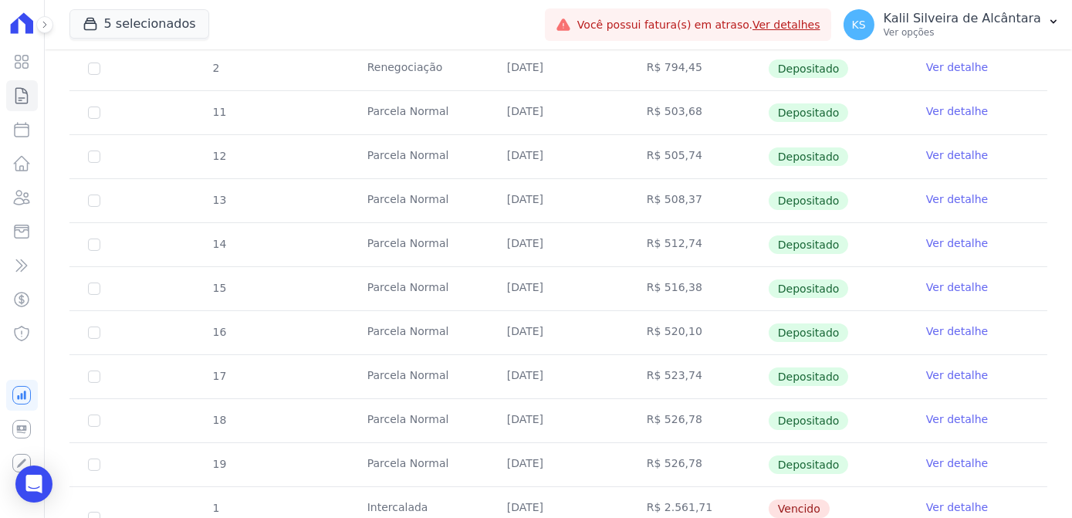
scroll to position [701, 0]
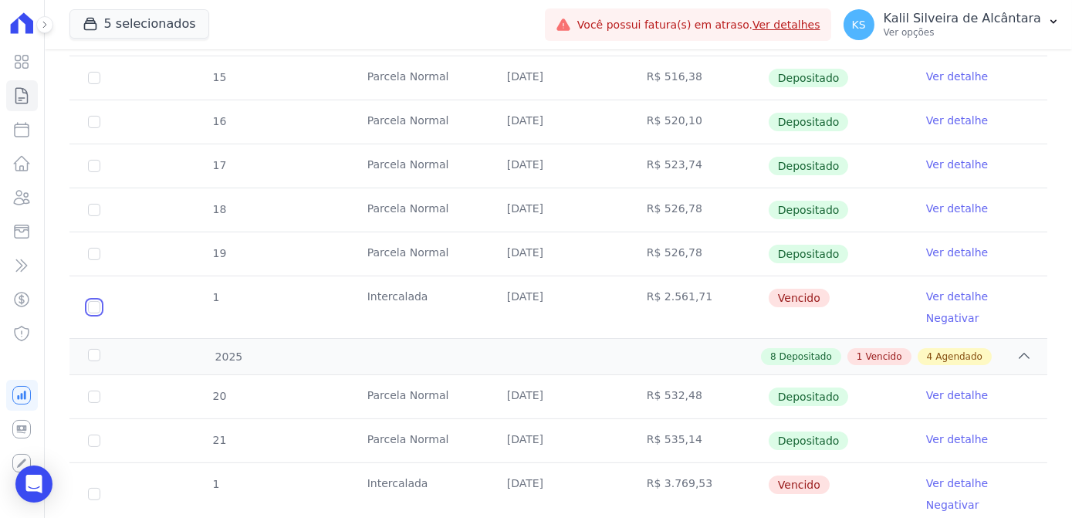
click at [96, 301] on input "checkbox" at bounding box center [94, 307] width 12 height 12
checkbox input "true"
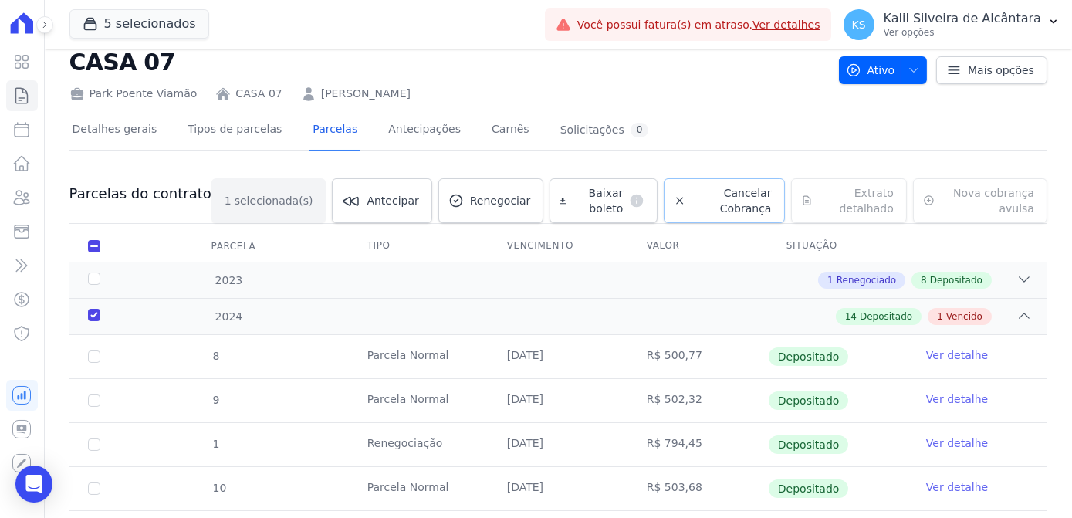
scroll to position [0, 0]
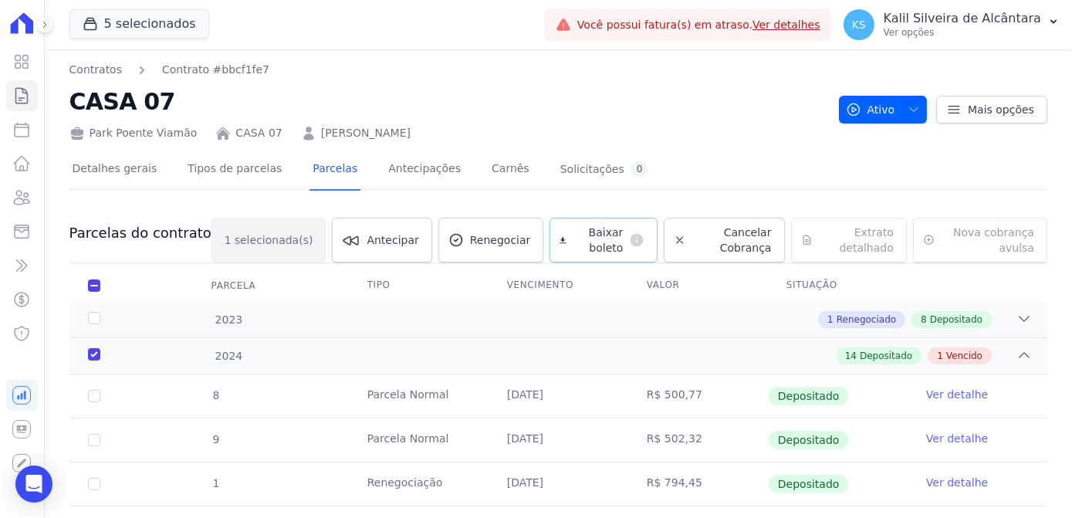
click at [575, 251] on span "Baixar boleto" at bounding box center [597, 239] width 51 height 31
drag, startPoint x: 89, startPoint y: 359, endPoint x: 92, endPoint y: 350, distance: 8.8
click at [89, 356] on div "2024" at bounding box center [128, 356] width 86 height 16
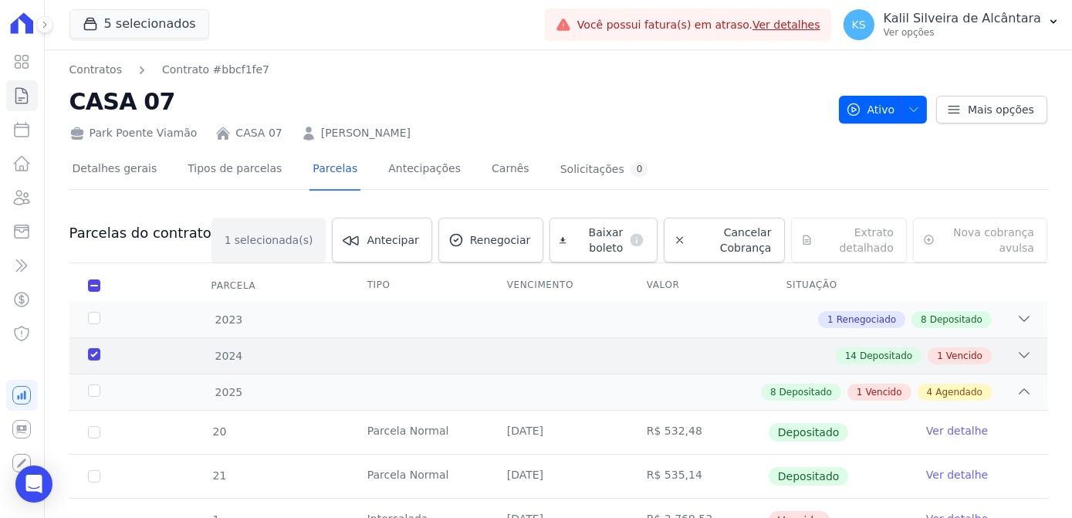
click at [96, 350] on div "2024" at bounding box center [128, 356] width 86 height 16
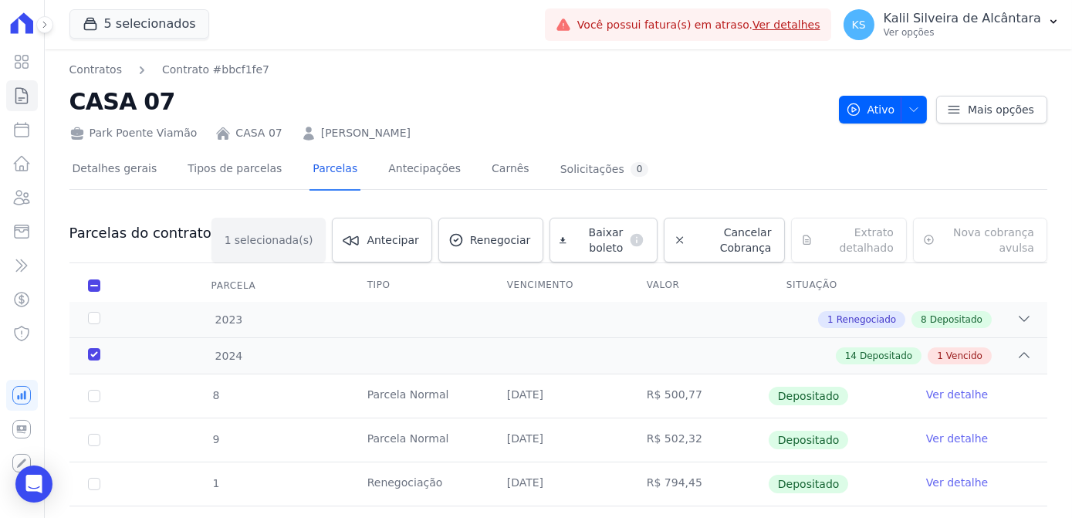
click at [99, 291] on th "Parcela" at bounding box center [93, 285] width 49 height 32
drag, startPoint x: 93, startPoint y: 287, endPoint x: 91, endPoint y: 317, distance: 30.2
click at [93, 289] on input "checkbox" at bounding box center [94, 285] width 12 height 12
checkbox input "false"
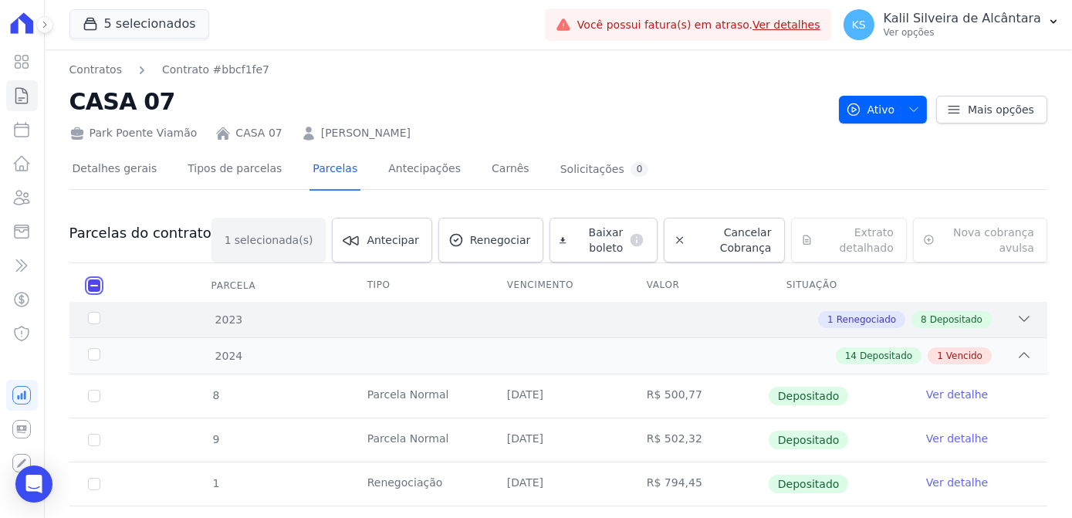
checkbox input "false"
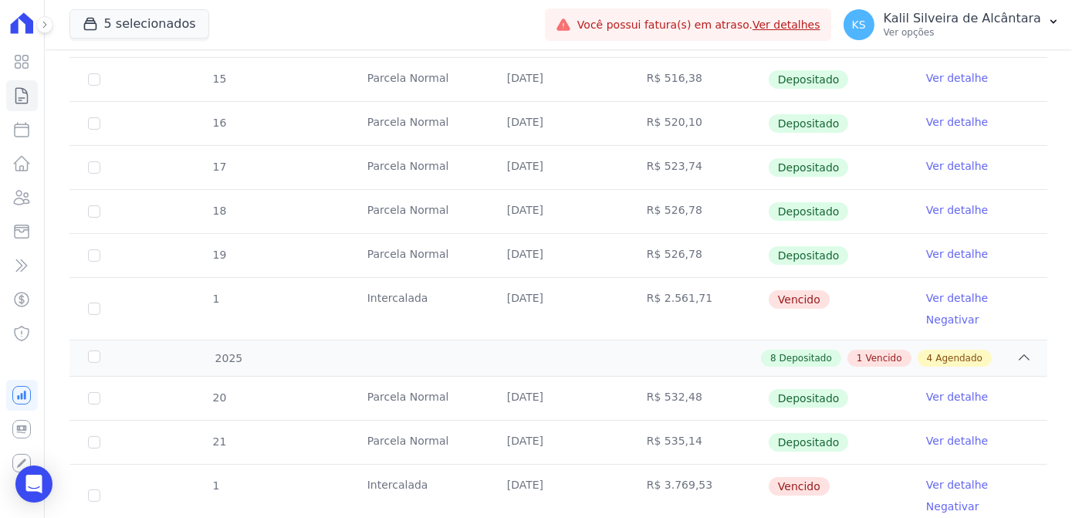
scroll to position [771, 0]
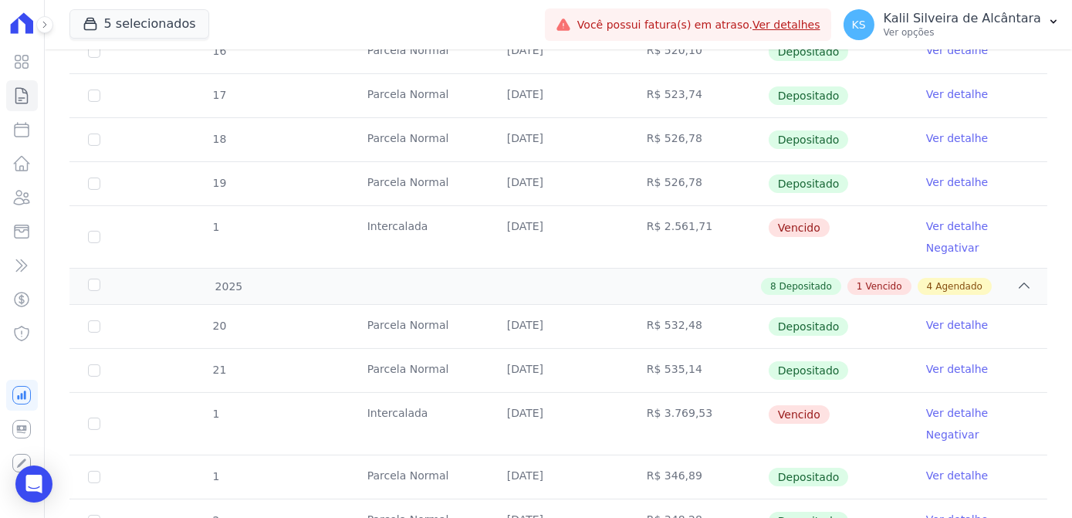
click at [958, 221] on link "Ver detalhe" at bounding box center [957, 225] width 62 height 15
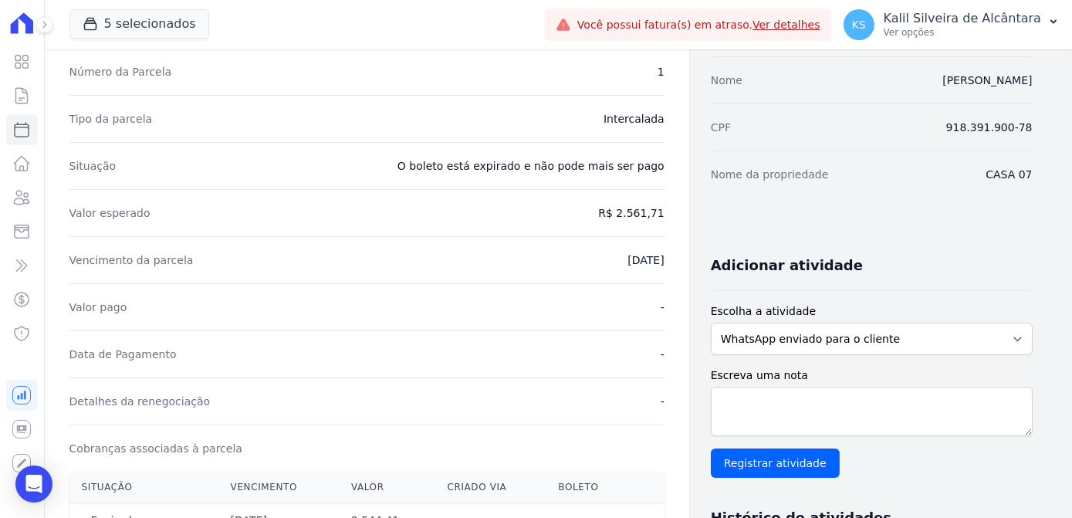
scroll to position [280, 0]
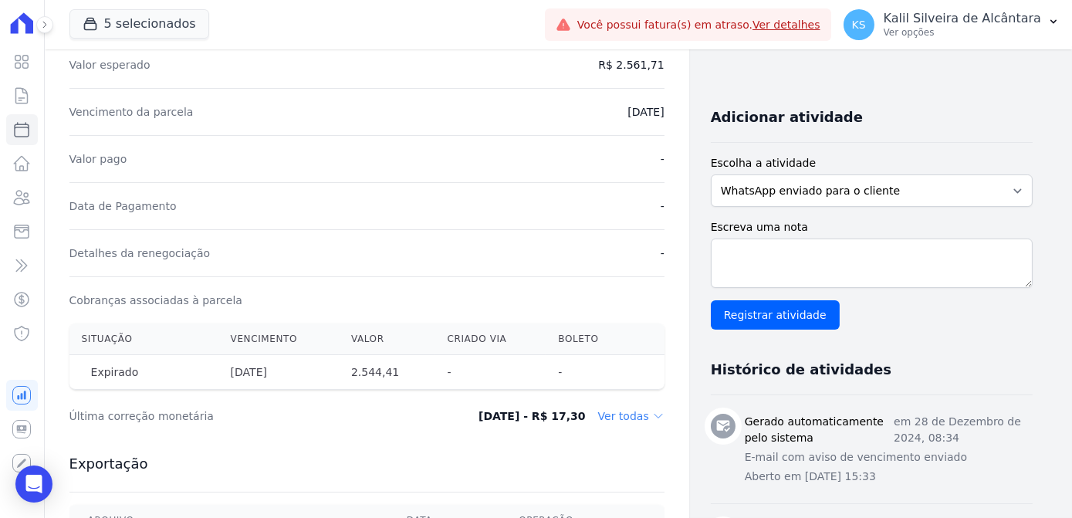
drag, startPoint x: 454, startPoint y: 373, endPoint x: 414, endPoint y: 373, distance: 40.1
click at [414, 373] on tr "Expirado 25/12/2024 2.544,41 - -" at bounding box center [366, 372] width 595 height 35
drag, startPoint x: 414, startPoint y: 373, endPoint x: 380, endPoint y: 393, distance: 39.4
click at [380, 393] on div "Última correção monetária 24/05/2025 - R$ 17,30 Ver todas" at bounding box center [366, 416] width 595 height 46
drag, startPoint x: 453, startPoint y: 372, endPoint x: 481, endPoint y: 371, distance: 28.6
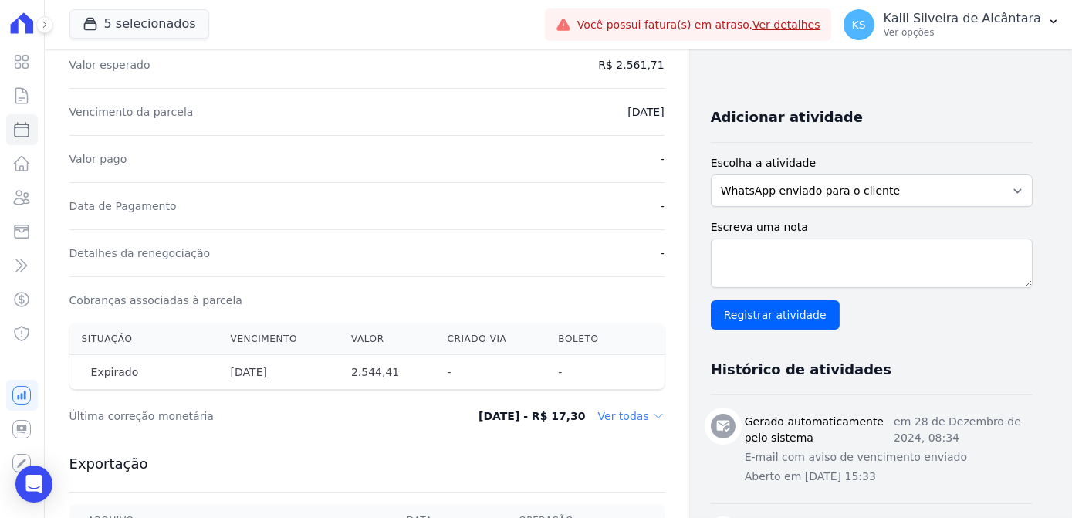
click at [478, 372] on th "-" at bounding box center [490, 372] width 111 height 35
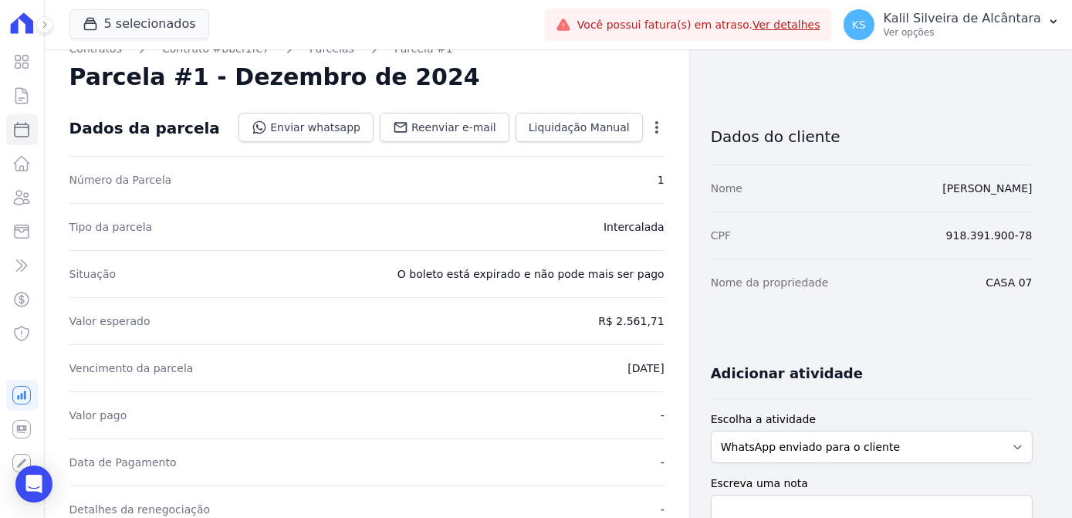
scroll to position [0, 0]
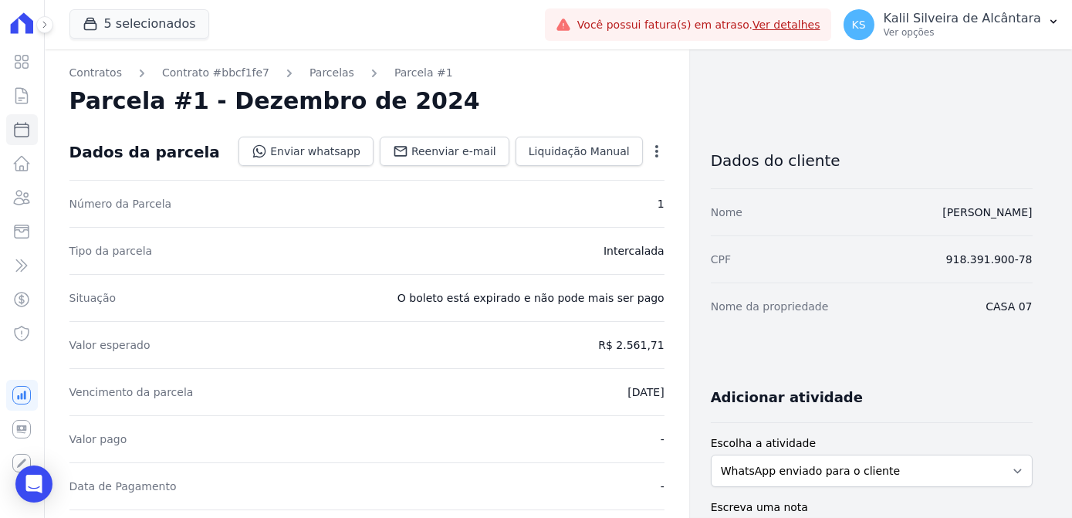
click at [656, 151] on icon "button" at bounding box center [656, 151] width 3 height 12
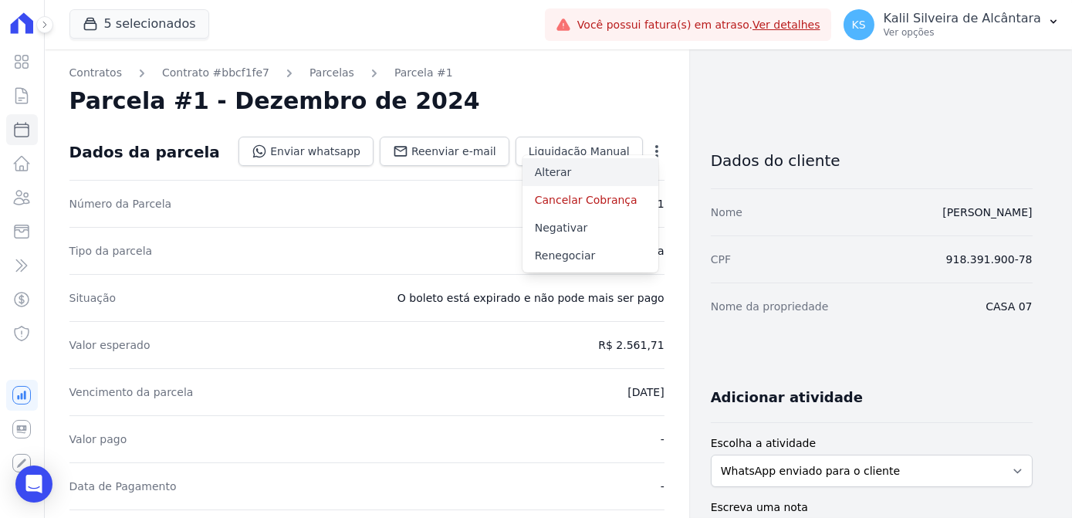
click at [568, 178] on link "Alterar" at bounding box center [590, 172] width 136 height 28
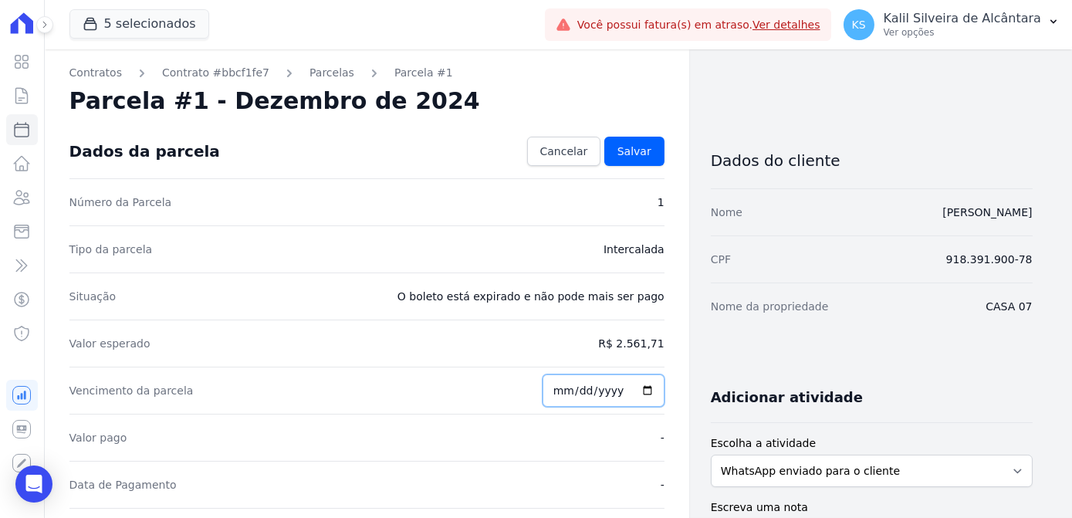
click at [562, 385] on input "2024-12-25" at bounding box center [603, 390] width 122 height 32
type input "2024-12-25"
type input "2025-09-25"
click at [578, 147] on span "Cancelar" at bounding box center [564, 150] width 48 height 15
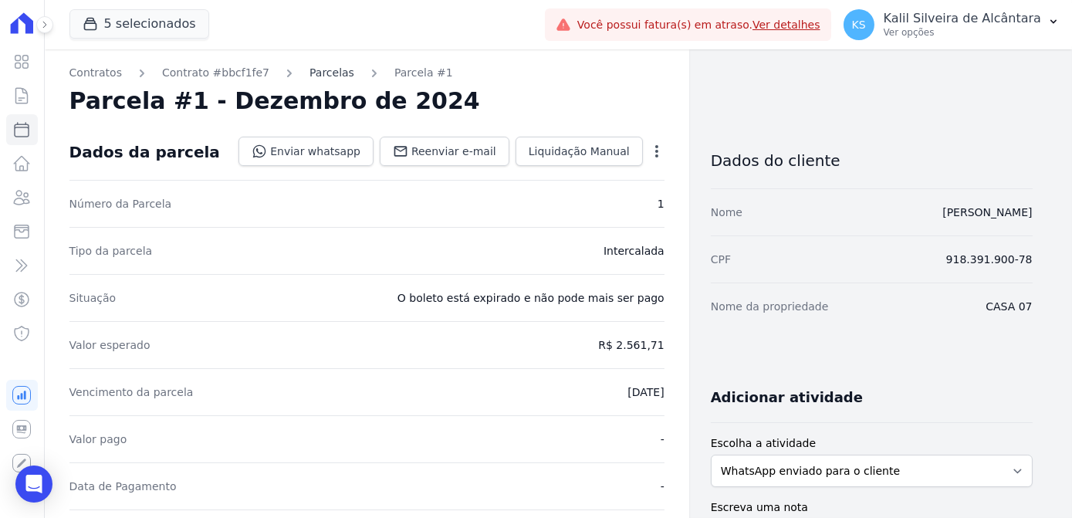
click at [309, 75] on link "Parcelas" at bounding box center [331, 73] width 45 height 16
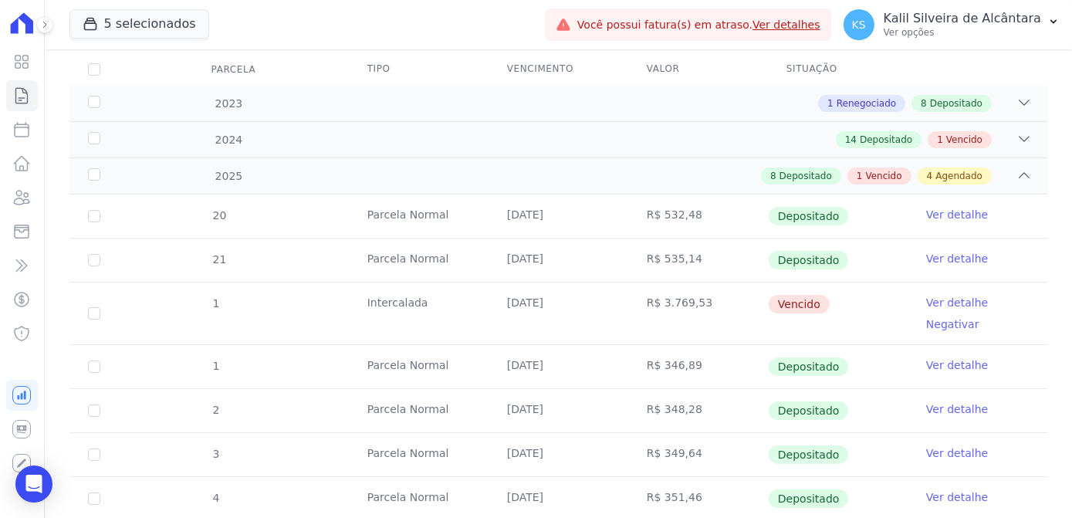
scroll to position [210, 0]
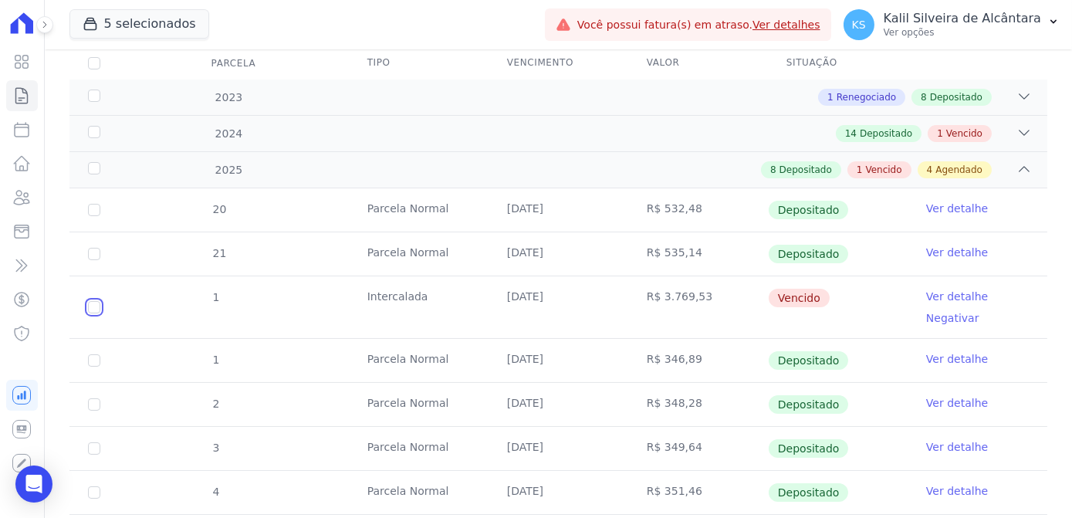
click at [97, 308] on input "checkbox" at bounding box center [94, 307] width 12 height 12
checkbox input "true"
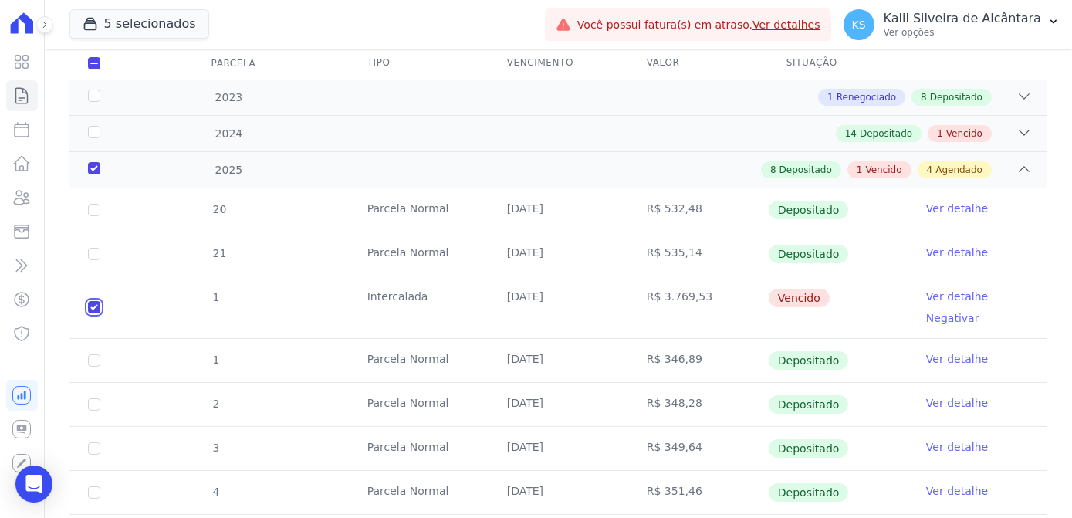
click at [88, 301] on input "checkbox" at bounding box center [94, 307] width 12 height 12
checkbox input "false"
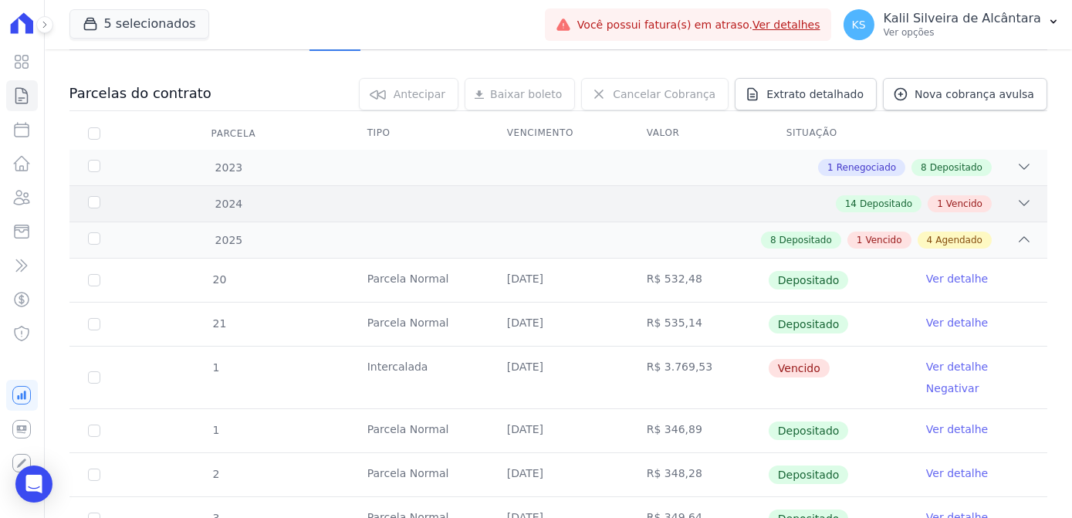
click at [363, 208] on div "14 Depositado 1 Vencido" at bounding box center [606, 203] width 851 height 17
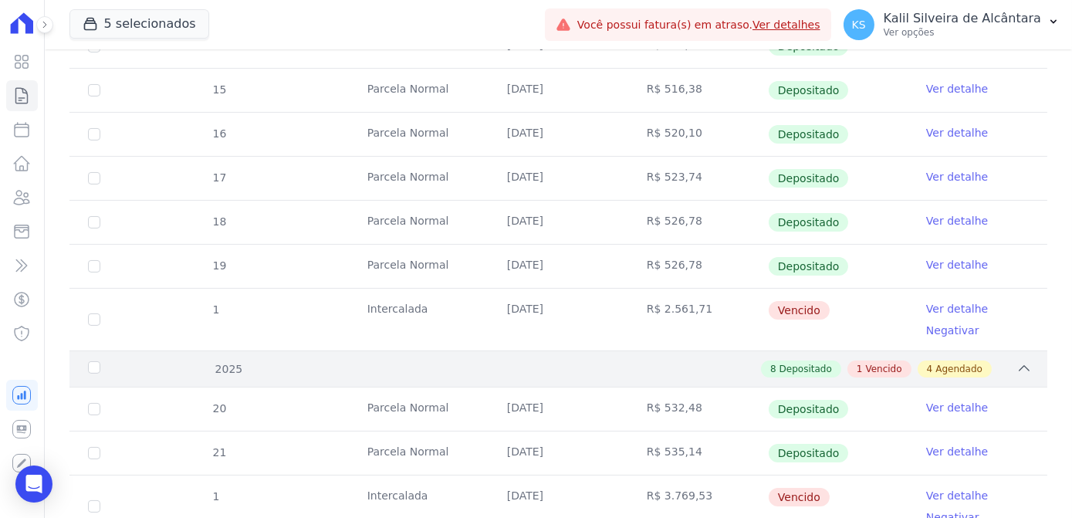
scroll to position [771, 0]
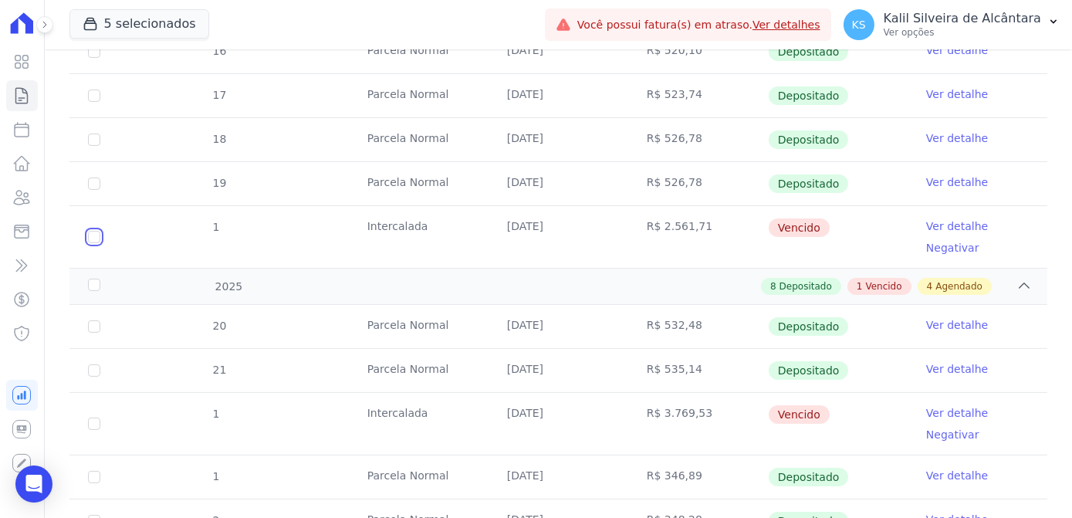
click at [97, 235] on input "checkbox" at bounding box center [94, 237] width 12 height 12
checkbox input "true"
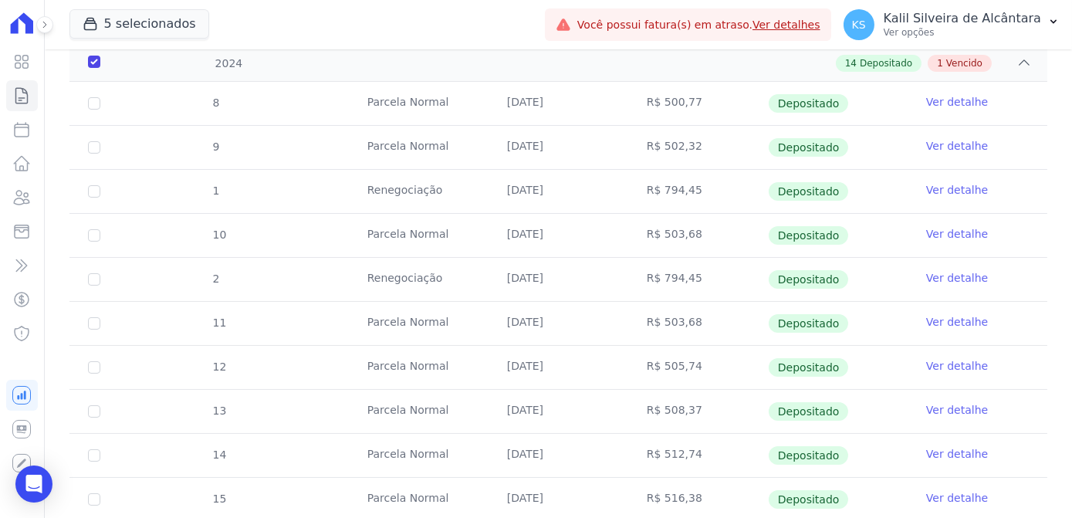
scroll to position [152, 0]
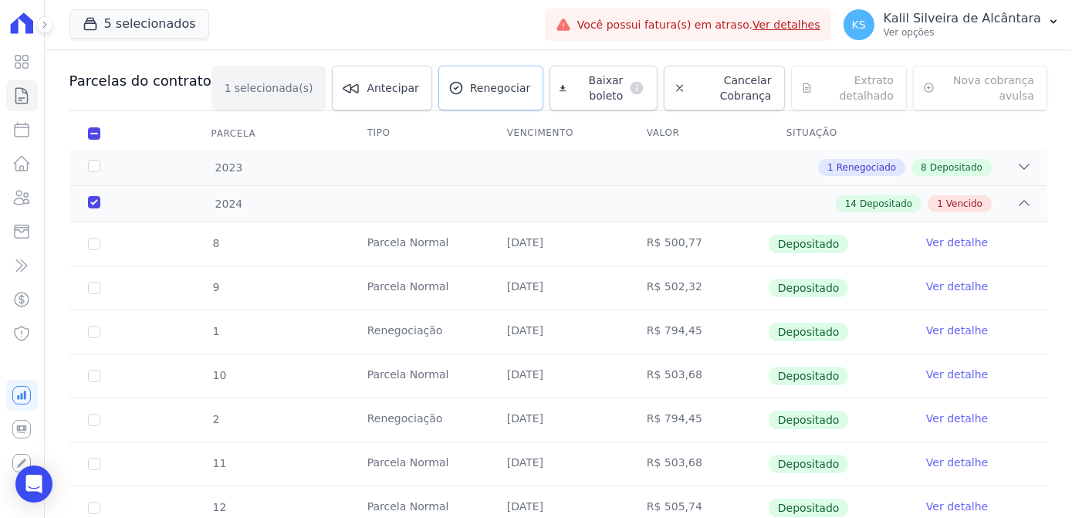
click at [477, 86] on span "Renegociar" at bounding box center [500, 87] width 61 height 15
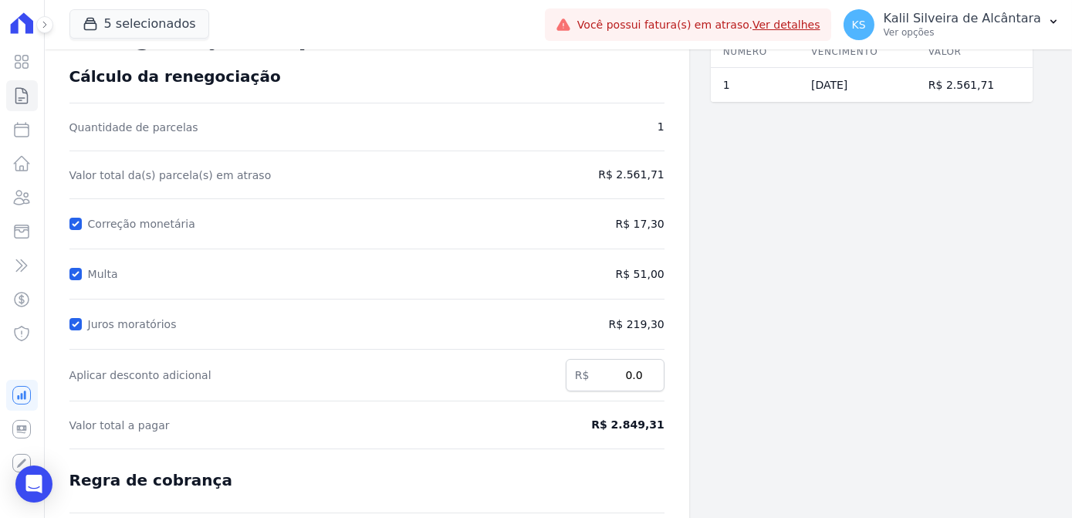
scroll to position [140, 0]
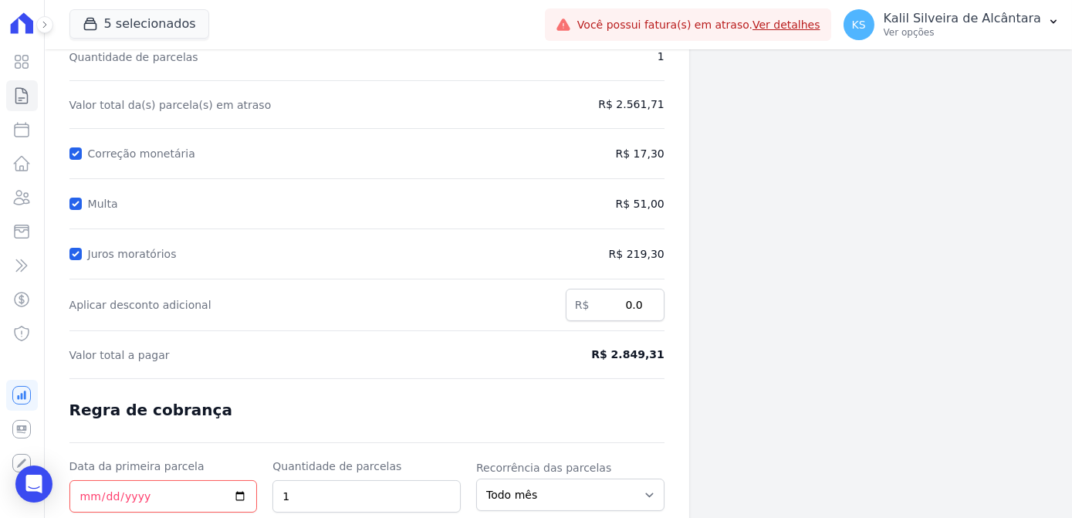
click at [69, 202] on div "Contratos Contrato #bbcf1fe7 Renegociação de parcelas Renegociação de parcelas …" at bounding box center [367, 272] width 644 height 724
drag, startPoint x: 76, startPoint y: 265, endPoint x: 76, endPoint y: 253, distance: 12.3
click at [76, 253] on form "Cálculo da renegociação Quantidade de parcelas 1 Valor total da(s) parcela(s) e…" at bounding box center [366, 309] width 595 height 624
click at [76, 249] on input "Juros moratórios" at bounding box center [75, 254] width 12 height 12
checkbox input "false"
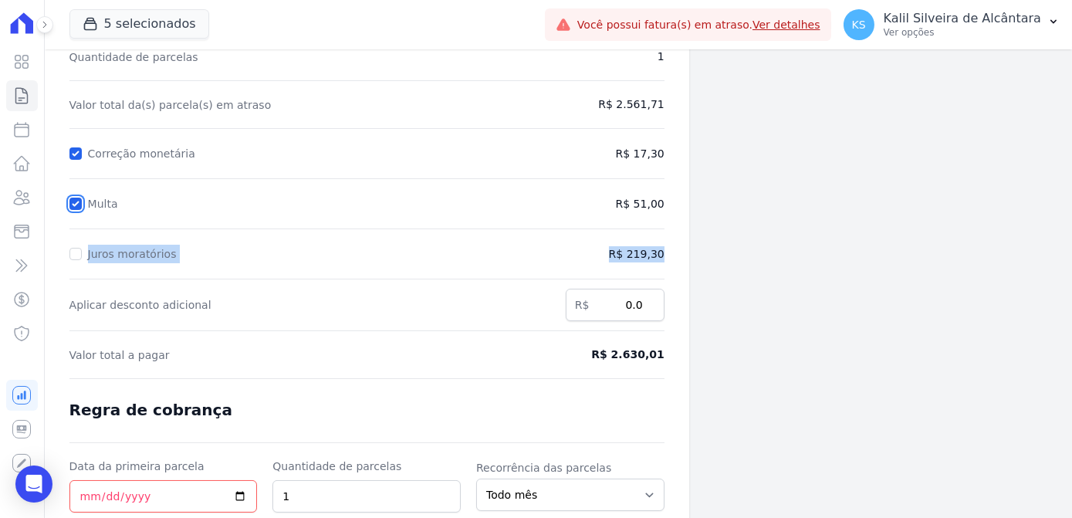
click at [76, 207] on input "Multa" at bounding box center [75, 203] width 12 height 12
checkbox input "false"
click at [341, 214] on form "Cálculo da renegociação Quantidade de parcelas 1 Valor total da(s) parcela(s) e…" at bounding box center [366, 309] width 595 height 624
drag, startPoint x: 96, startPoint y: 256, endPoint x: 590, endPoint y: 269, distance: 493.9
click at [590, 269] on form "Cálculo da renegociação Quantidade de parcelas 1 Valor total da(s) parcela(s) e…" at bounding box center [366, 309] width 595 height 624
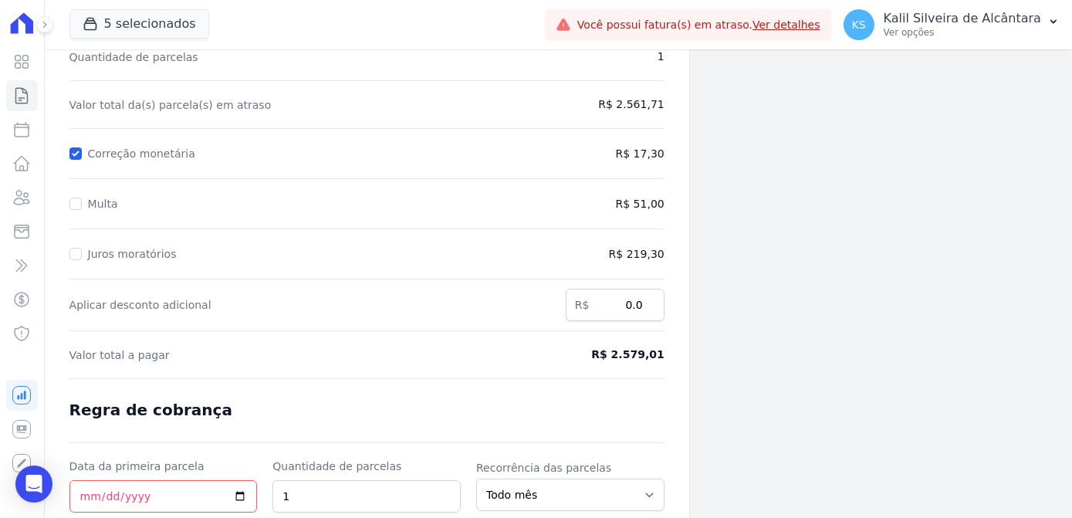
drag, startPoint x: 590, startPoint y: 269, endPoint x: 678, endPoint y: 248, distance: 90.6
click at [678, 248] on div "Contratos Contrato #bbcf1fe7 Renegociação de parcelas Renegociação de parcelas …" at bounding box center [367, 272] width 644 height 724
click at [637, 254] on span "R$ 219,30" at bounding box center [595, 254] width 137 height 16
click at [630, 258] on span "R$ 219,30" at bounding box center [595, 254] width 137 height 16
drag, startPoint x: 632, startPoint y: 258, endPoint x: 670, endPoint y: 255, distance: 38.7
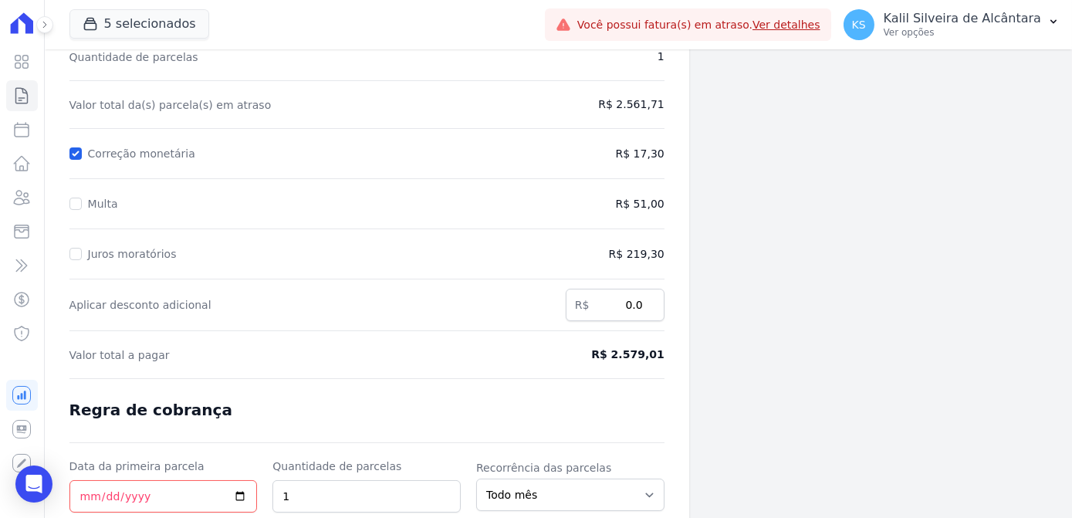
click at [670, 255] on div "Contratos Contrato #bbcf1fe7 Renegociação de parcelas Renegociação de parcelas …" at bounding box center [367, 272] width 644 height 724
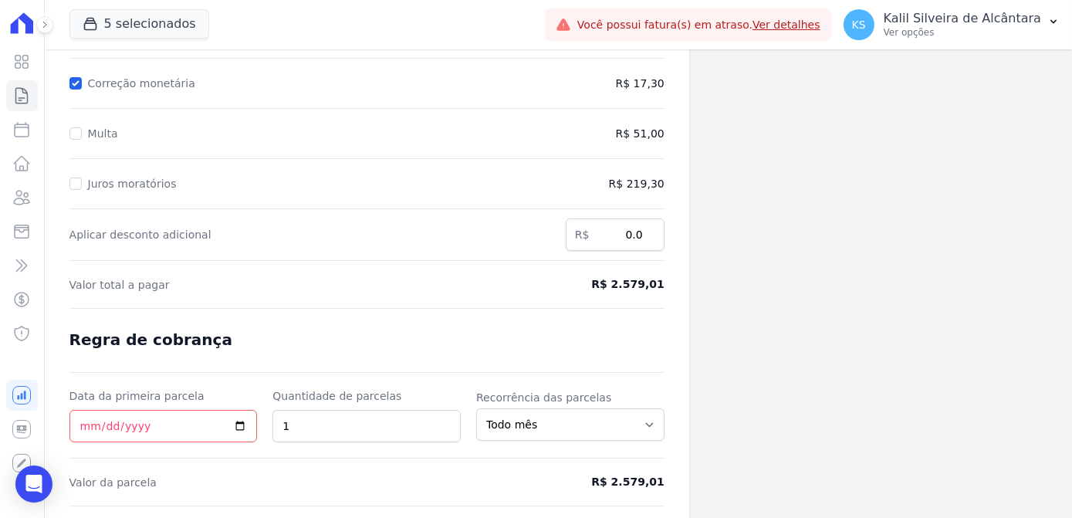
scroll to position [251, 0]
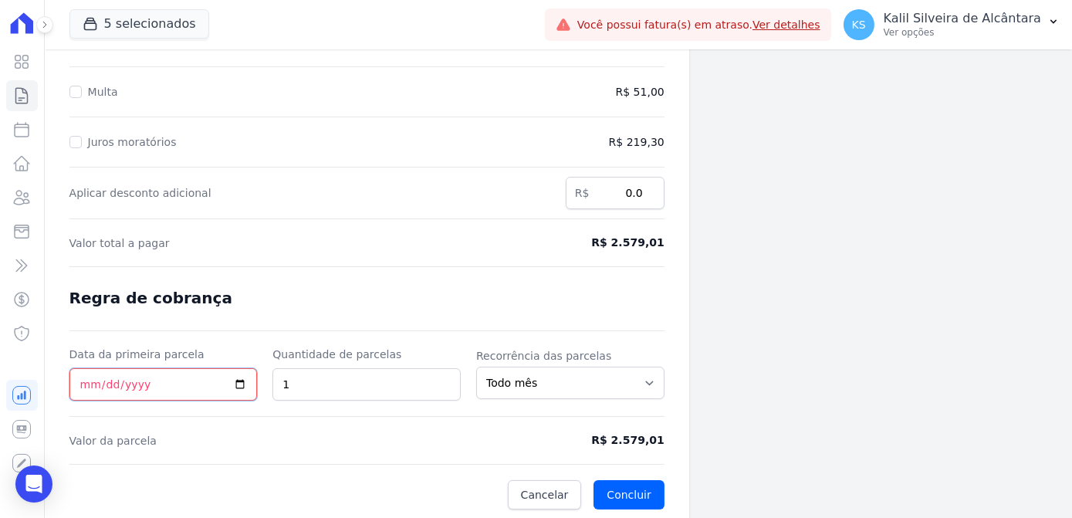
click at [77, 391] on input "Data da primeira parcela" at bounding box center [163, 384] width 188 height 32
click at [683, 447] on div "Contratos Contrato #bbcf1fe7 Renegociação de parcelas Renegociação de parcelas …" at bounding box center [367, 160] width 644 height 724
drag, startPoint x: 672, startPoint y: 440, endPoint x: 606, endPoint y: 439, distance: 65.6
click at [606, 439] on div "Contratos Contrato #bbcf1fe7 Renegociação de parcelas Renegociação de parcelas …" at bounding box center [367, 160] width 644 height 724
copy span "R$ 2.579,01"
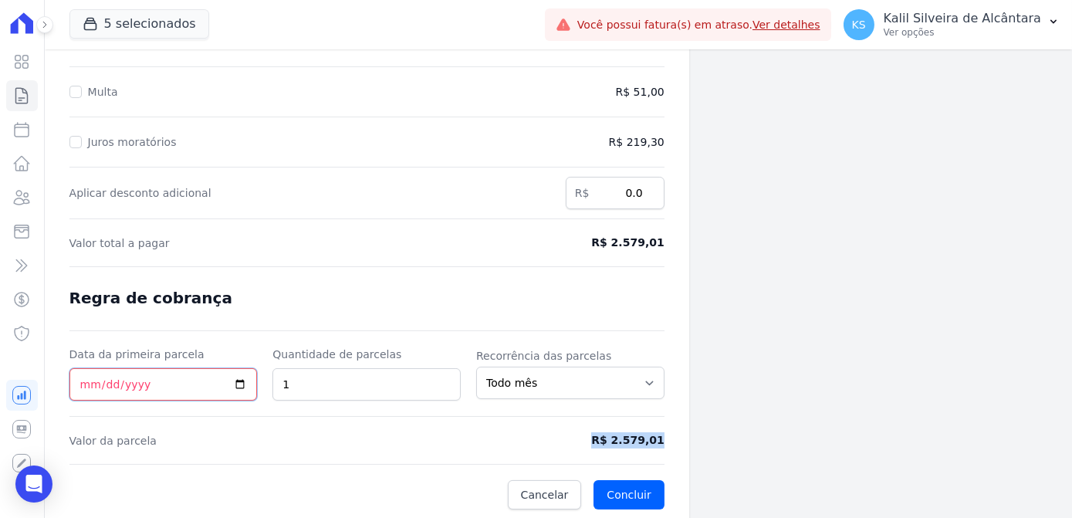
click at [85, 384] on input "Data da primeira parcela" at bounding box center [163, 384] width 188 height 32
type input "2025-09-11"
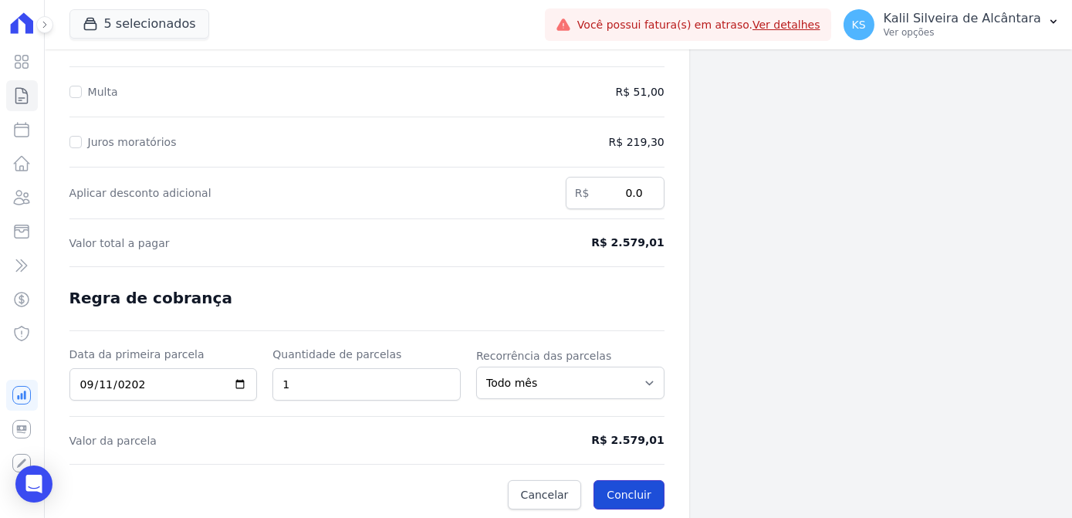
click at [633, 486] on button "Concluir" at bounding box center [628, 494] width 70 height 29
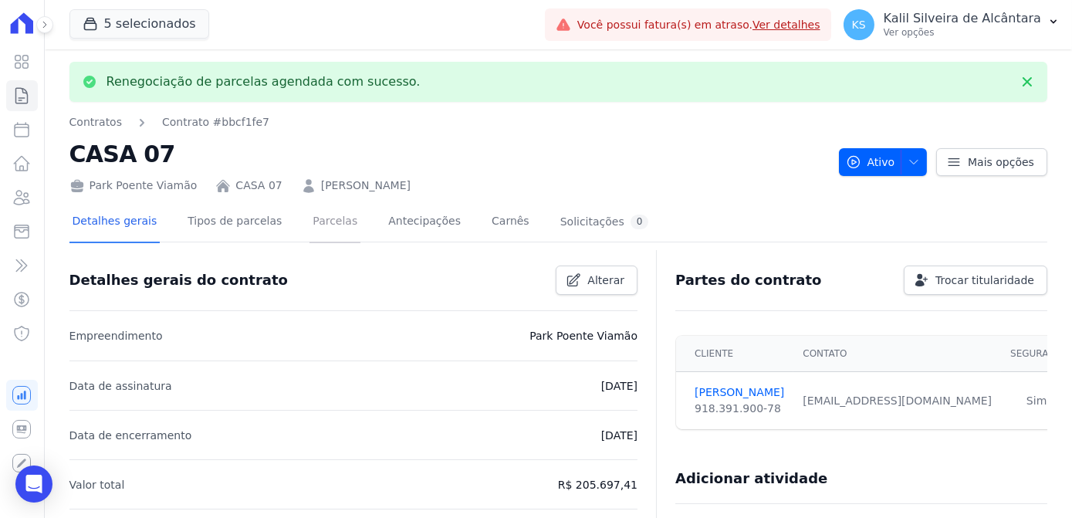
click at [312, 224] on link "Parcelas" at bounding box center [334, 222] width 51 height 41
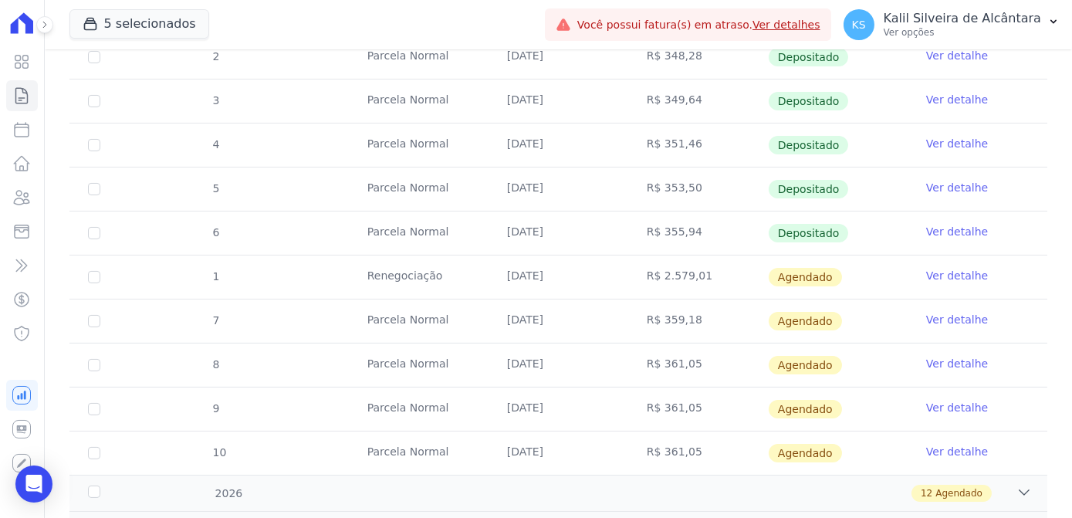
scroll to position [561, 0]
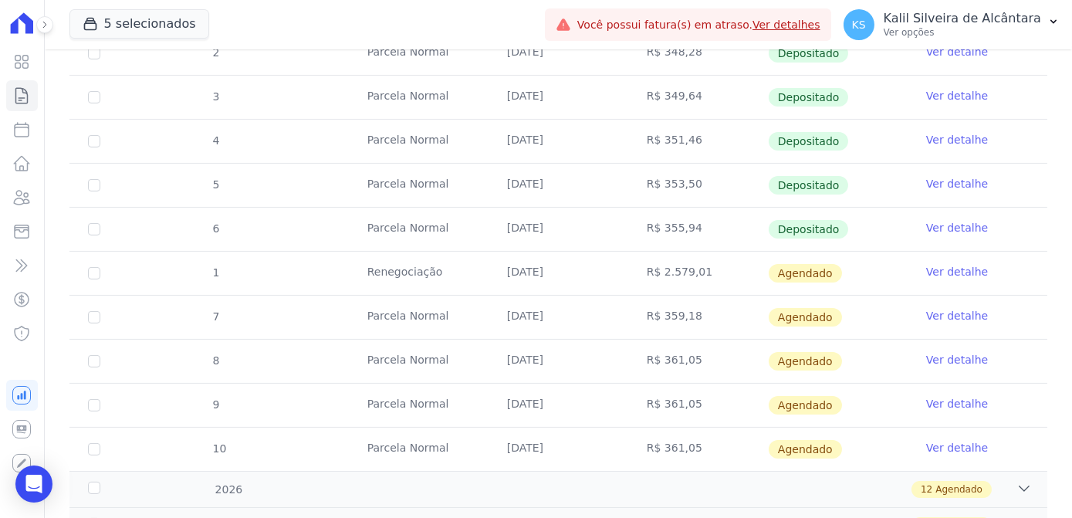
click at [952, 268] on link "Ver detalhe" at bounding box center [957, 271] width 62 height 15
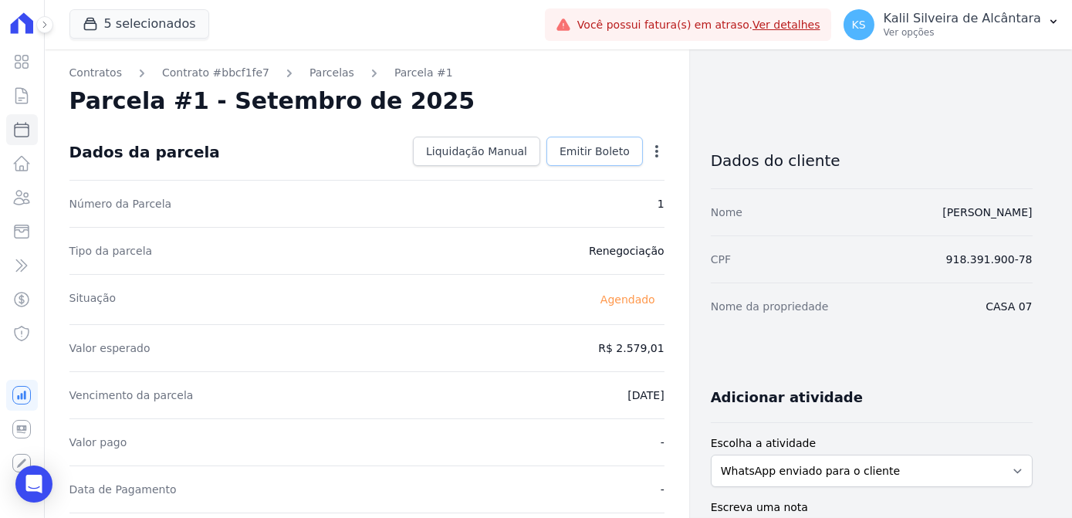
click at [596, 159] on link "Emitir Boleto" at bounding box center [594, 151] width 96 height 29
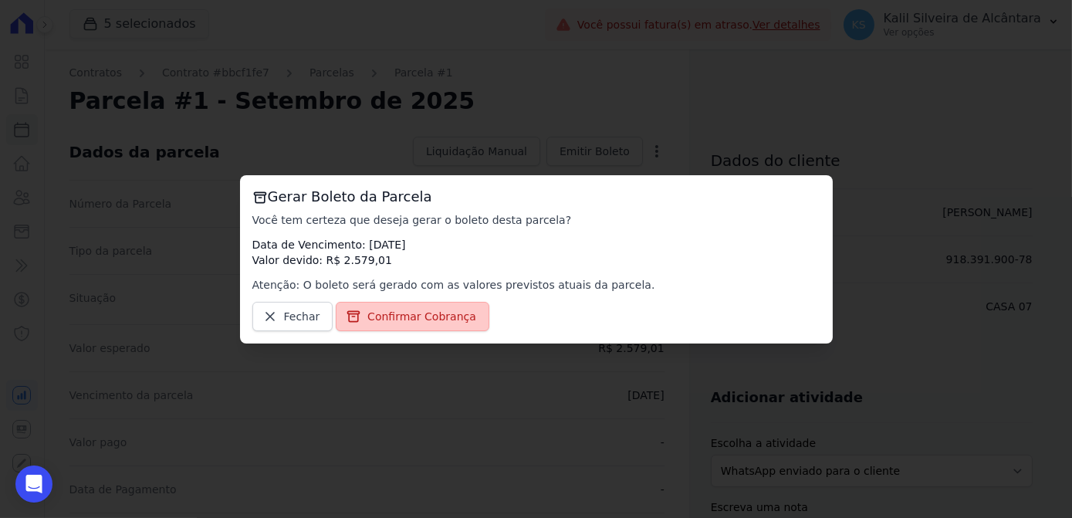
click at [411, 324] on link "Confirmar Cobrança" at bounding box center [413, 316] width 154 height 29
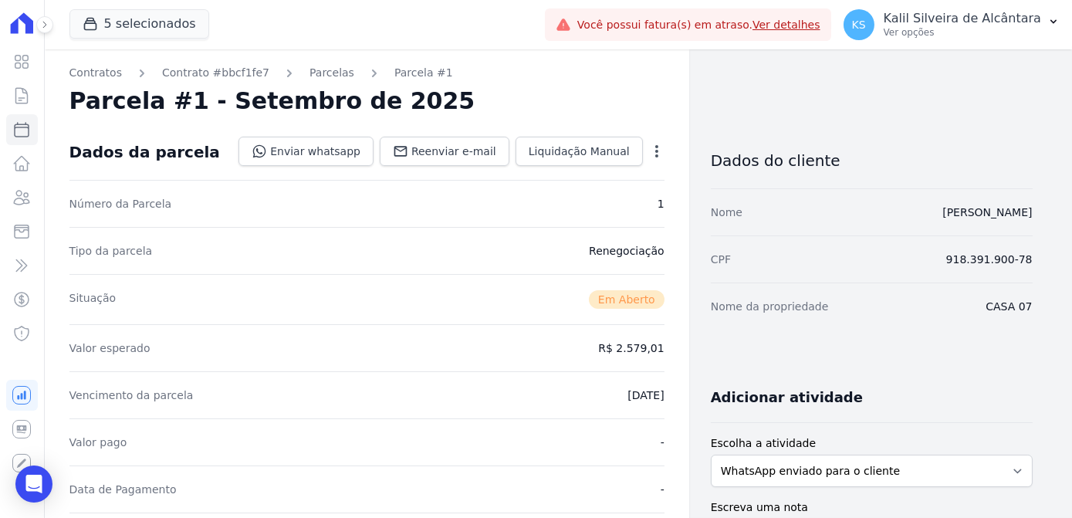
scroll to position [350, 0]
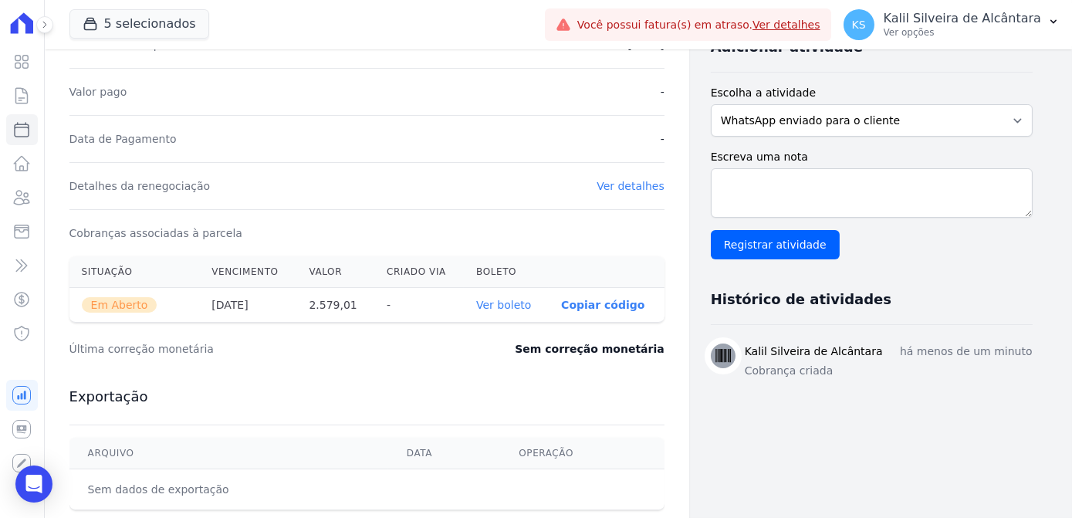
click at [508, 305] on link "Ver boleto" at bounding box center [503, 305] width 55 height 12
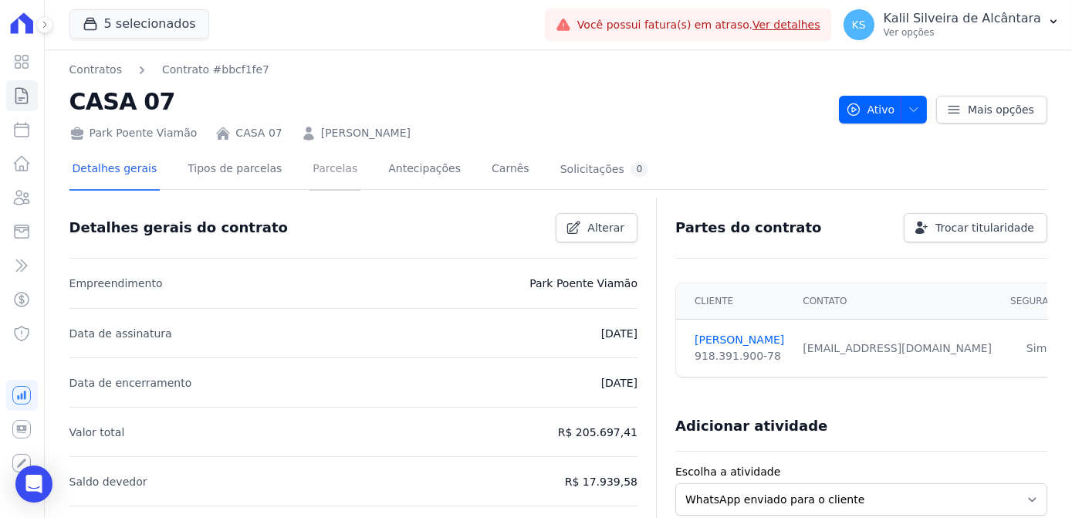
click at [325, 174] on link "Parcelas" at bounding box center [334, 170] width 51 height 41
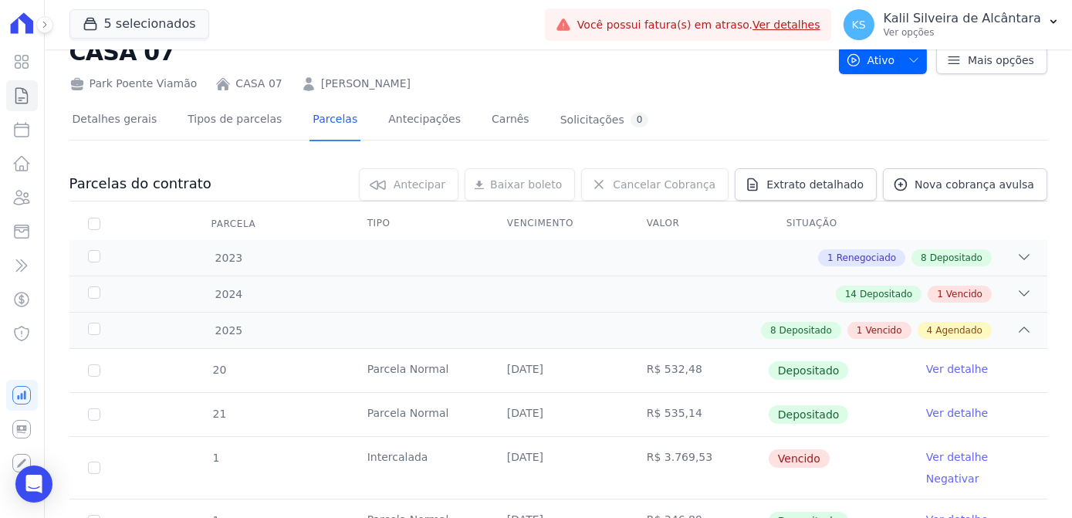
scroll to position [69, 0]
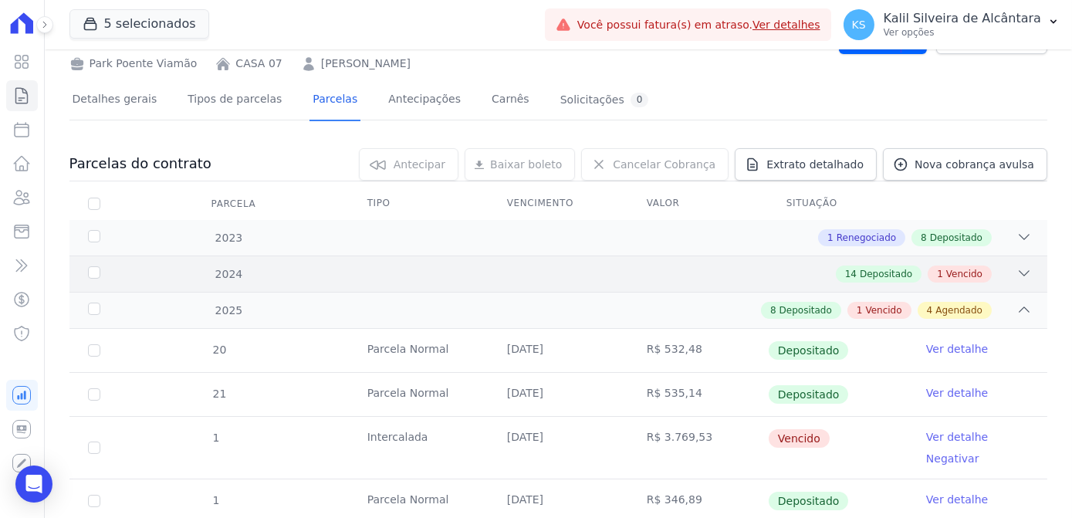
click at [431, 281] on div "2024 14 Depositado 1 Vencido" at bounding box center [557, 273] width 977 height 36
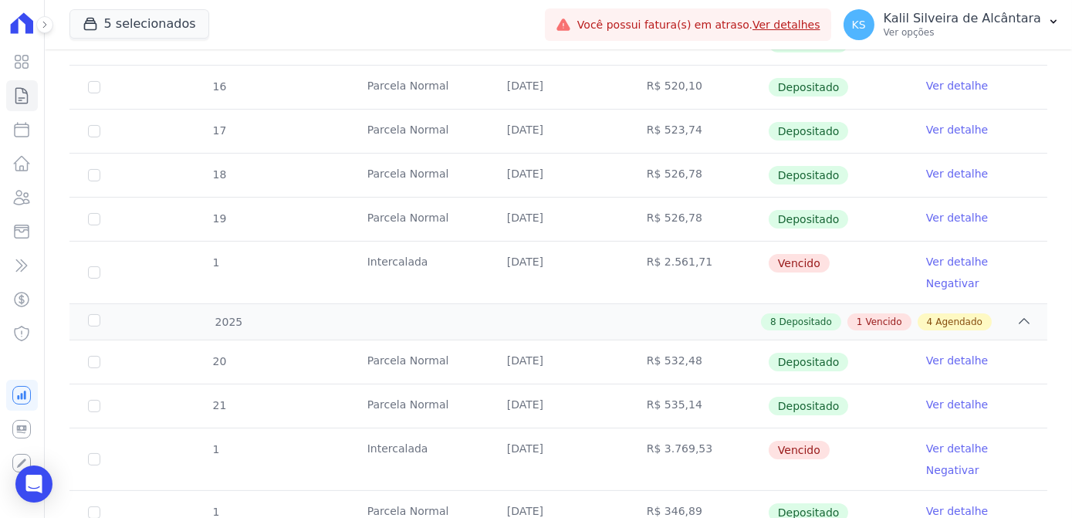
scroll to position [701, 0]
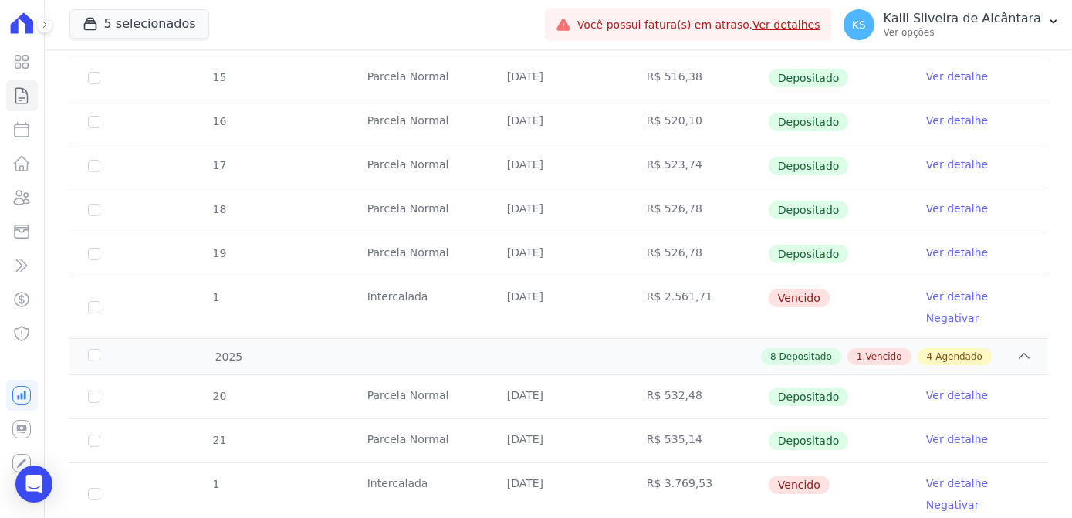
drag, startPoint x: 741, startPoint y: 297, endPoint x: 636, endPoint y: 313, distance: 106.2
click at [636, 313] on tr "1 Intercalada 25/12/2024 R$ 2.561,71 Vencido Ver detalhe Negativar" at bounding box center [557, 306] width 977 height 62
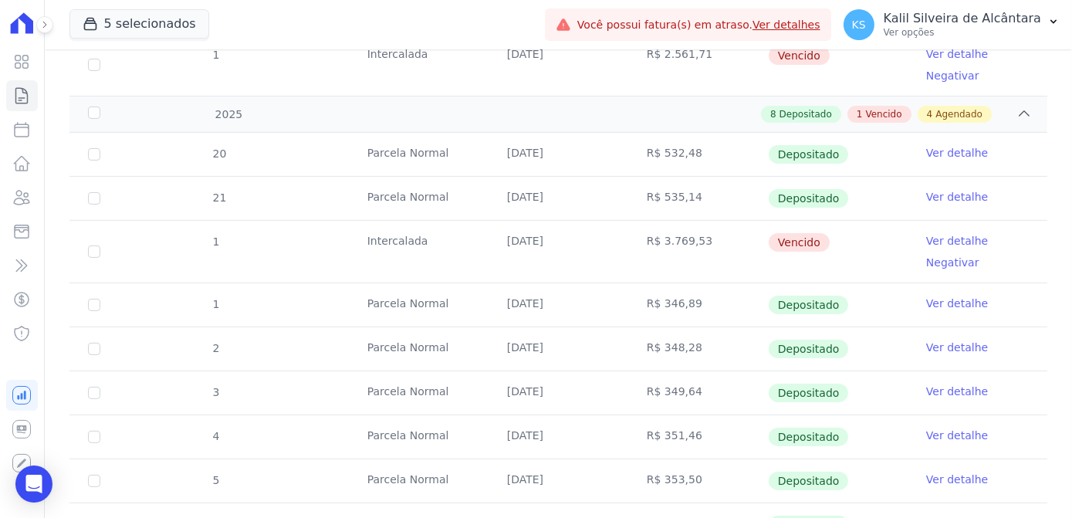
scroll to position [873, 0]
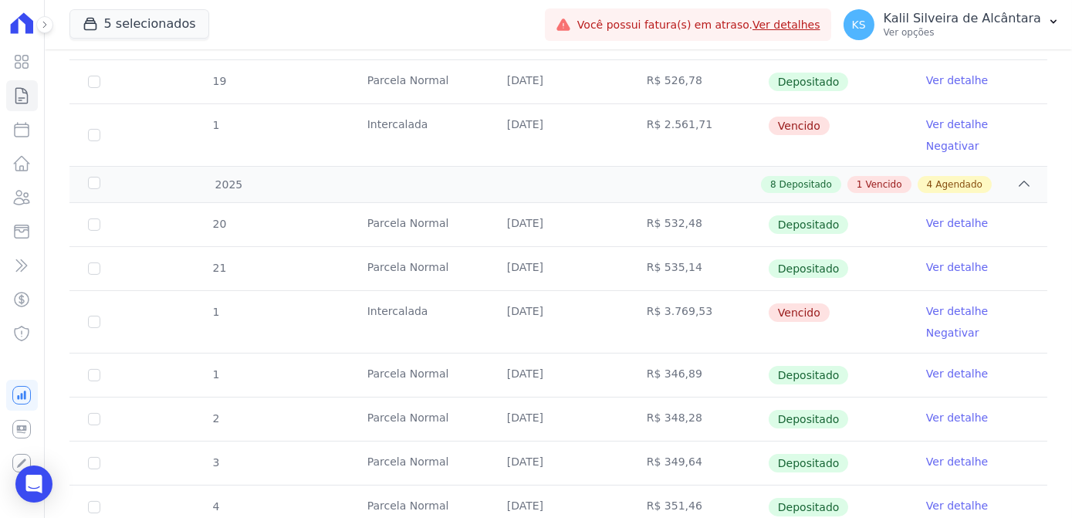
click at [674, 130] on td "R$ 2.561,71" at bounding box center [698, 135] width 140 height 62
drag, startPoint x: 699, startPoint y: 119, endPoint x: 336, endPoint y: 141, distance: 364.0
click at [336, 141] on tr "1 Intercalada 25/12/2024 R$ 2.561,71 Vencido Ver detalhe Negativar" at bounding box center [557, 134] width 977 height 62
drag, startPoint x: 726, startPoint y: 305, endPoint x: 385, endPoint y: 302, distance: 341.0
click at [385, 302] on tr "1 Intercalada 25/02/2025 R$ 3.769,53 Vencido Ver detalhe Negativar" at bounding box center [557, 321] width 977 height 62
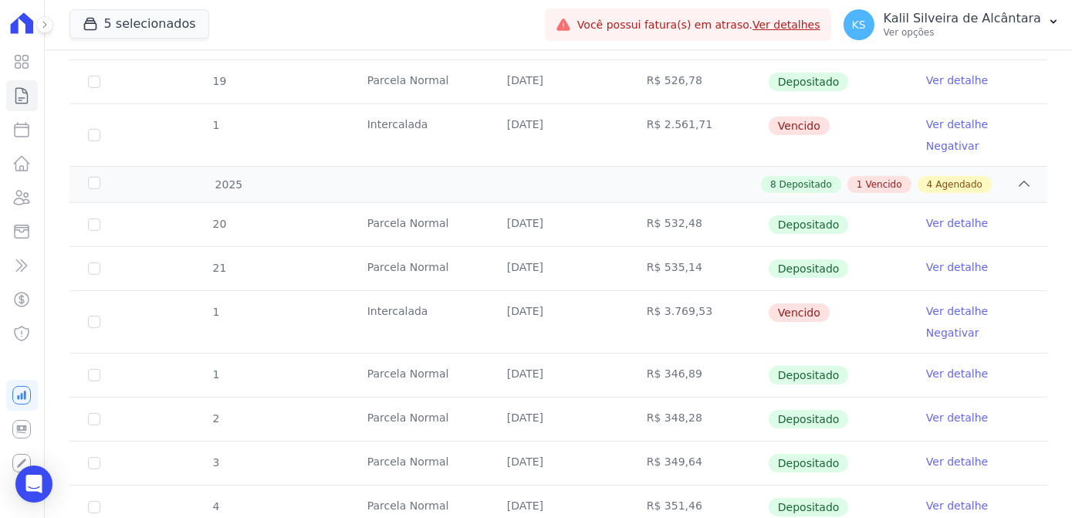
drag, startPoint x: 385, startPoint y: 302, endPoint x: 697, endPoint y: 123, distance: 359.8
click at [697, 123] on td "R$ 2.561,71" at bounding box center [698, 135] width 140 height 62
drag, startPoint x: 703, startPoint y: 121, endPoint x: 170, endPoint y: 115, distance: 533.1
click at [170, 115] on tr "1 Intercalada 25/12/2024 R$ 2.561,71 Vencido Ver detalhe Negativar" at bounding box center [557, 134] width 977 height 62
drag, startPoint x: 698, startPoint y: 309, endPoint x: 194, endPoint y: 313, distance: 503.8
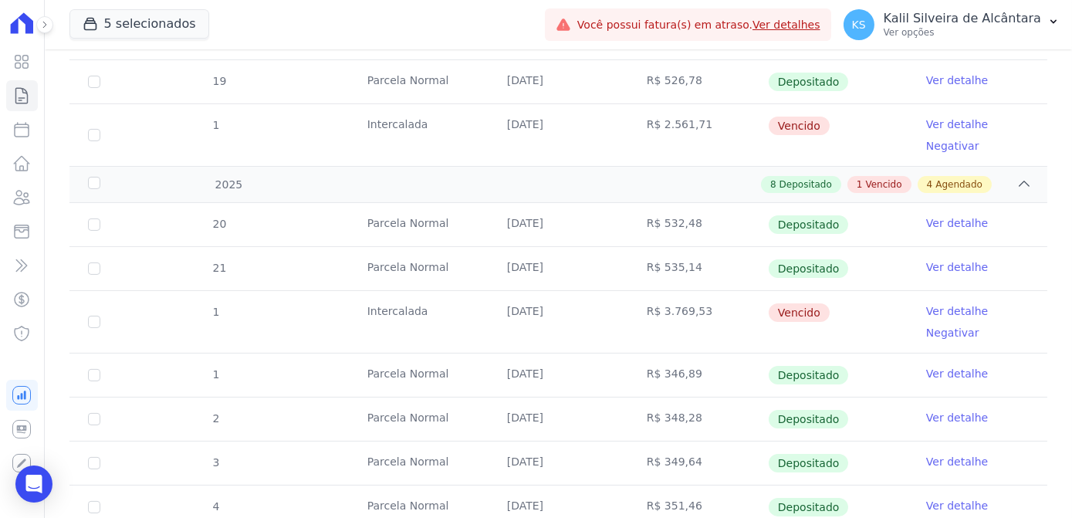
click at [194, 313] on tr "1 Intercalada 25/02/2025 R$ 3.769,53 Vencido Ver detalhe Negativar" at bounding box center [557, 321] width 977 height 62
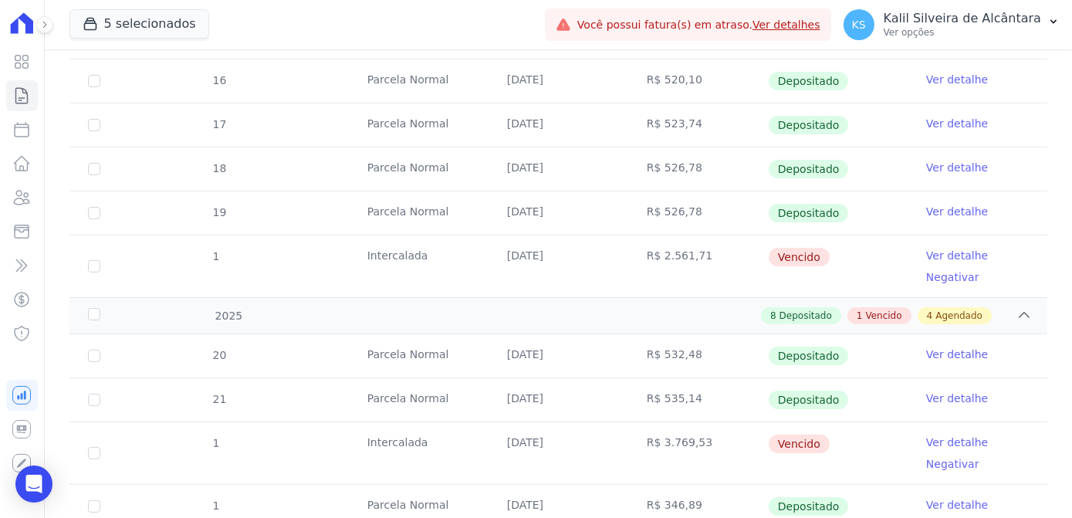
scroll to position [733, 0]
